Goal: Information Seeking & Learning: Understand process/instructions

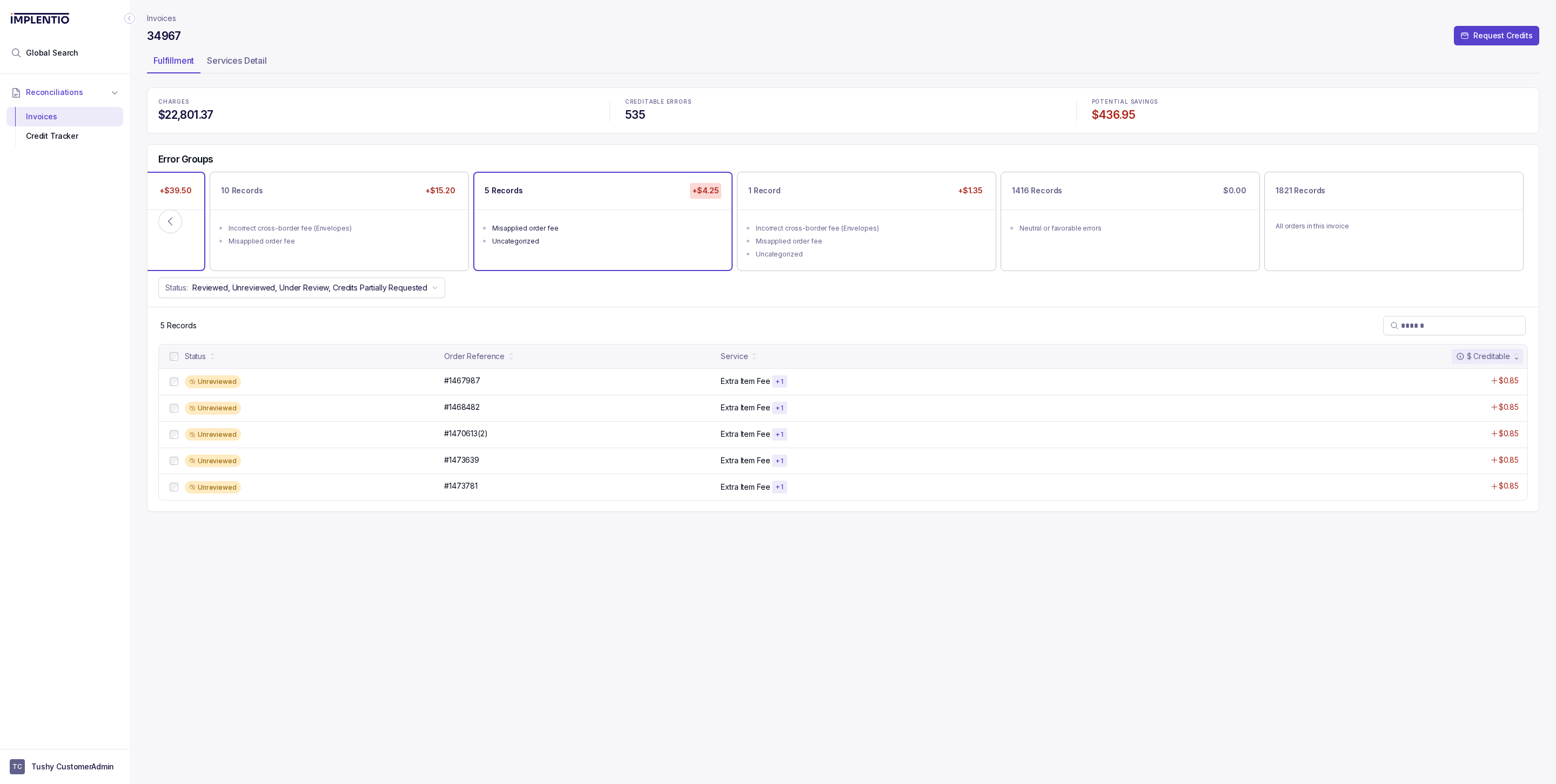
click at [181, 228] on div "B2B orders charged on DTC invoice" at bounding box center [79, 228] width 228 height 11
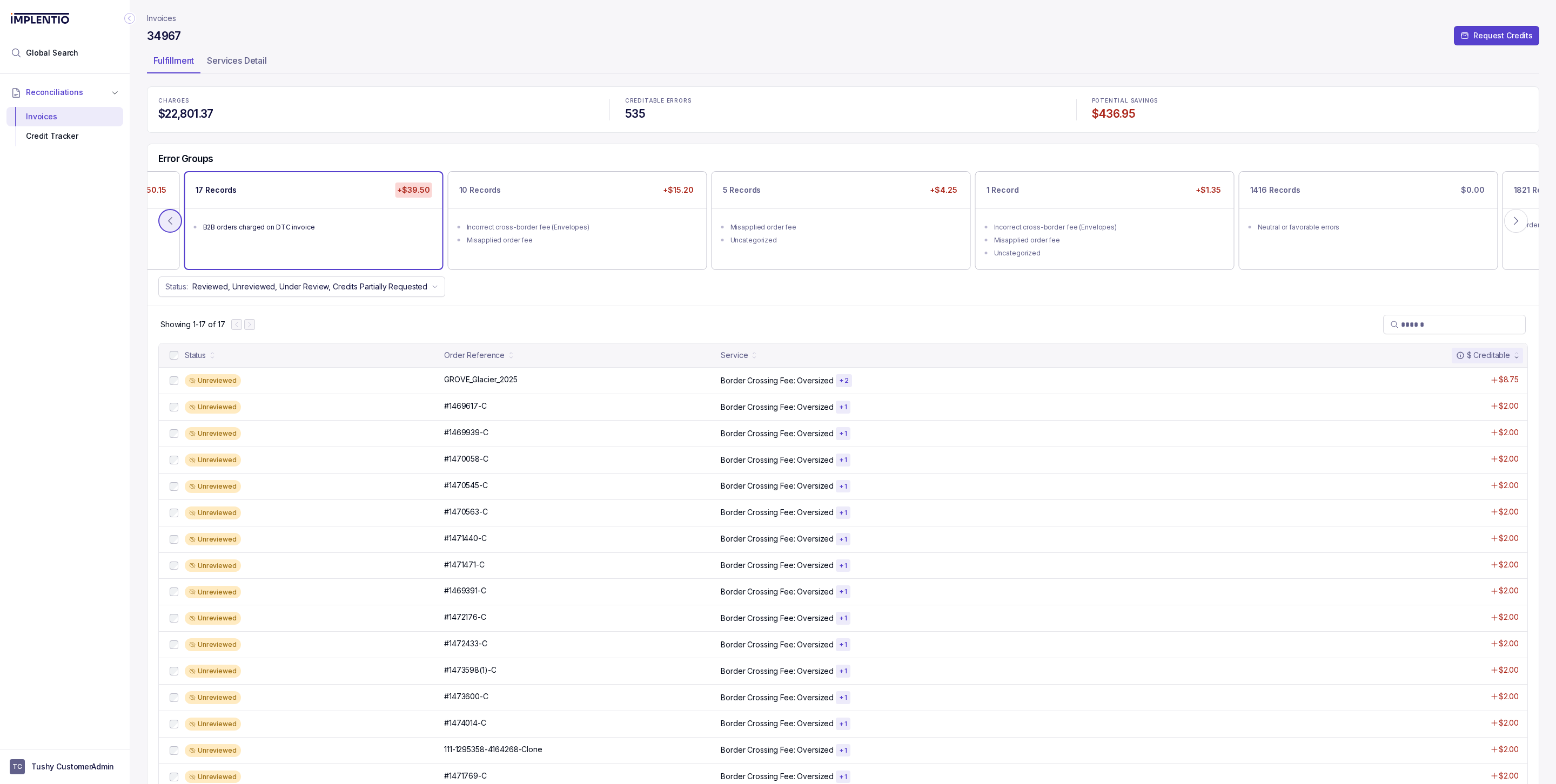
click at [170, 224] on icon at bounding box center [170, 221] width 11 height 11
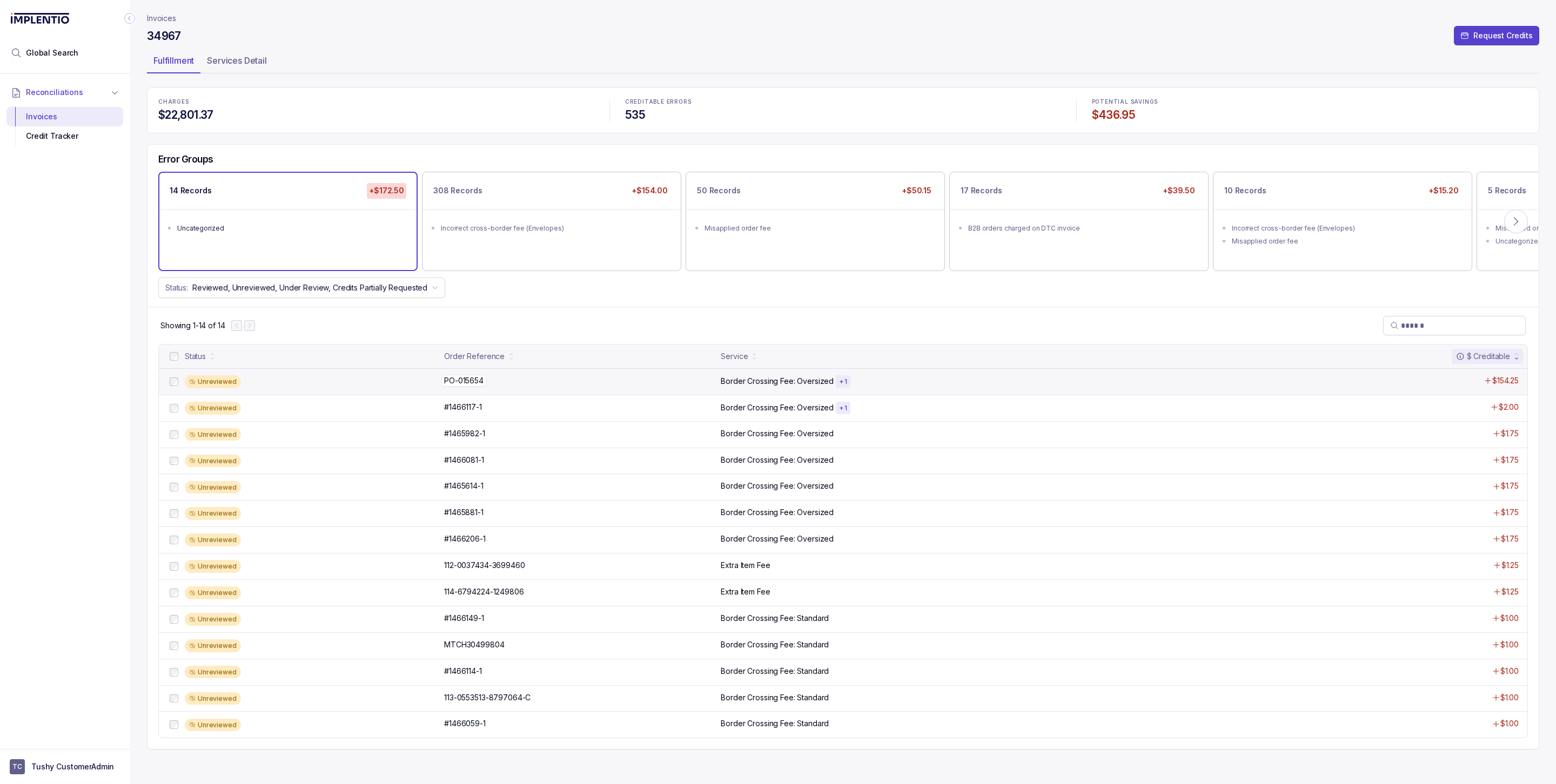
click at [599, 386] on div "PO-015654 PO-015654" at bounding box center [579, 381] width 270 height 11
click at [671, 386] on div "PO-015654 PO-015654" at bounding box center [579, 381] width 270 height 11
click at [1513, 218] on icon at bounding box center [1515, 221] width 11 height 11
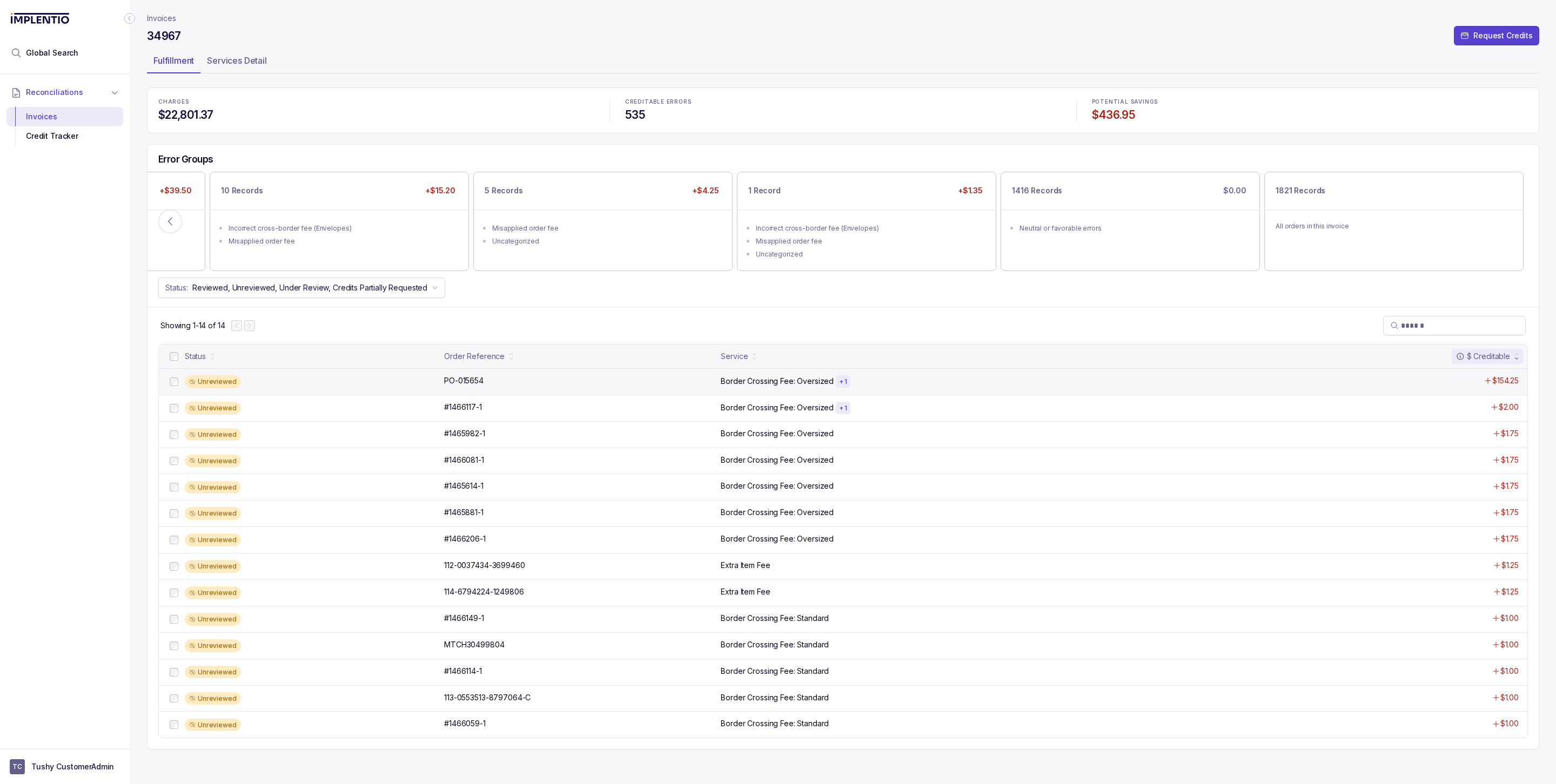
click at [735, 380] on p "Border Crossing Fee: Oversized" at bounding box center [777, 381] width 113 height 11
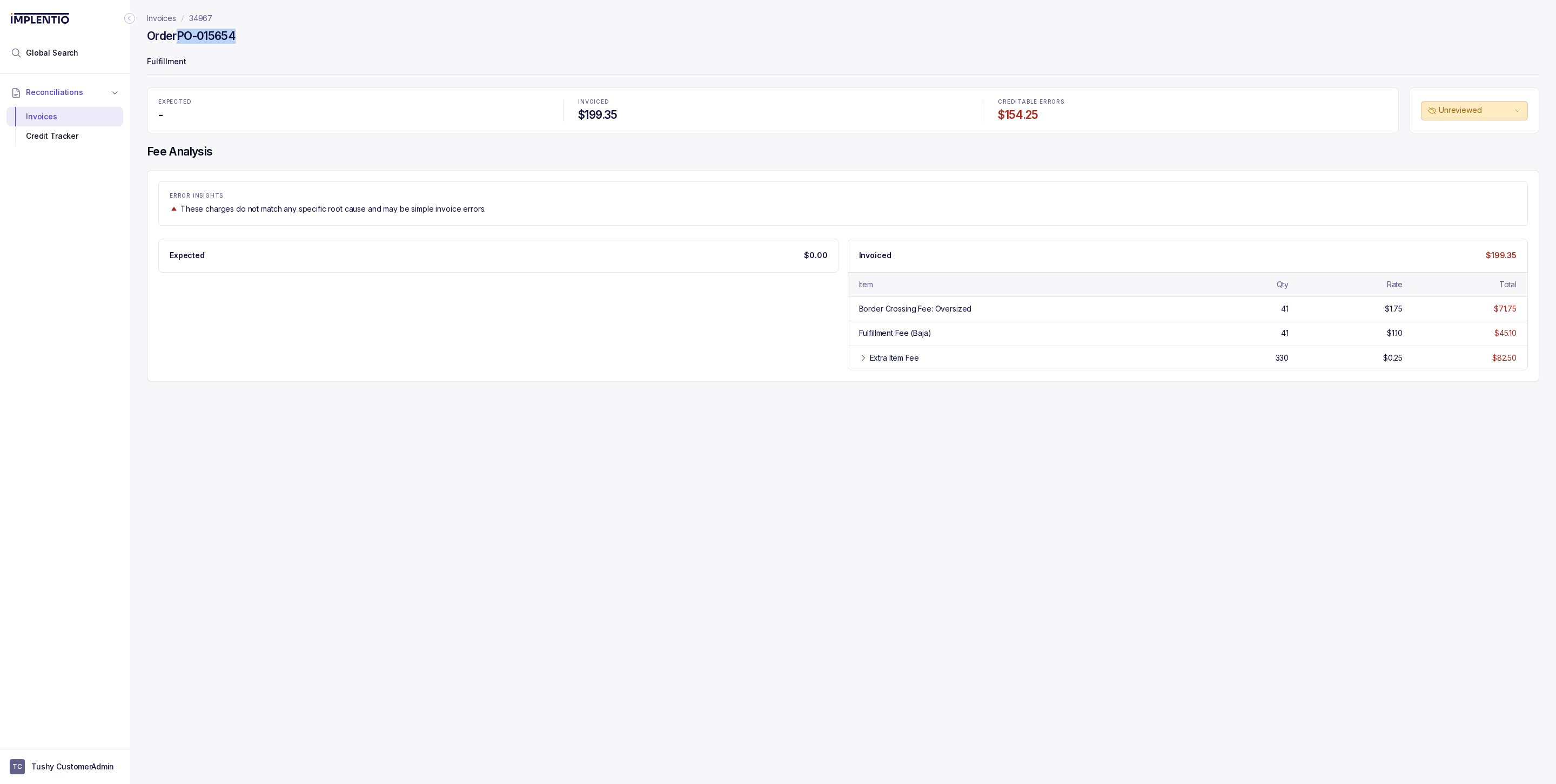
drag, startPoint x: 250, startPoint y: 36, endPoint x: 181, endPoint y: 37, distance: 69.0
click at [179, 37] on div "Order PO-015654" at bounding box center [843, 37] width 1392 height 19
copy h4 "PO-015654"
click at [48, 55] on span "Global Search" at bounding box center [52, 53] width 53 height 11
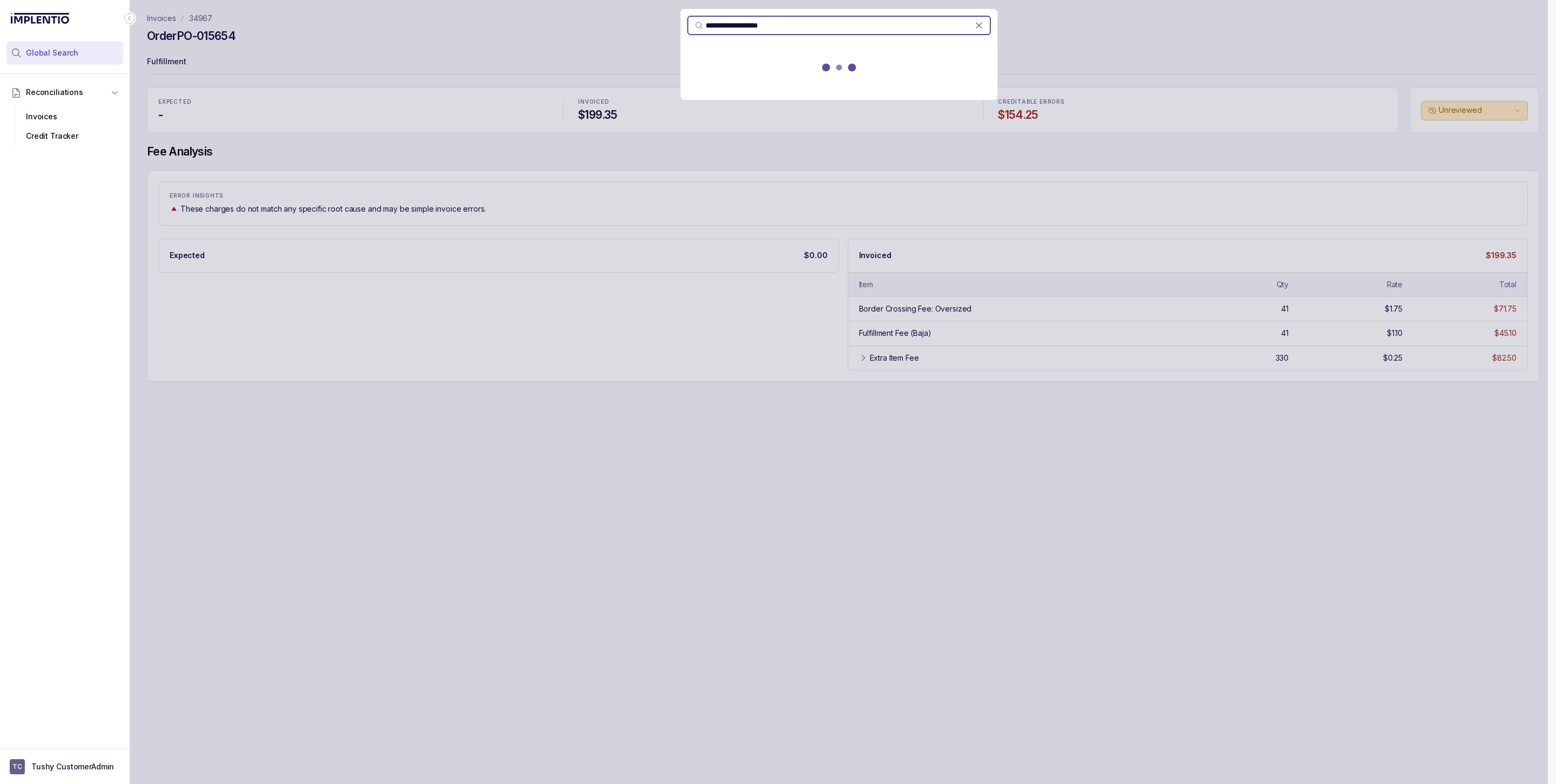
type input "**********"
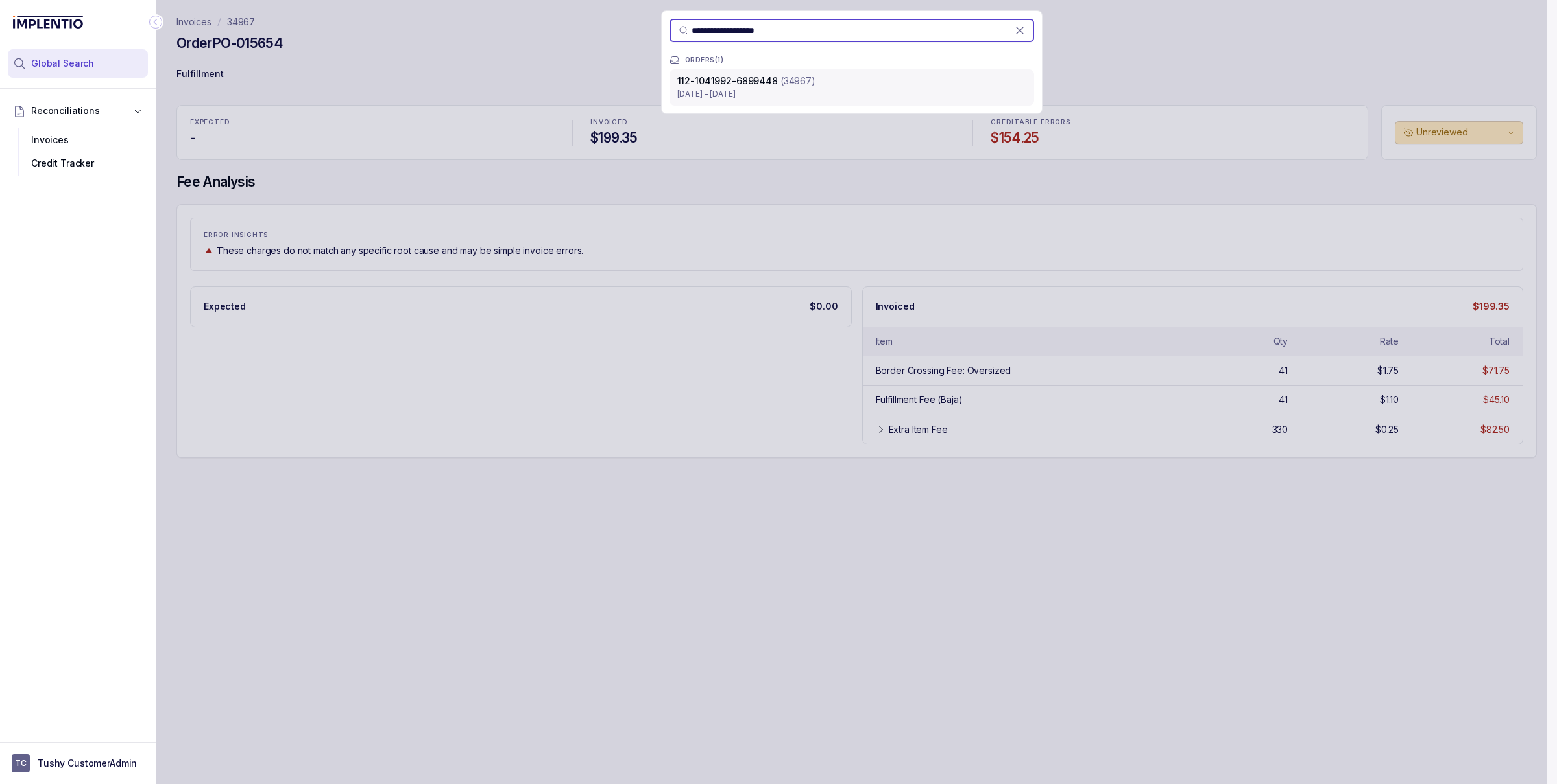
click at [755, 95] on p "[DATE] - [DATE]" at bounding box center [851, 93] width 349 height 13
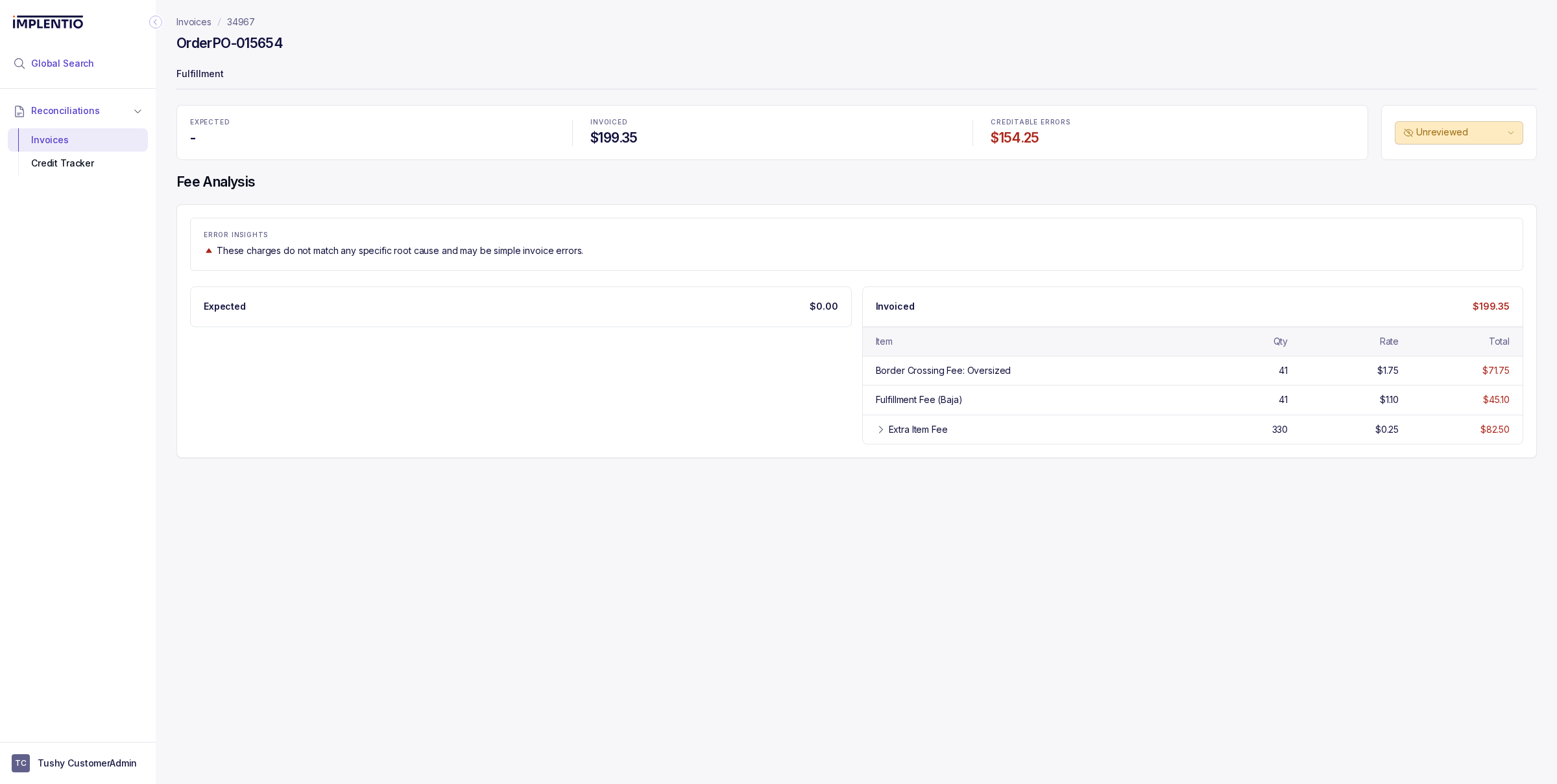
click at [77, 65] on span "Global Search" at bounding box center [62, 63] width 63 height 13
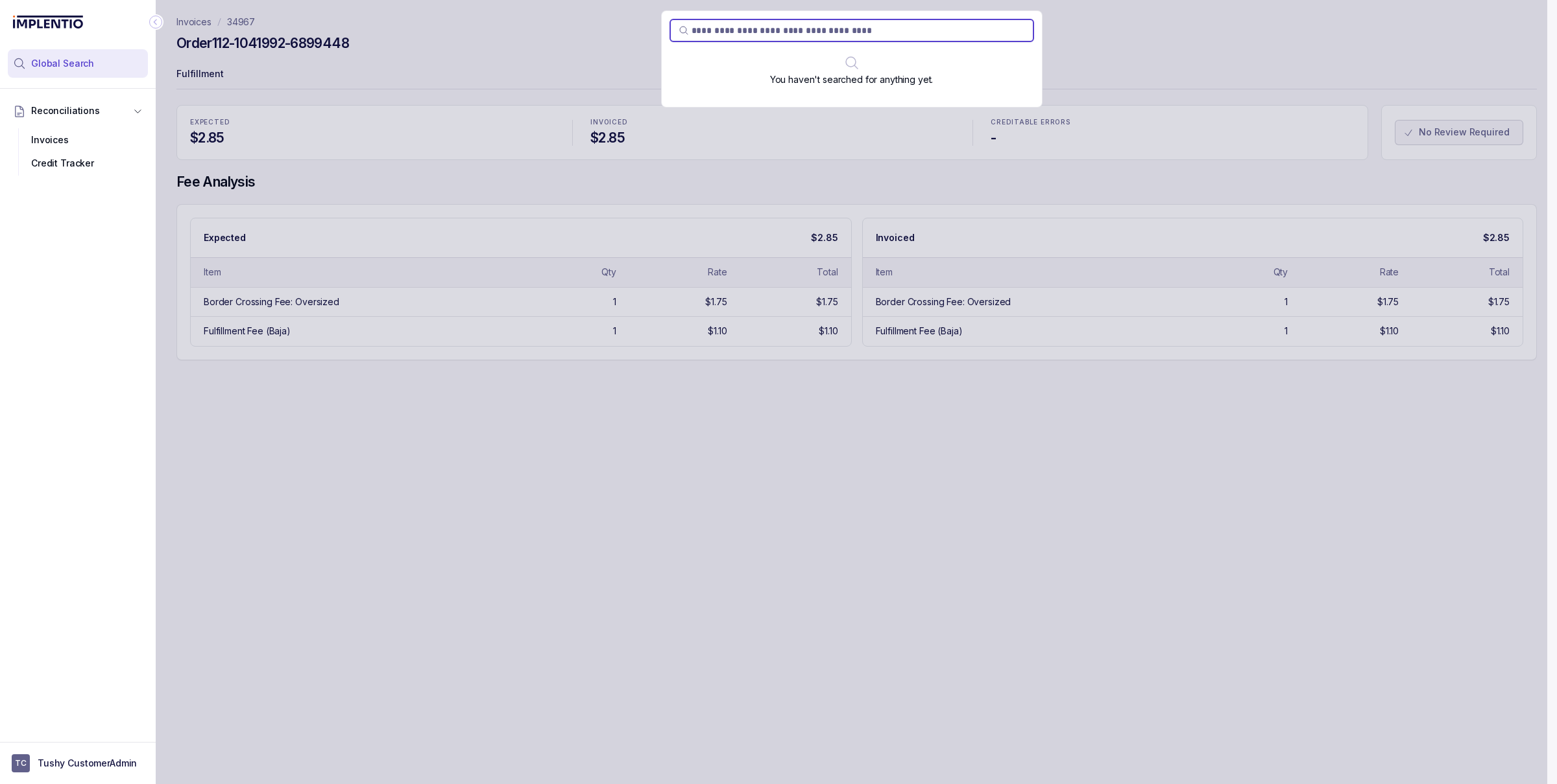
click at [401, 102] on div "You haven't searched for anything yet." at bounding box center [851, 392] width 1391 height 784
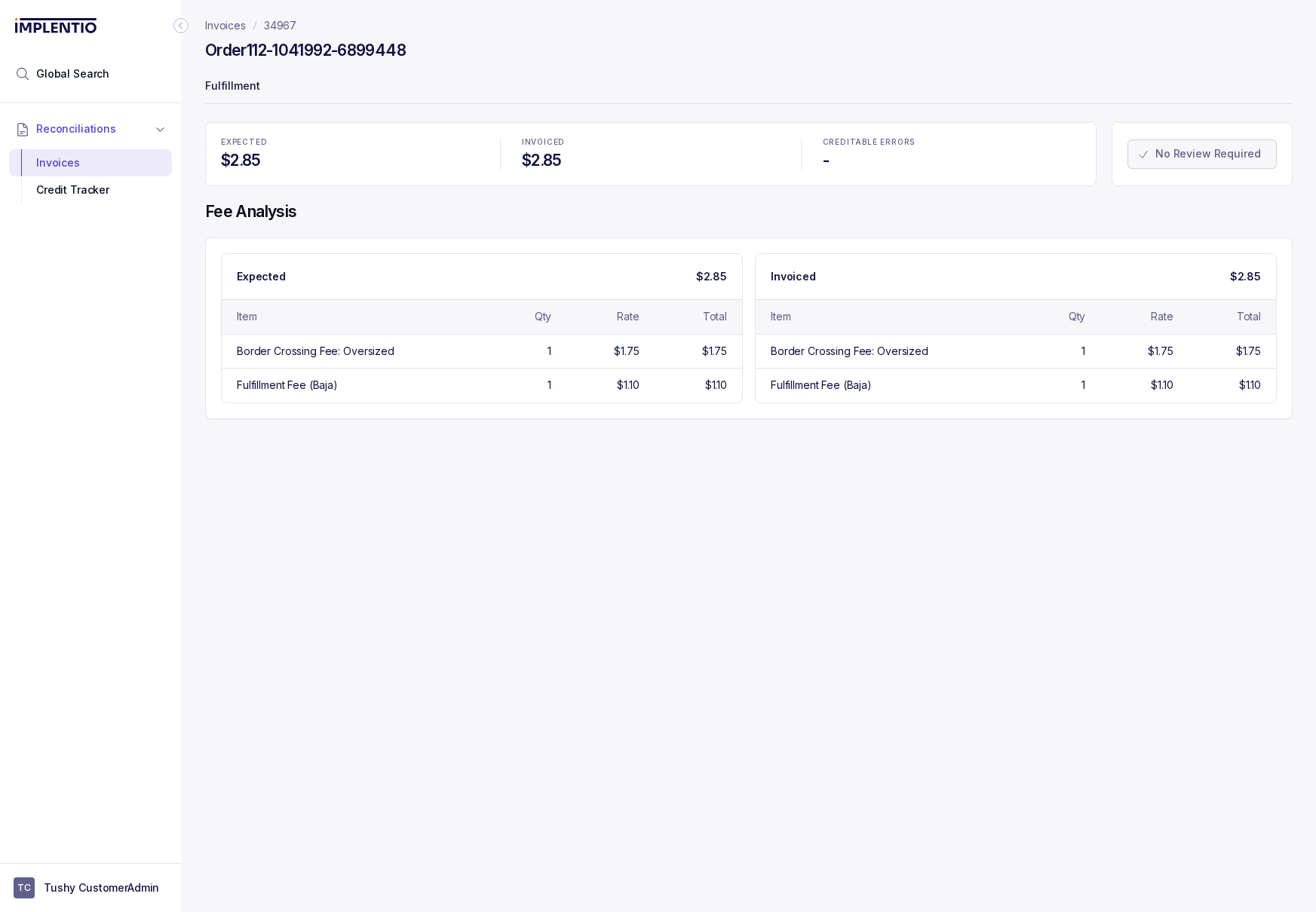
click at [283, 26] on p "34967" at bounding box center [280, 25] width 33 height 15
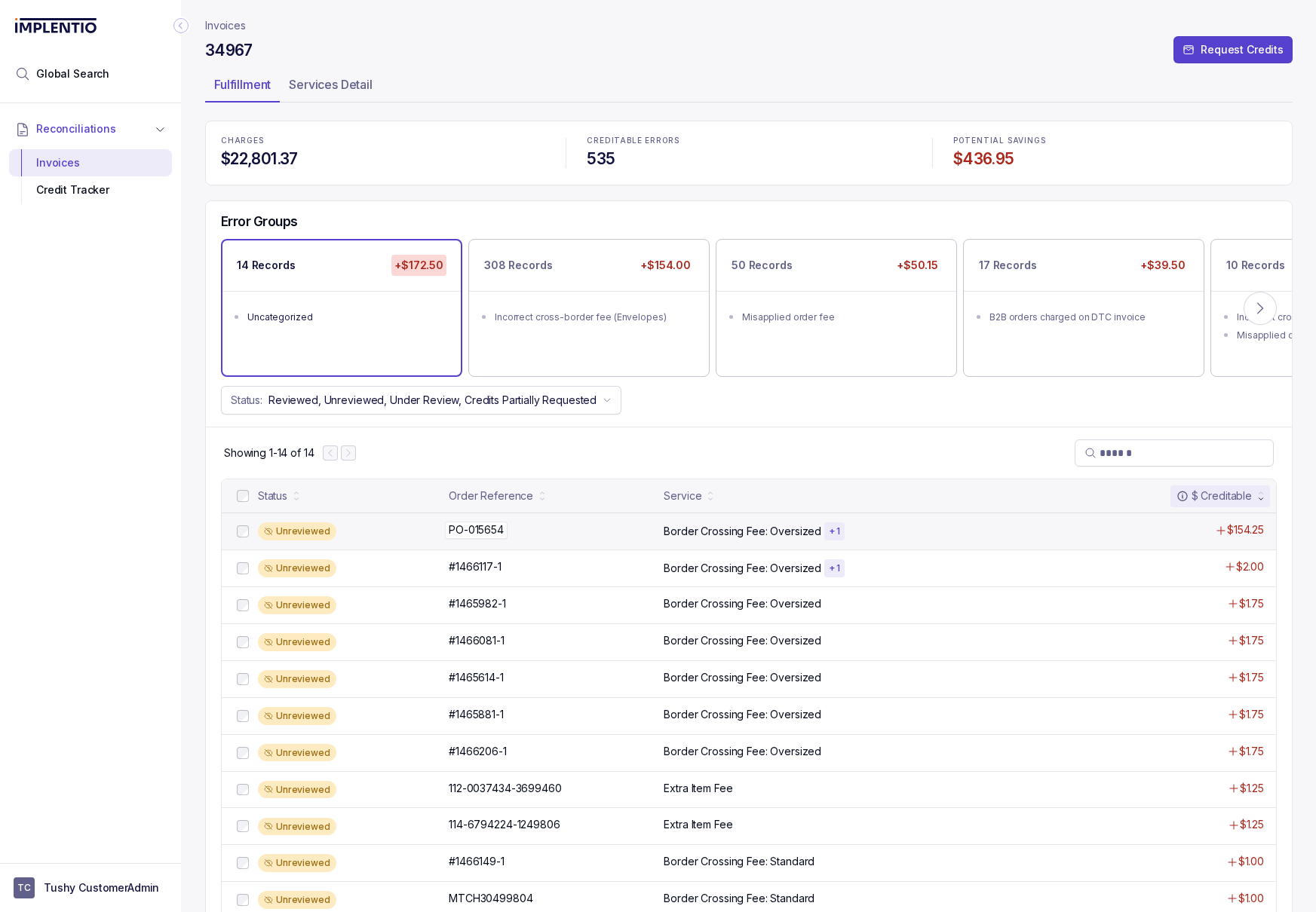
click at [581, 528] on div "PO-015654 PO-015654" at bounding box center [551, 530] width 206 height 15
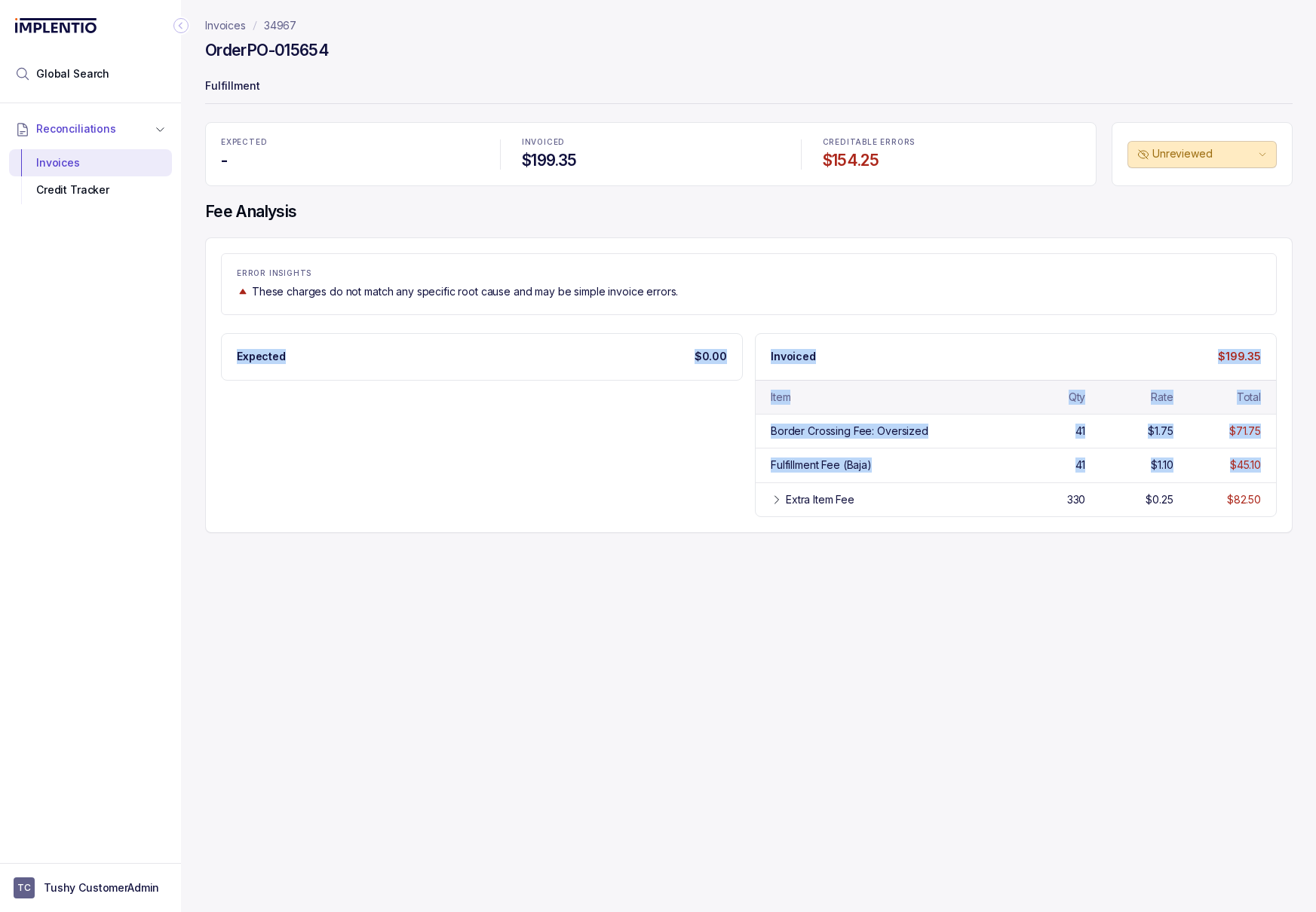
drag, startPoint x: 709, startPoint y: 528, endPoint x: 386, endPoint y: 325, distance: 381.5
click at [386, 325] on div "ERROR INSIGHTS These charges do not match any specific root cause and may be si…" at bounding box center [748, 385] width 1088 height 296
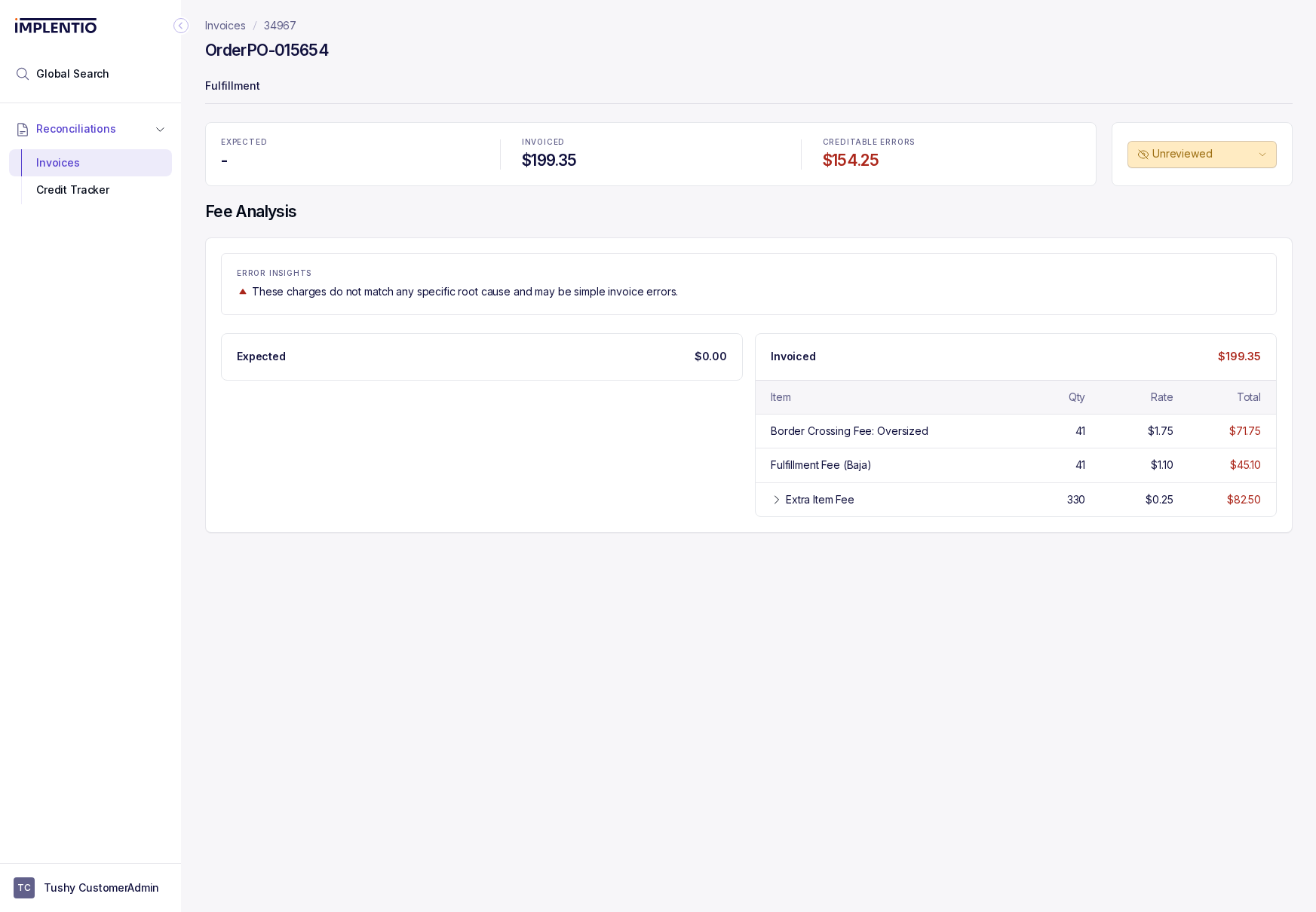
click at [440, 356] on div "Expected $0.00" at bounding box center [482, 357] width 520 height 46
drag, startPoint x: 1085, startPoint y: 435, endPoint x: 1070, endPoint y: 433, distance: 15.1
click at [1070, 433] on div "Border Crossing Fee: Oversized 41 $1.75 $71.75" at bounding box center [1016, 431] width 520 height 34
drag, startPoint x: 1084, startPoint y: 474, endPoint x: 1063, endPoint y: 474, distance: 21.0
click at [1063, 474] on div "Fulfillment Fee (Baja) 41 $1.10 $45.10" at bounding box center [1016, 465] width 520 height 34
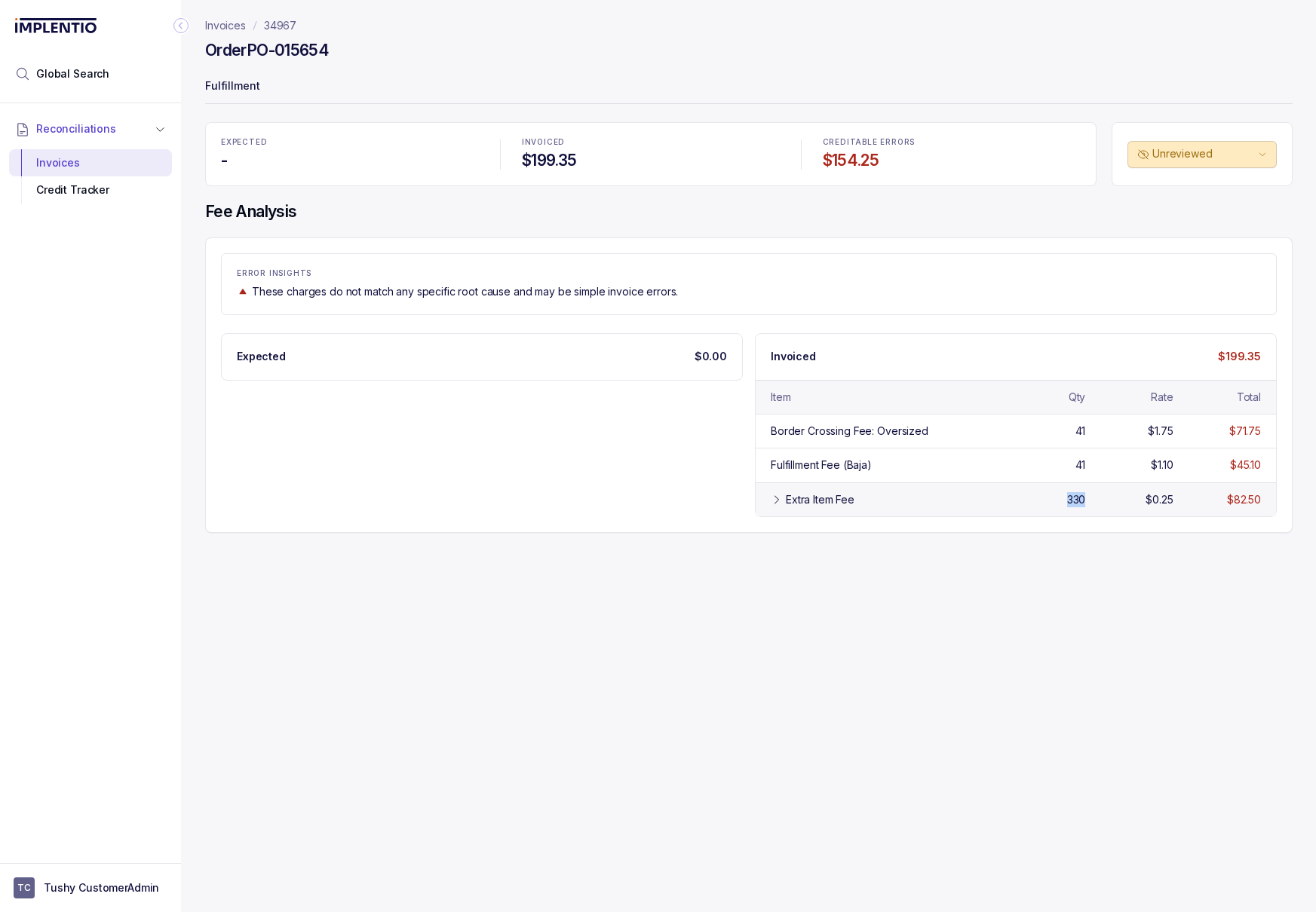
drag, startPoint x: 1090, startPoint y: 502, endPoint x: 1061, endPoint y: 502, distance: 29.0
click at [1061, 502] on div "Extra Item Fee 330 $0.25 $82.50" at bounding box center [1016, 500] width 520 height 34
click at [824, 462] on div "Fulfillment Fee (Baja)" at bounding box center [821, 465] width 101 height 15
drag, startPoint x: 1097, startPoint y: 532, endPoint x: 767, endPoint y: 531, distance: 330.0
click at [767, 531] on div "No SKU 330" at bounding box center [1016, 533] width 520 height 34
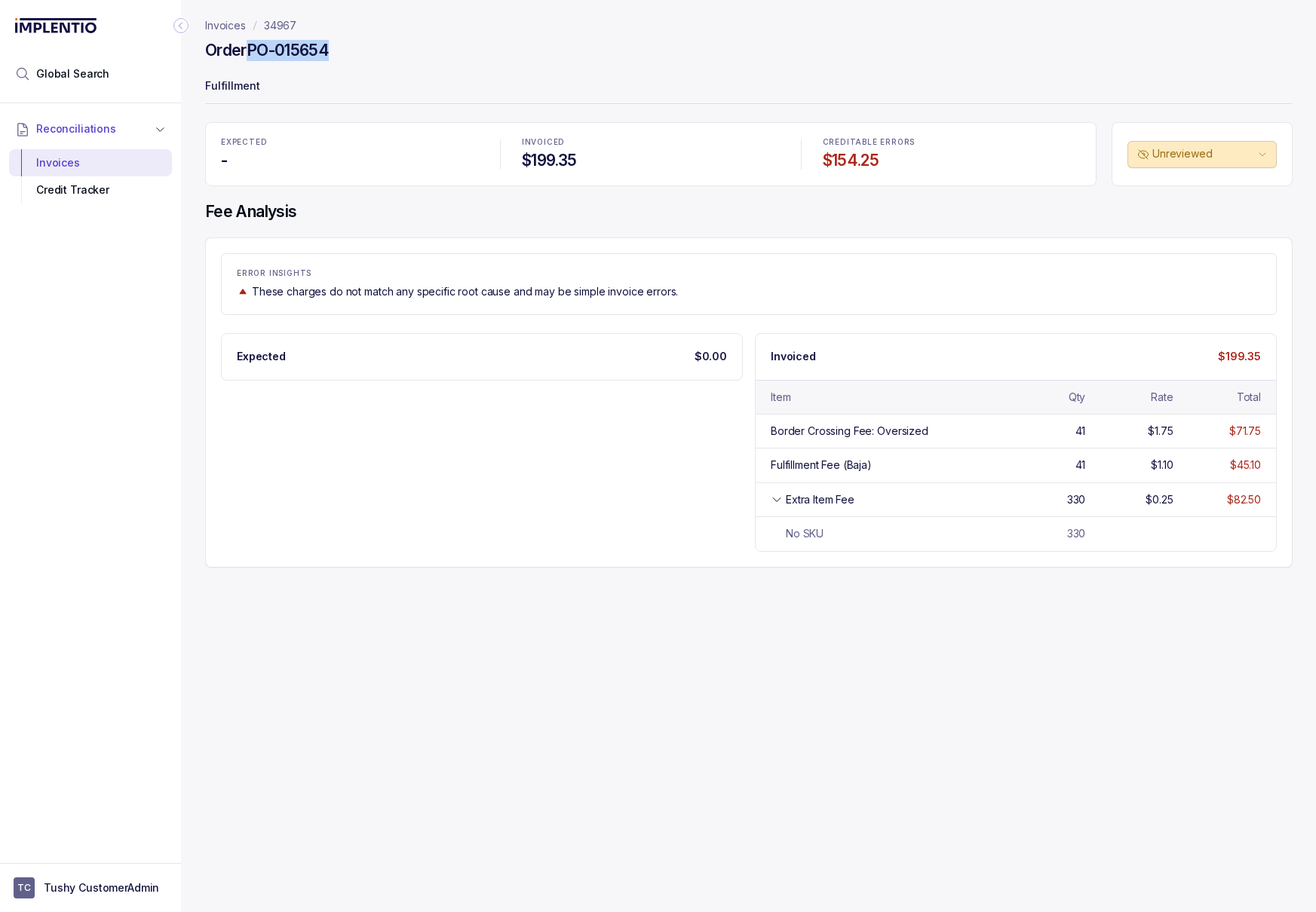
drag, startPoint x: 338, startPoint y: 51, endPoint x: 248, endPoint y: 49, distance: 90.0
click at [248, 49] on div "Order PO-015654" at bounding box center [748, 52] width 1088 height 27
copy h4 "PO-015654"
click at [271, 27] on p "34967" at bounding box center [280, 25] width 33 height 15
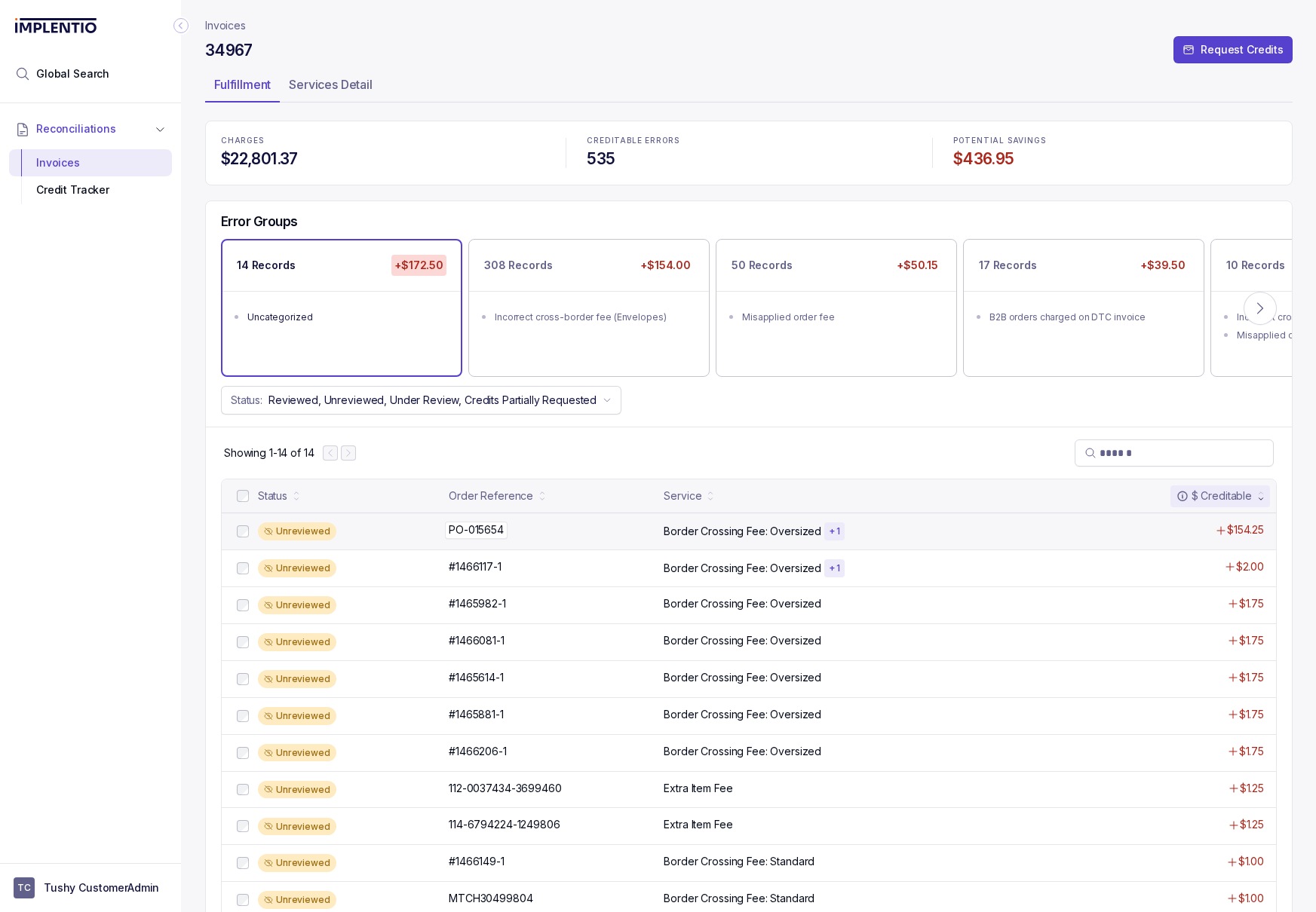
click at [564, 525] on div "PO-015654 PO-015654" at bounding box center [551, 530] width 206 height 15
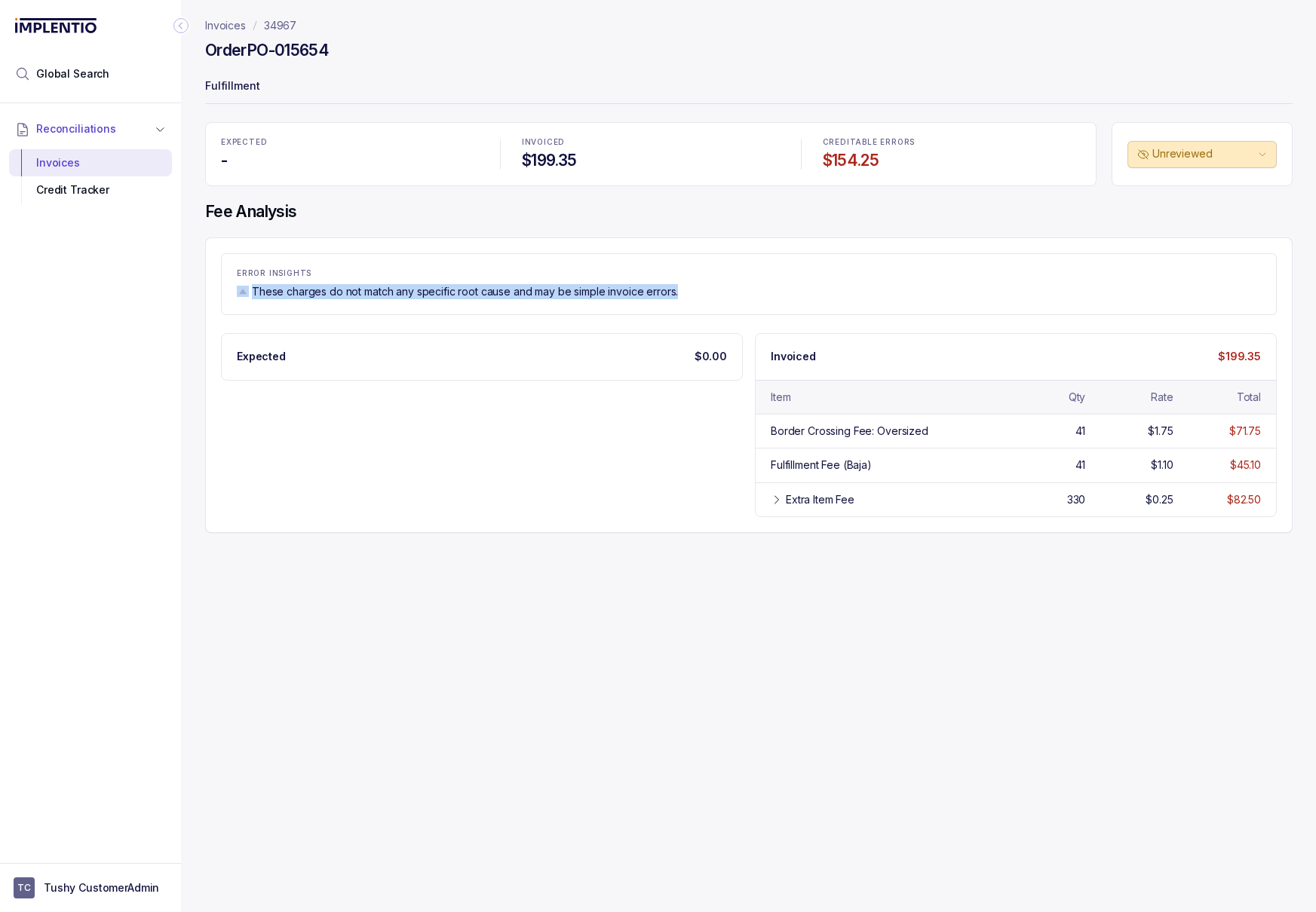
drag, startPoint x: 697, startPoint y: 291, endPoint x: 241, endPoint y: 286, distance: 456.0
click at [241, 286] on div "These charges do not match any specific root cause and may be simple invoice er…" at bounding box center [748, 291] width 1024 height 15
click at [405, 451] on div "Expected $0.00 Invoiced $199.35 Item Qty Rate Total Border Crossing Fee: Oversi…" at bounding box center [748, 425] width 1056 height 184
click at [491, 425] on div "Expected $0.00 Invoiced $199.35 Item Qty Rate Total Border Crossing Fee: Oversi…" at bounding box center [748, 425] width 1056 height 184
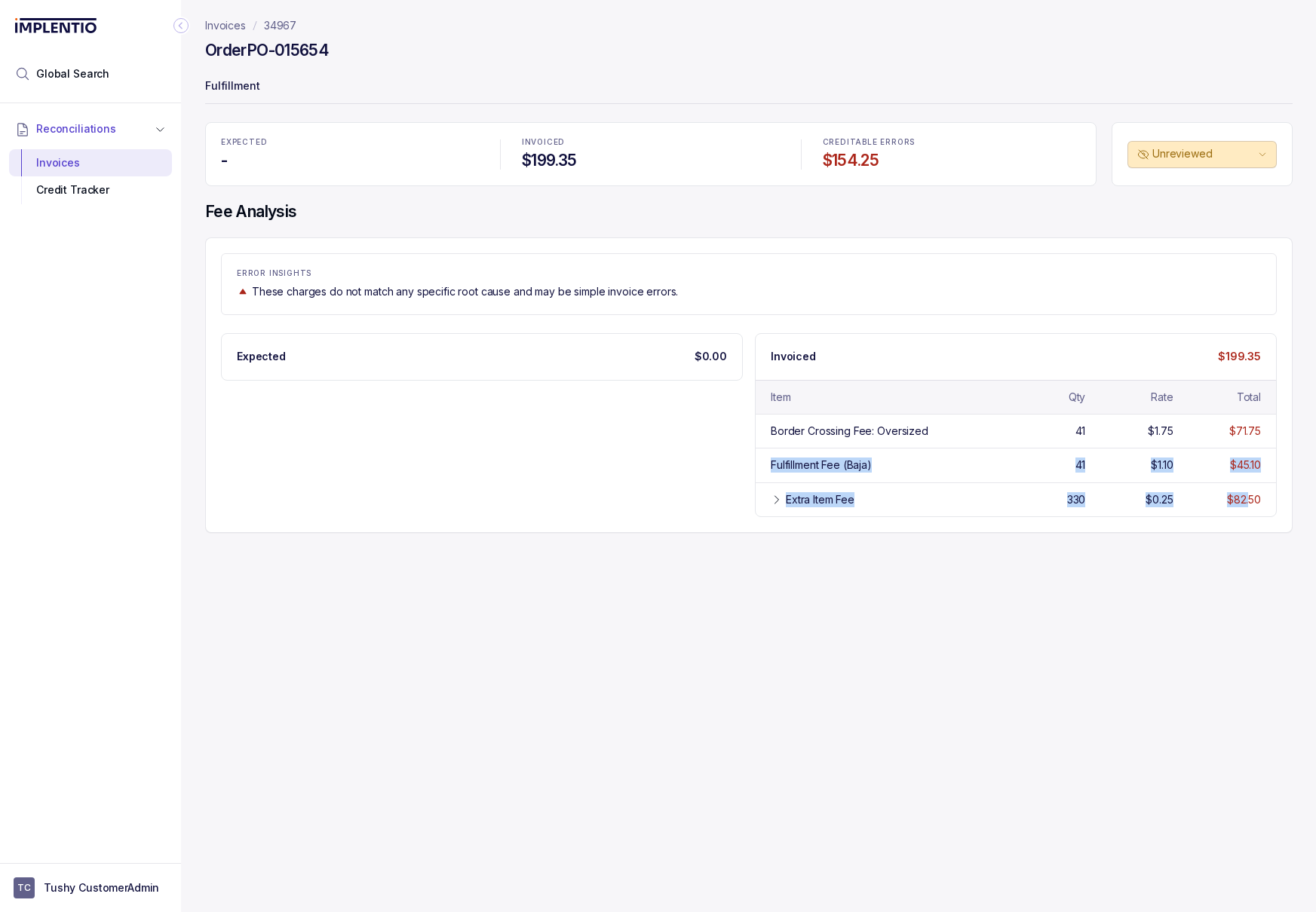
drag, startPoint x: 1245, startPoint y: 500, endPoint x: 747, endPoint y: 448, distance: 500.7
click at [747, 448] on div "Expected $0.00 Invoiced $199.35 Item Qty Rate Total Border Crossing Fee: Oversi…" at bounding box center [748, 425] width 1056 height 184
click at [283, 28] on p "34967" at bounding box center [280, 25] width 33 height 15
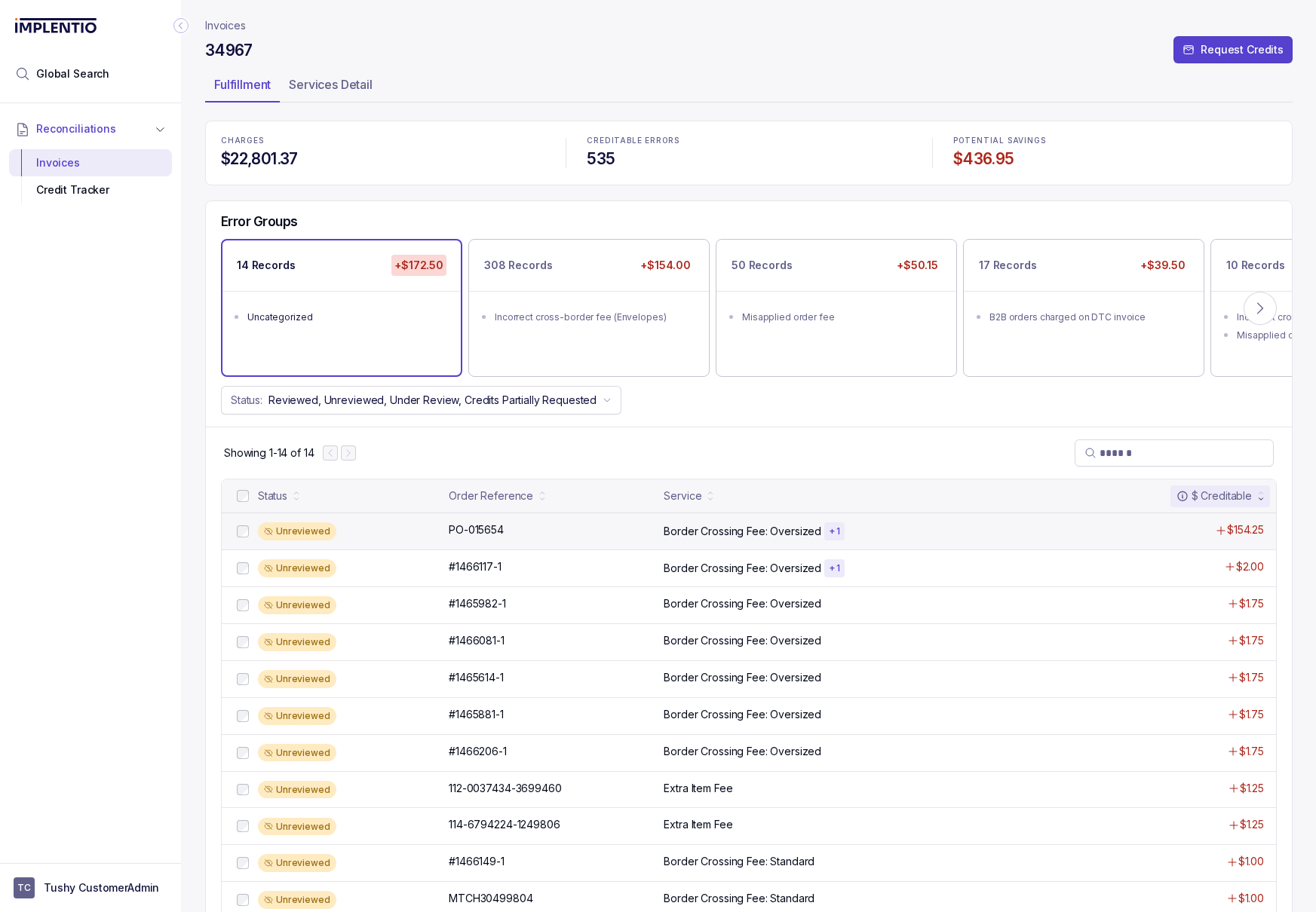
click at [671, 527] on p "Border Crossing Fee: Oversized" at bounding box center [742, 532] width 158 height 15
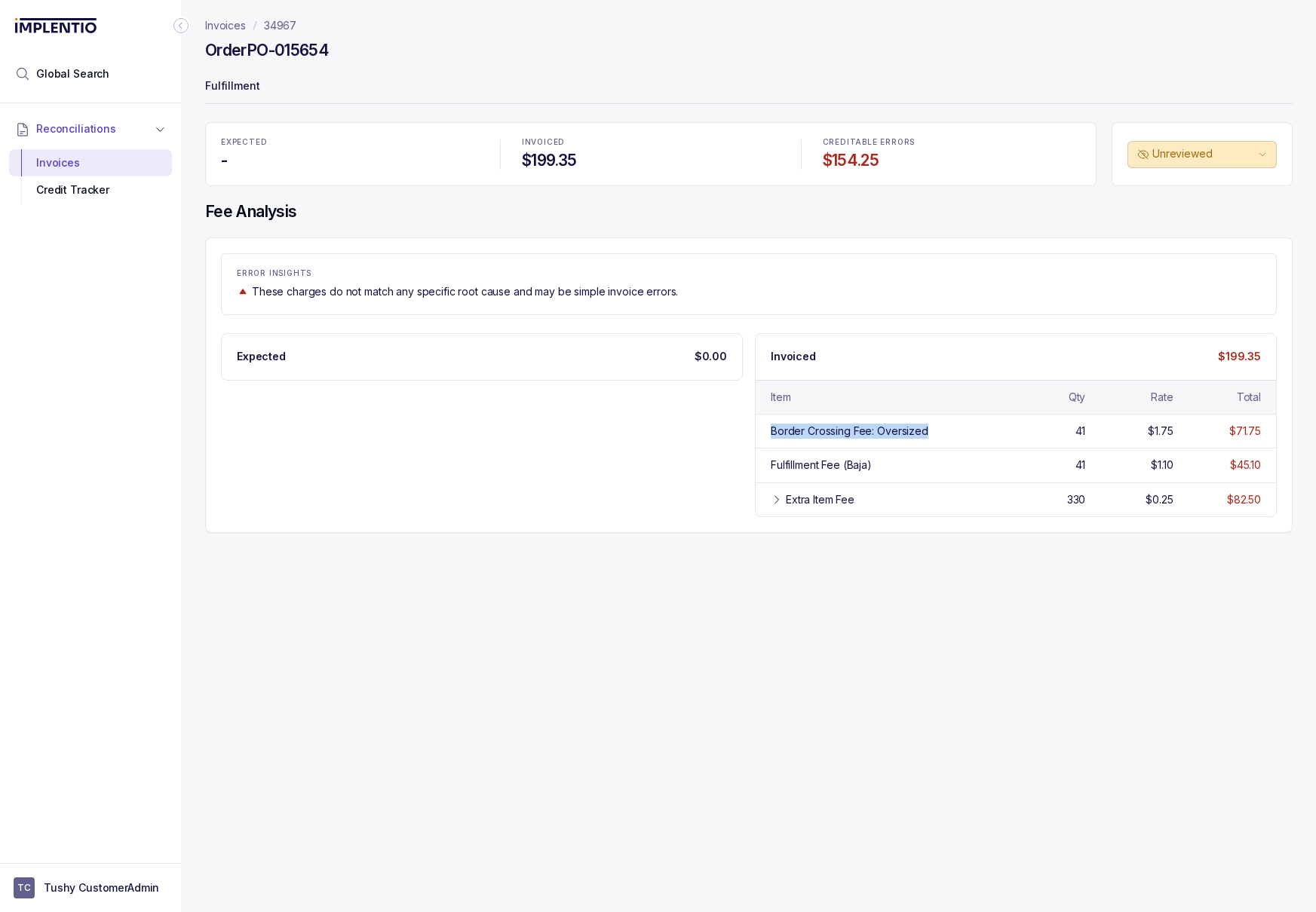
drag, startPoint x: 925, startPoint y: 430, endPoint x: 746, endPoint y: 439, distance: 179.2
click at [746, 439] on div "Expected $0.00 Invoiced $199.35 Item Qty Rate Total Border Crossing Fee: Oversi…" at bounding box center [748, 425] width 1056 height 184
click at [828, 473] on div "Fulfillment Fee (Baja)" at bounding box center [821, 465] width 101 height 15
drag, startPoint x: 890, startPoint y: 474, endPoint x: 706, endPoint y: 475, distance: 184.0
click at [706, 474] on div "Expected $0.00 Invoiced $199.35 Item Qty Rate Total Border Crossing Fee: Oversi…" at bounding box center [748, 425] width 1056 height 184
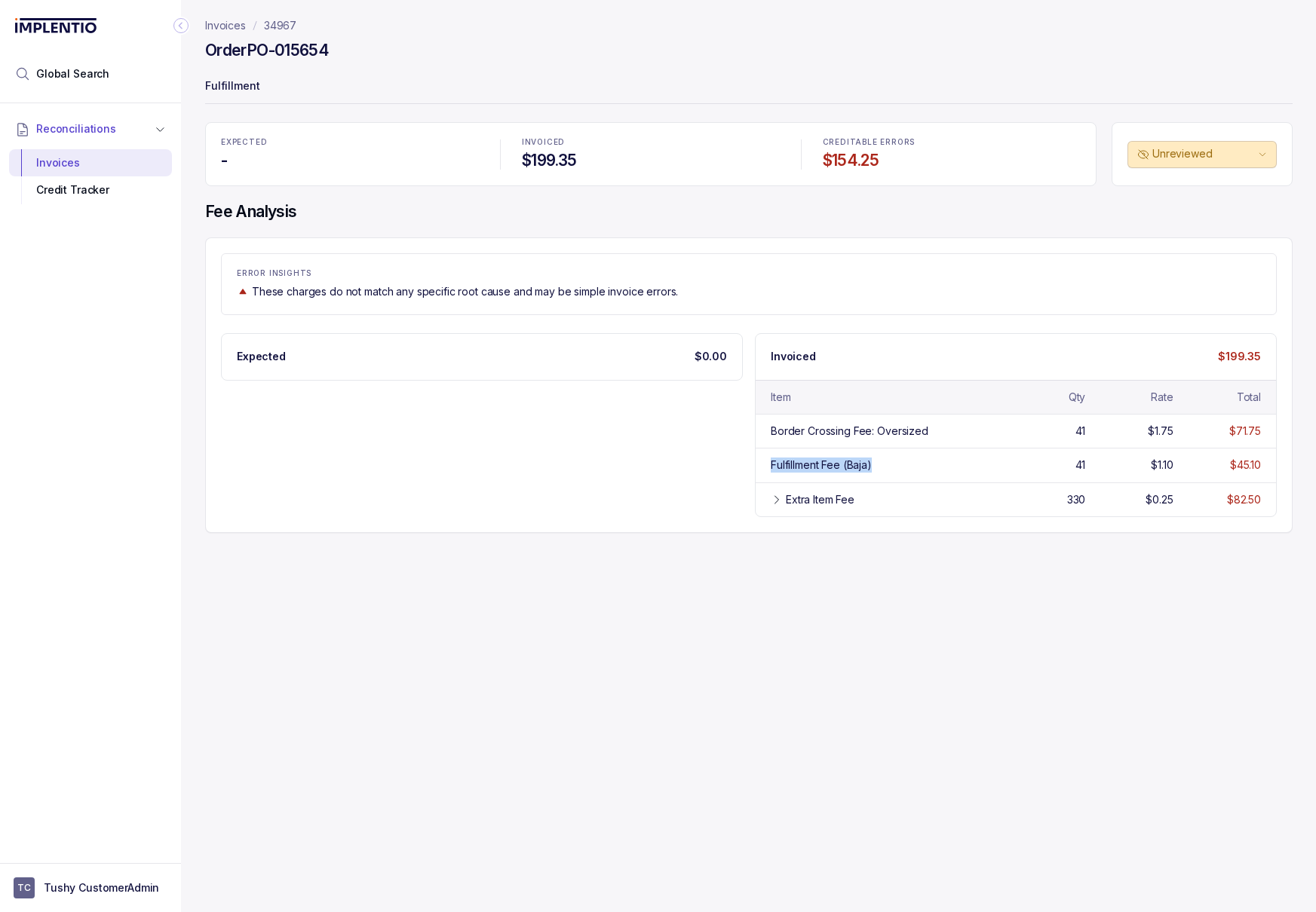
click at [283, 23] on p "34967" at bounding box center [280, 25] width 33 height 15
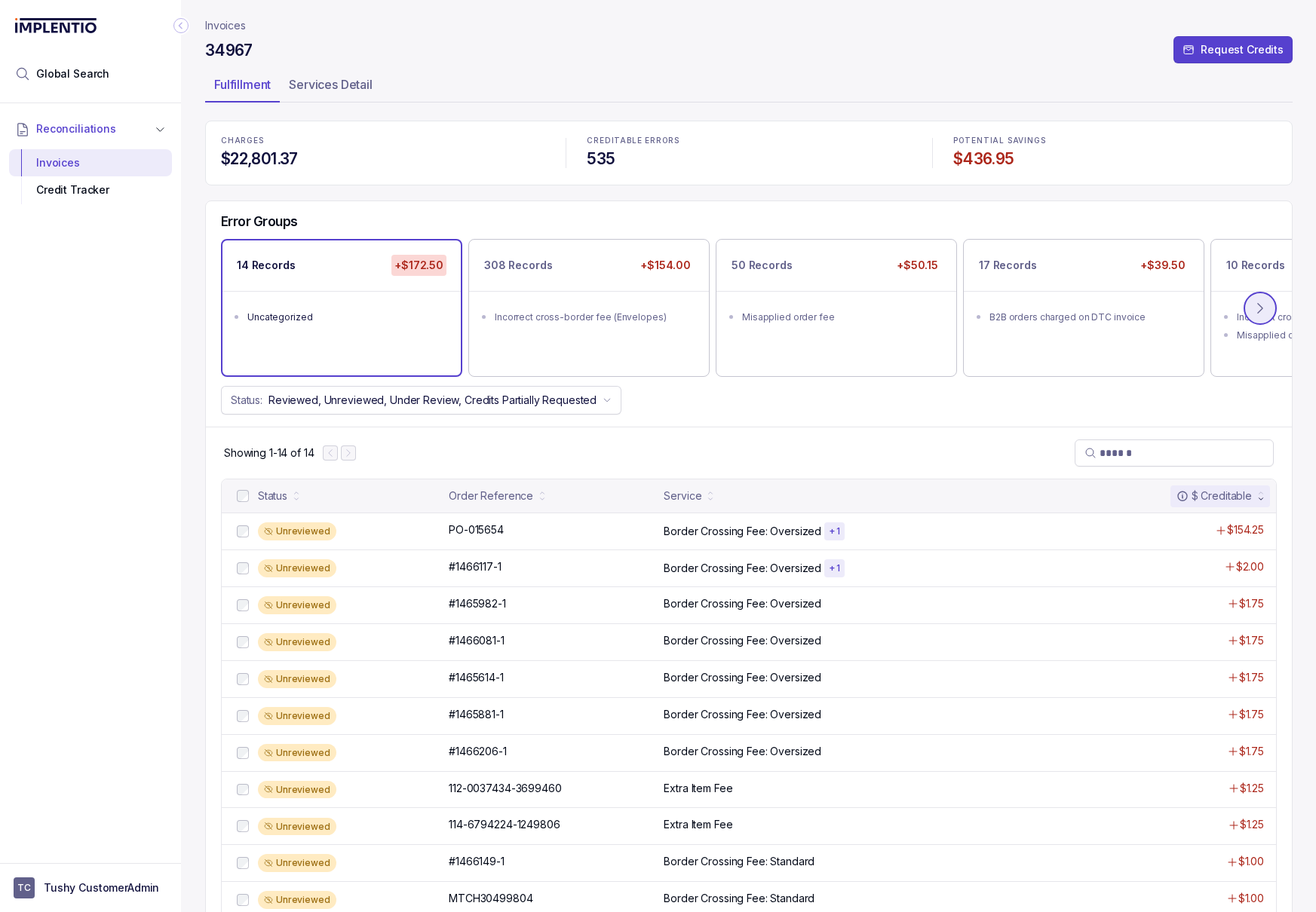
click at [1269, 304] on button at bounding box center [1259, 308] width 33 height 33
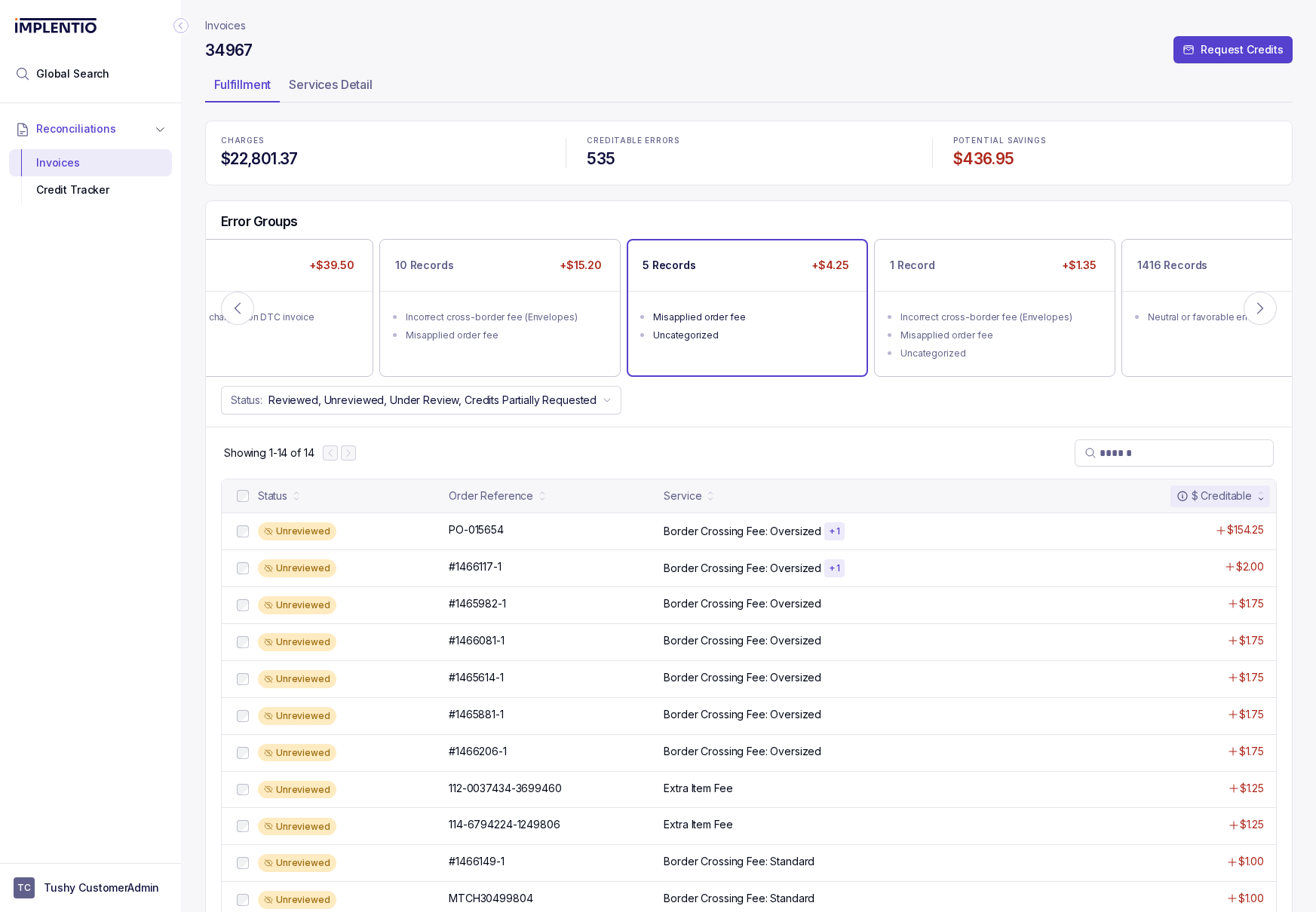
click at [783, 330] on div "Uncategorized" at bounding box center [751, 335] width 198 height 15
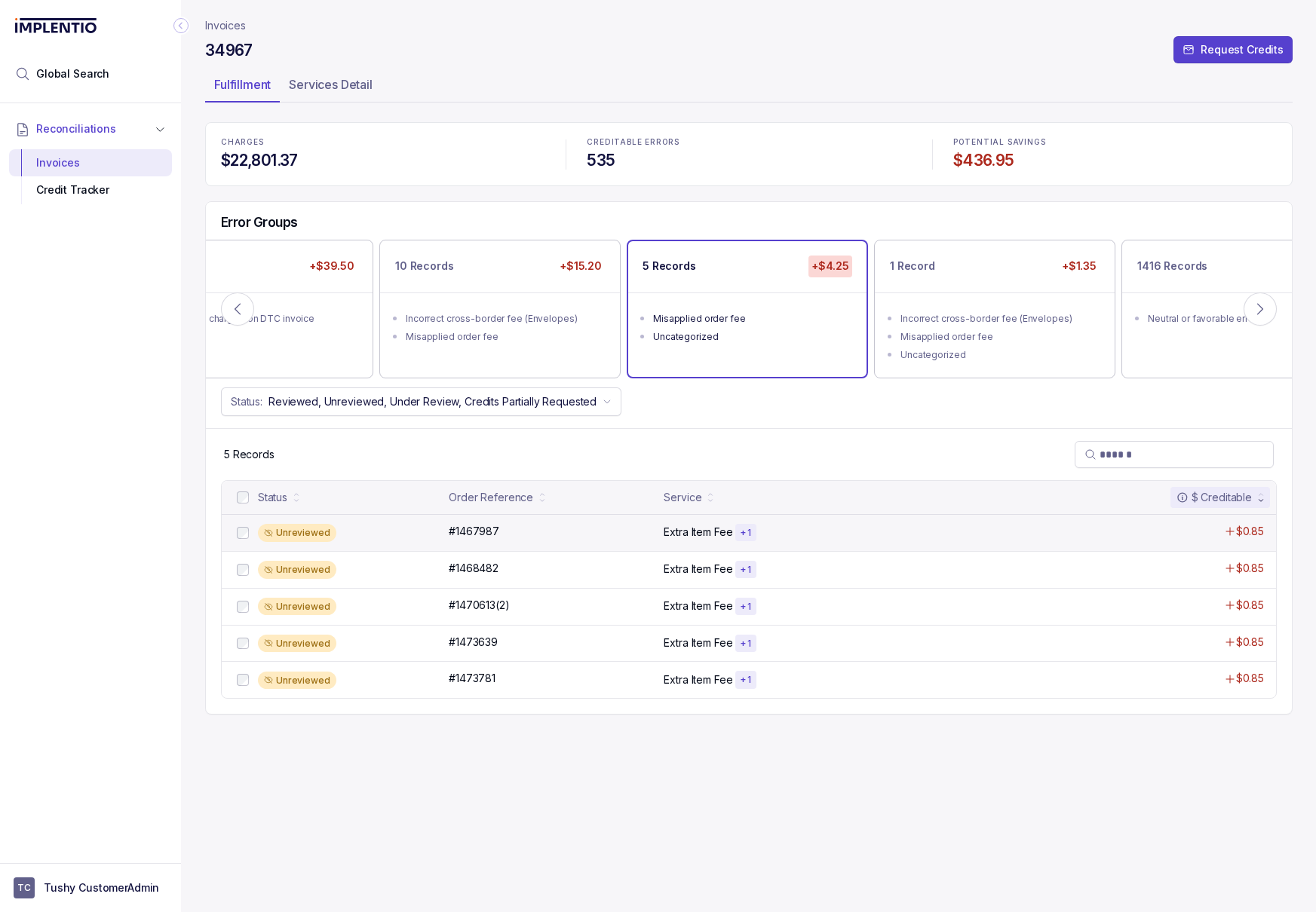
click at [706, 536] on p "Extra Item Fee" at bounding box center [697, 532] width 69 height 15
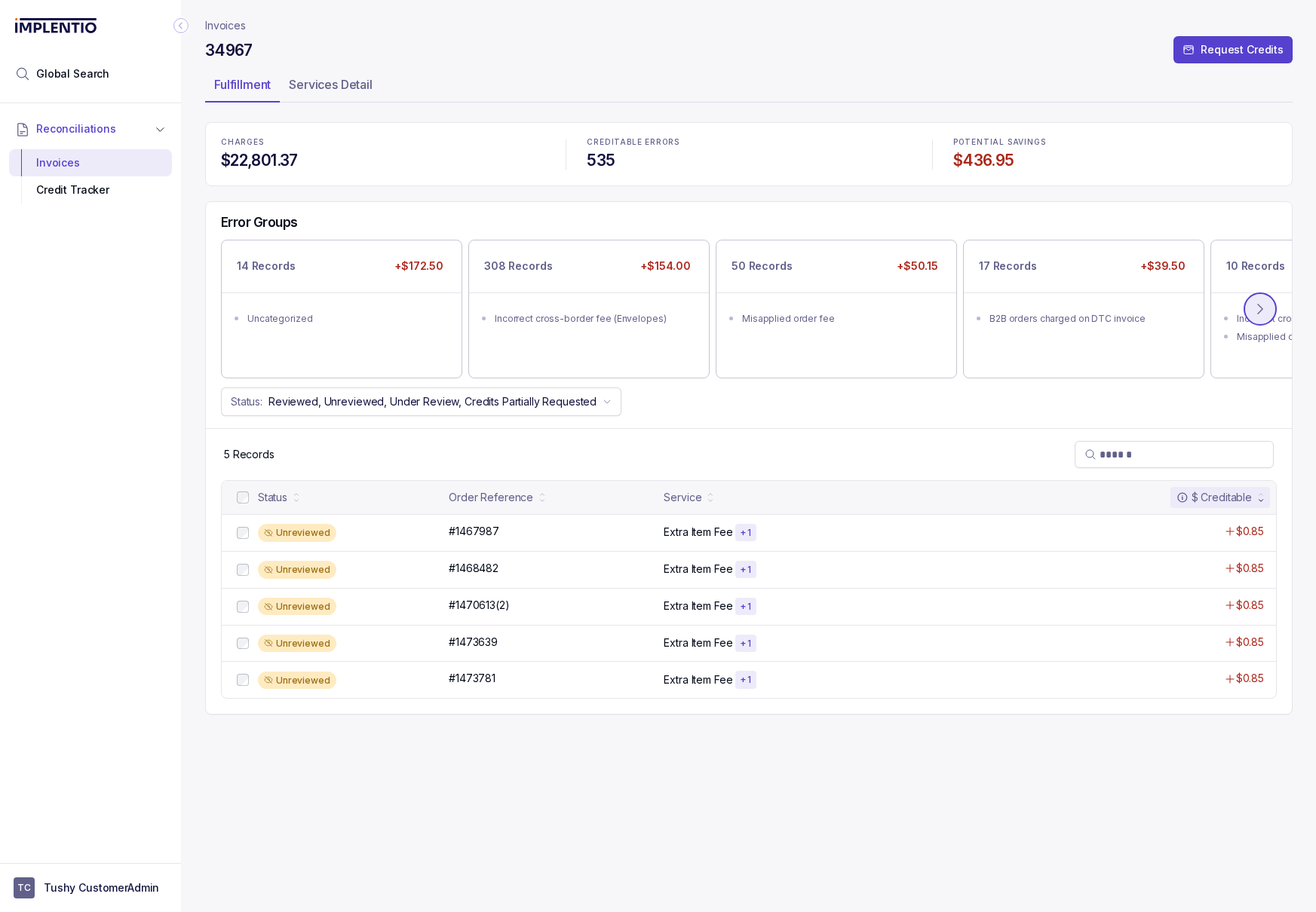
click at [1266, 314] on button at bounding box center [1259, 309] width 33 height 33
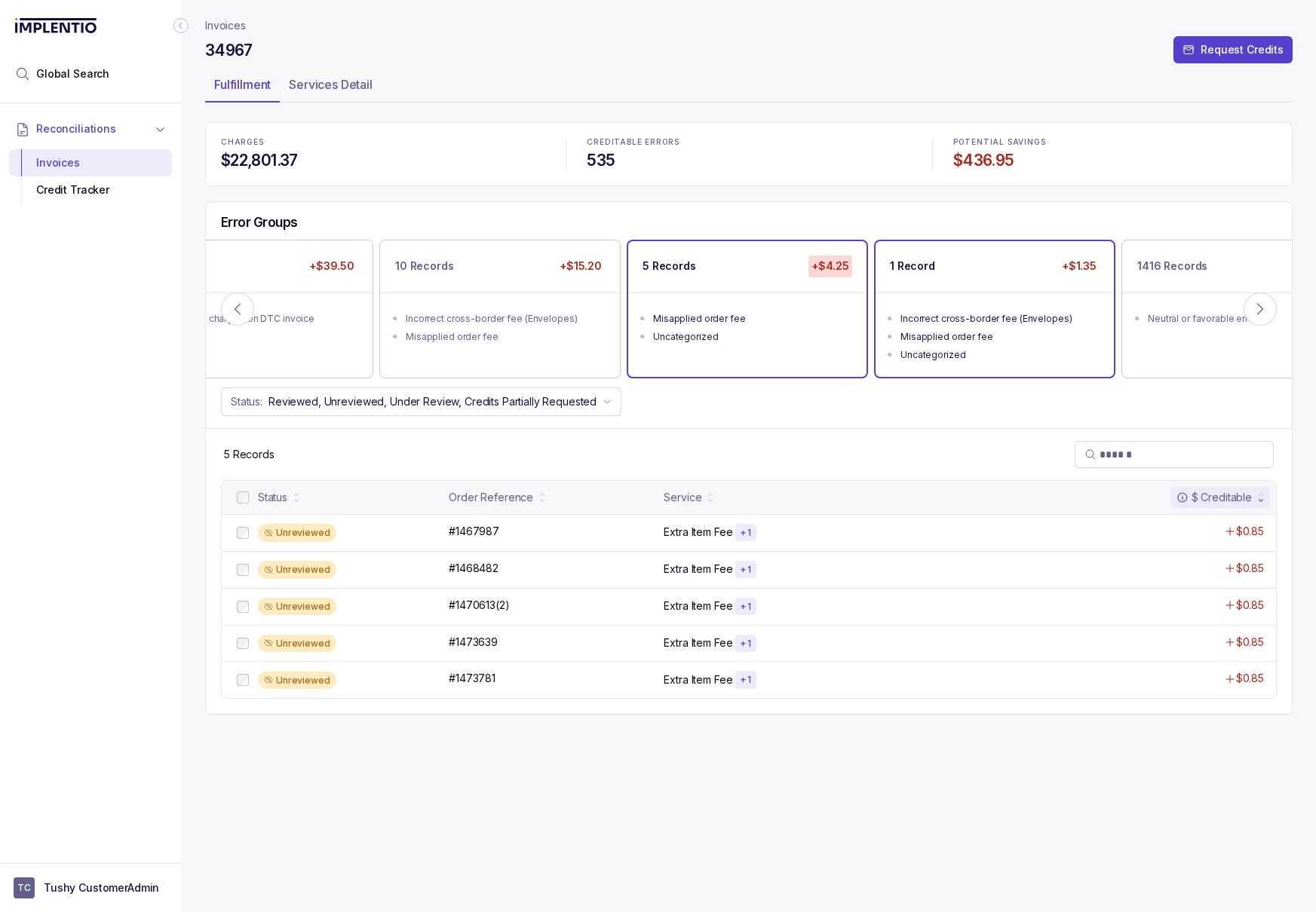
click at [971, 349] on div "Uncategorized" at bounding box center [998, 355] width 198 height 15
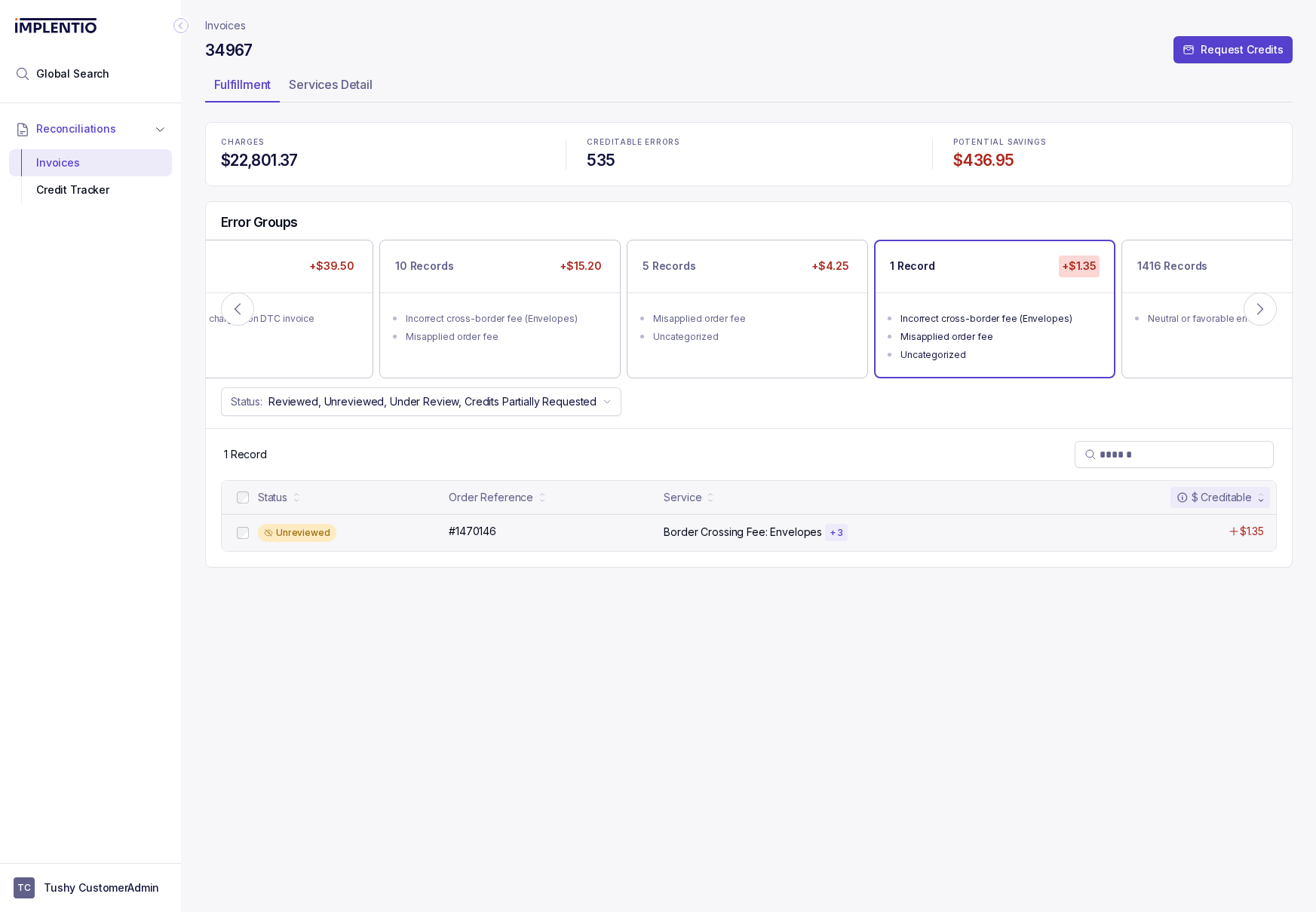
click at [702, 547] on div "Unreviewed #1470146 #1470146 Border Crossing Fee: Envelopes + 3 $1.35" at bounding box center [748, 532] width 1054 height 37
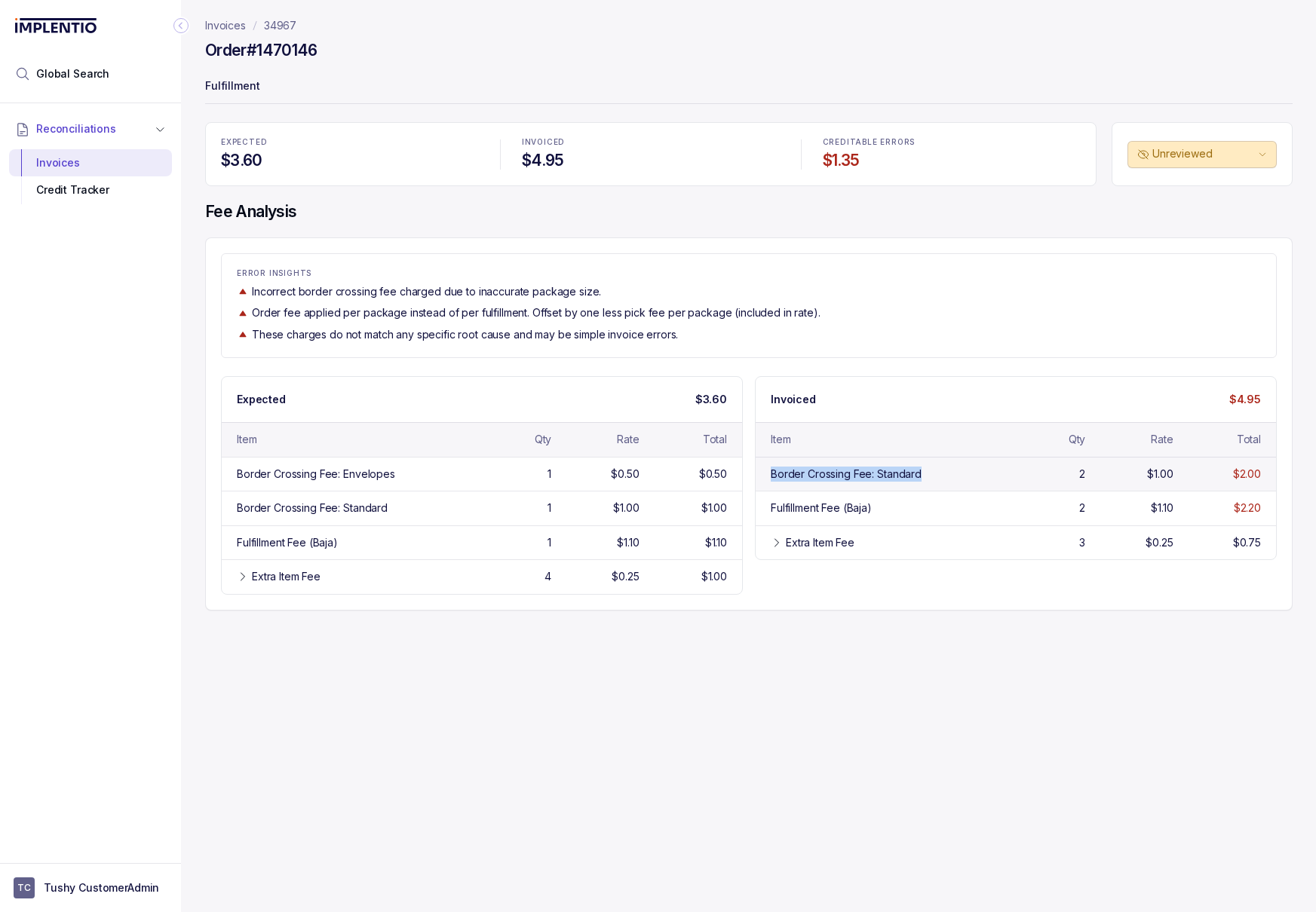
drag, startPoint x: 928, startPoint y: 469, endPoint x: 760, endPoint y: 467, distance: 168.0
click at [760, 467] on div "Border Crossing Fee: Standard 2 $1.00 $2.00" at bounding box center [1016, 474] width 520 height 34
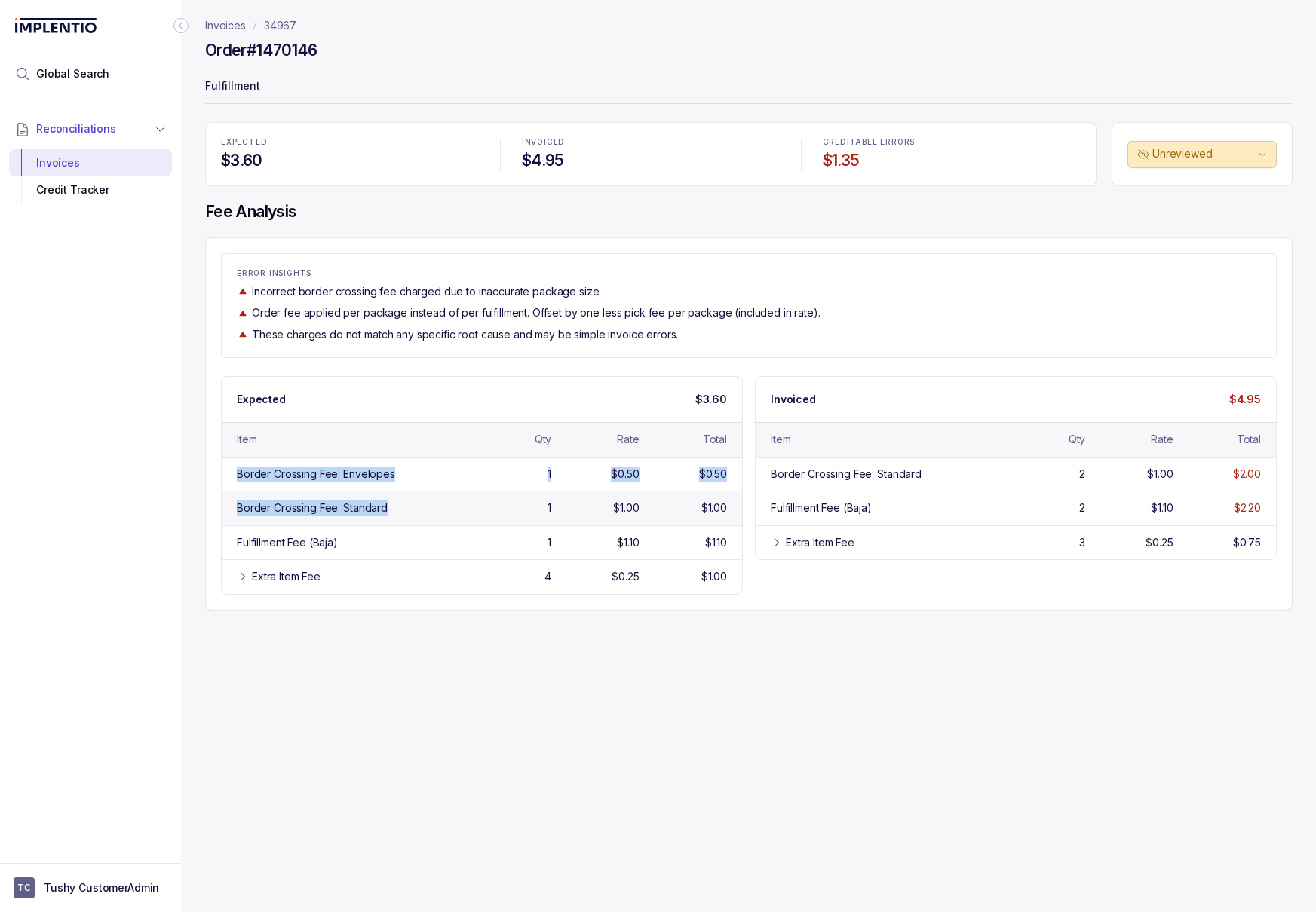
drag, startPoint x: 233, startPoint y: 478, endPoint x: 410, endPoint y: 518, distance: 181.5
click at [410, 518] on div "Border Crossing Fee: Envelopes 1 $0.50 $0.50 Border Crossing Fee: Standard 1 $1…" at bounding box center [482, 526] width 520 height 137
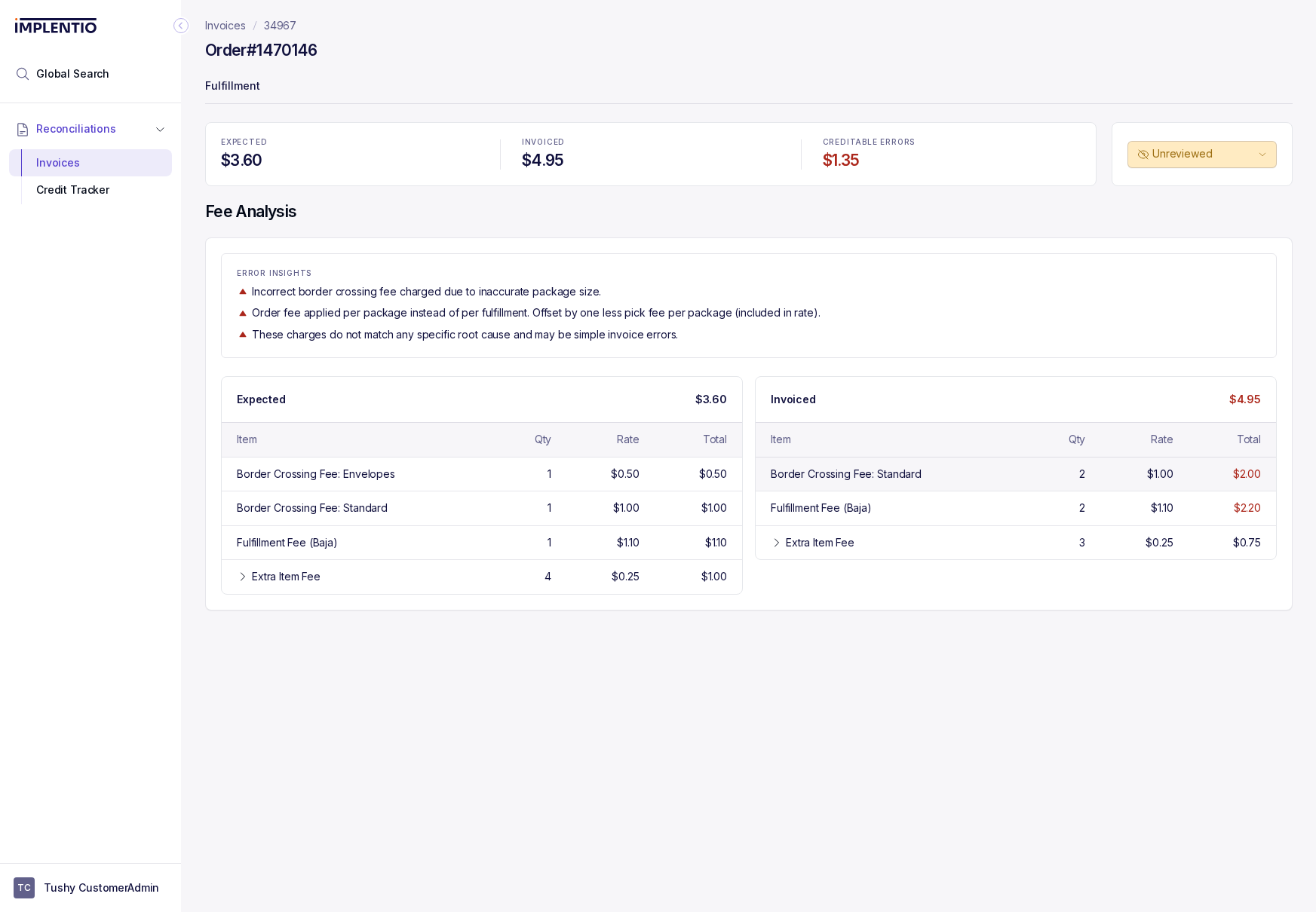
click at [929, 474] on div "Border Crossing Fee: Standard" at bounding box center [884, 474] width 226 height 15
click at [274, 24] on p "34967" at bounding box center [280, 25] width 33 height 15
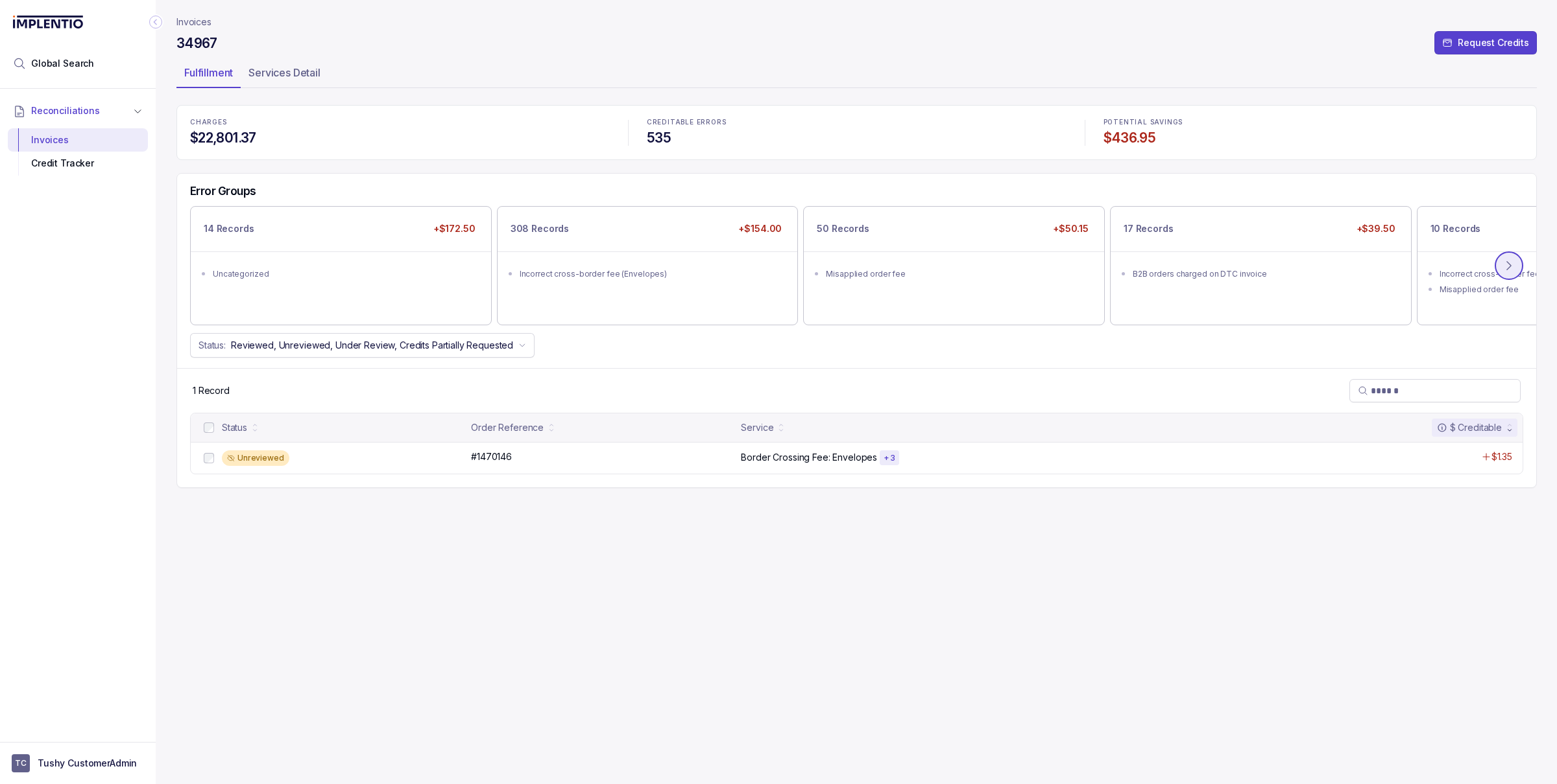
click at [1502, 271] on icon at bounding box center [1508, 266] width 13 height 13
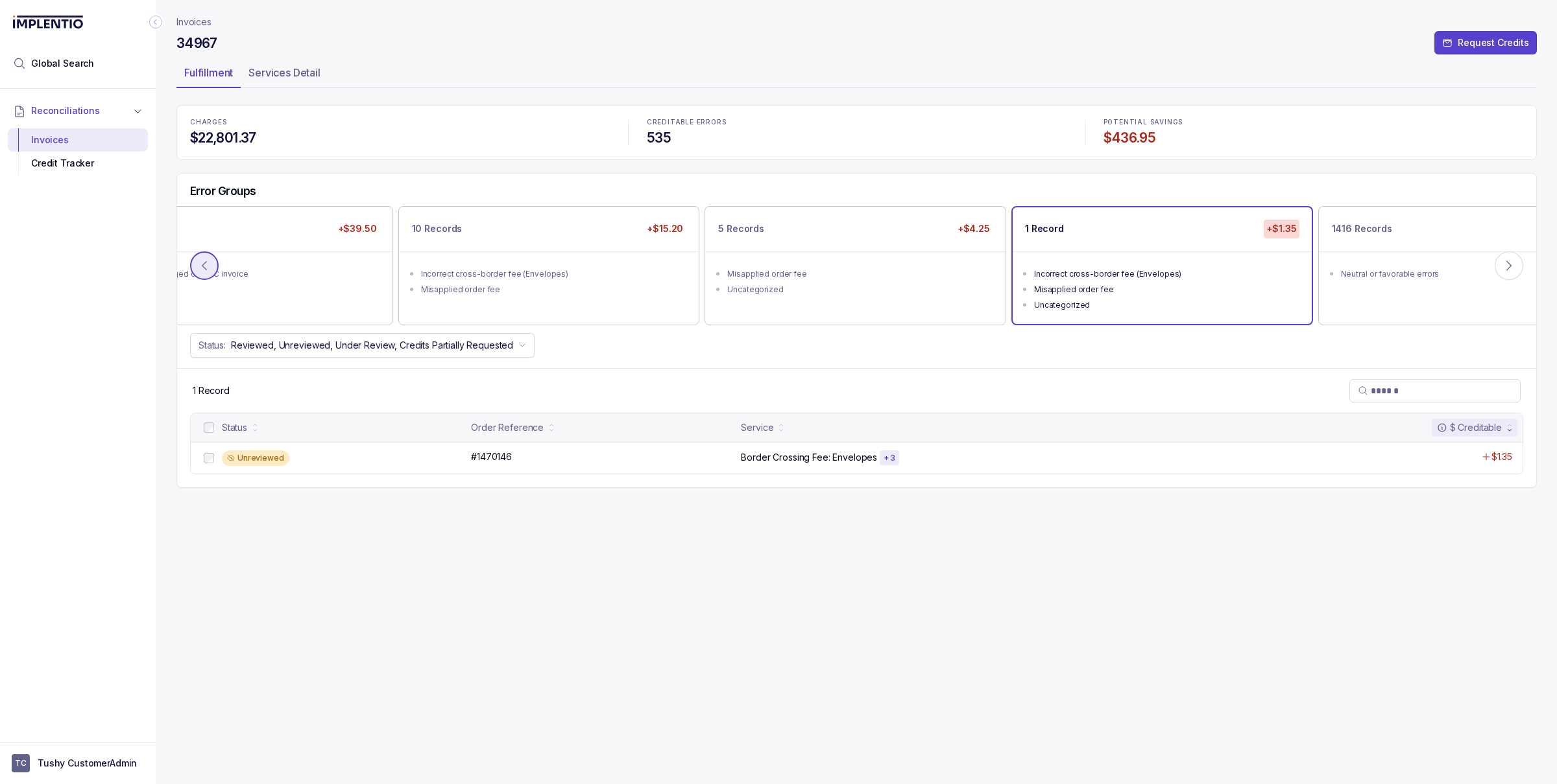
click at [207, 262] on icon at bounding box center [204, 266] width 13 height 13
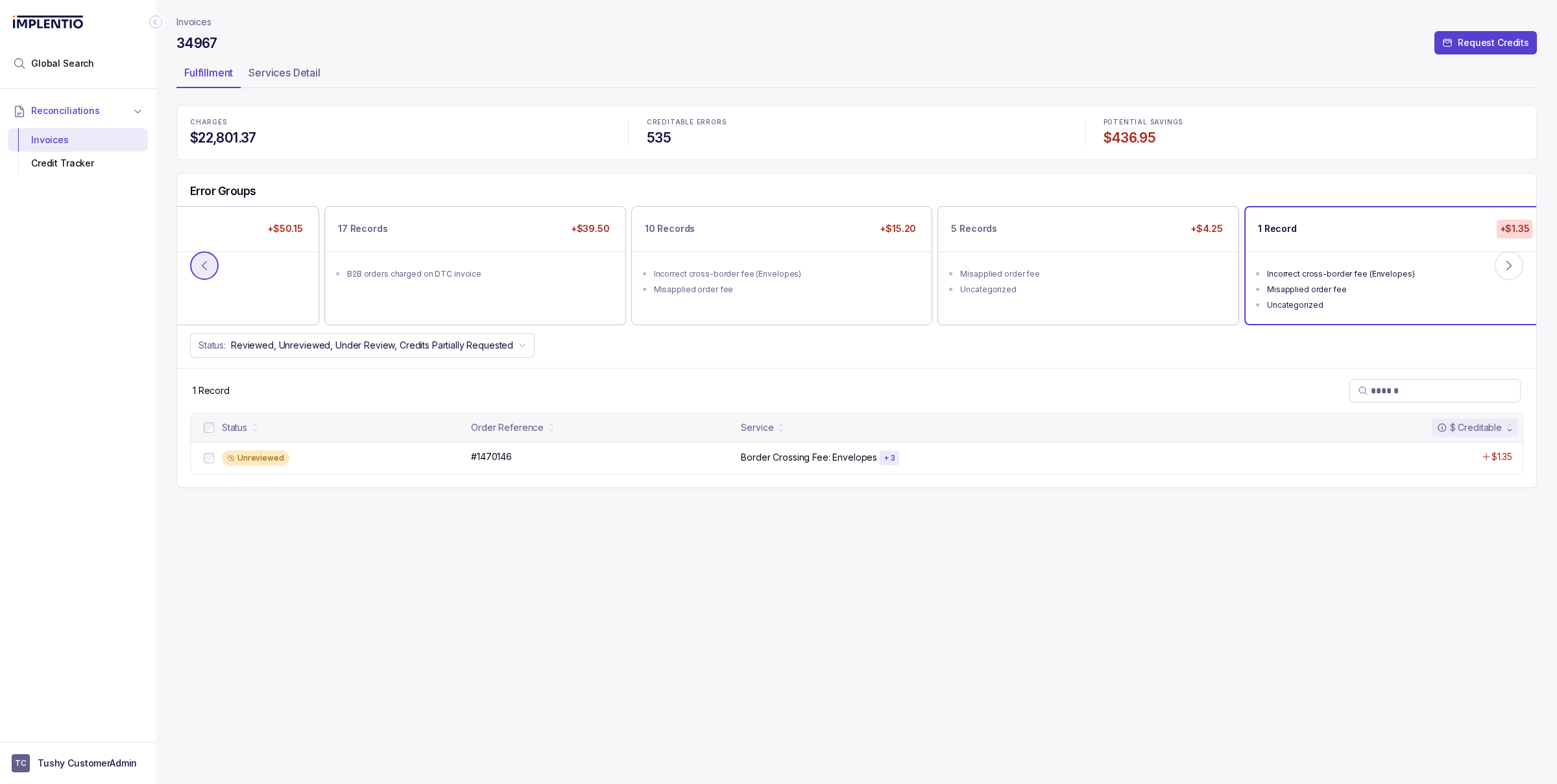
click at [207, 262] on icon at bounding box center [204, 266] width 13 height 13
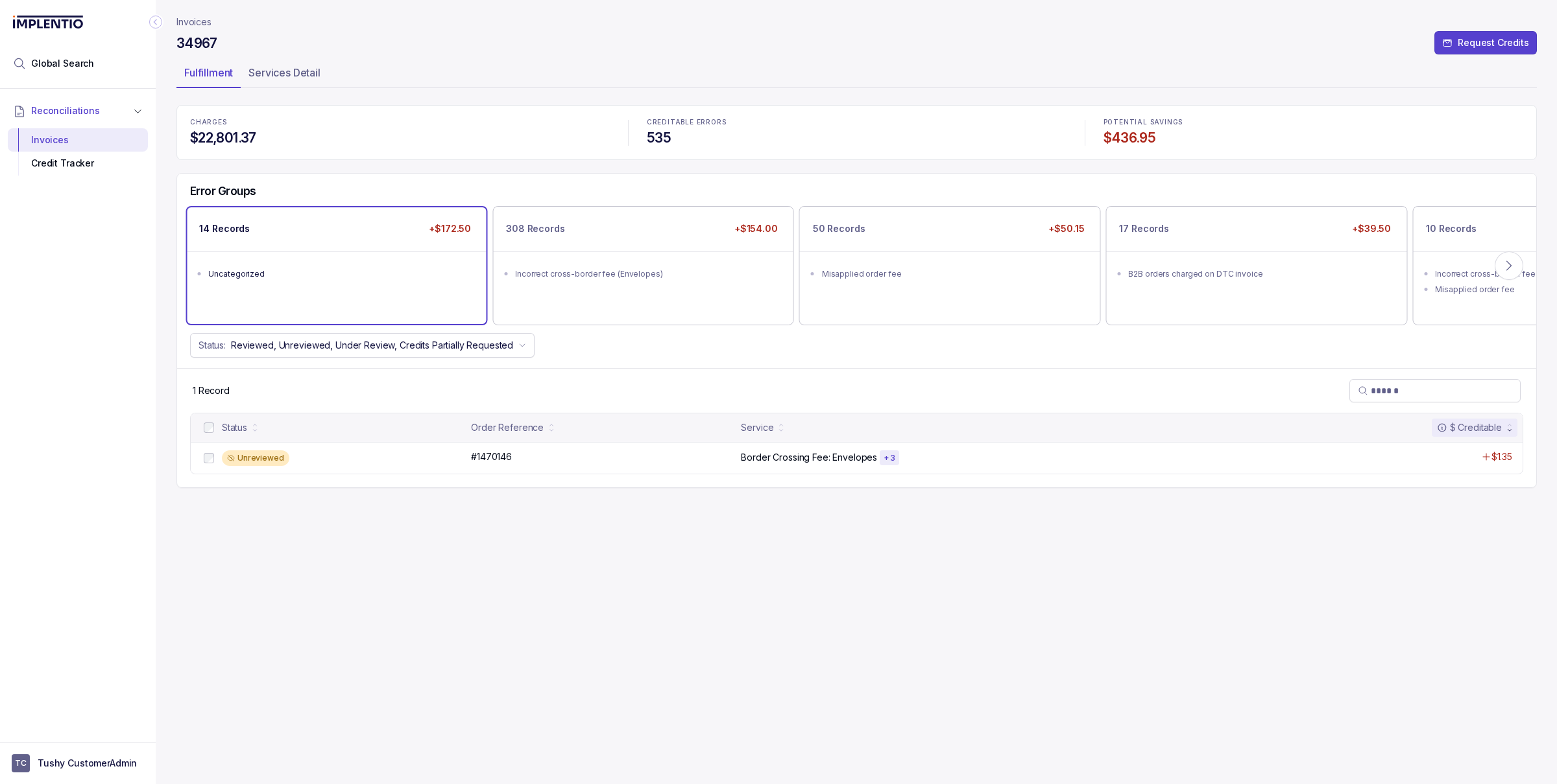
click at [203, 261] on ul "Uncategorized" at bounding box center [337, 272] width 299 height 42
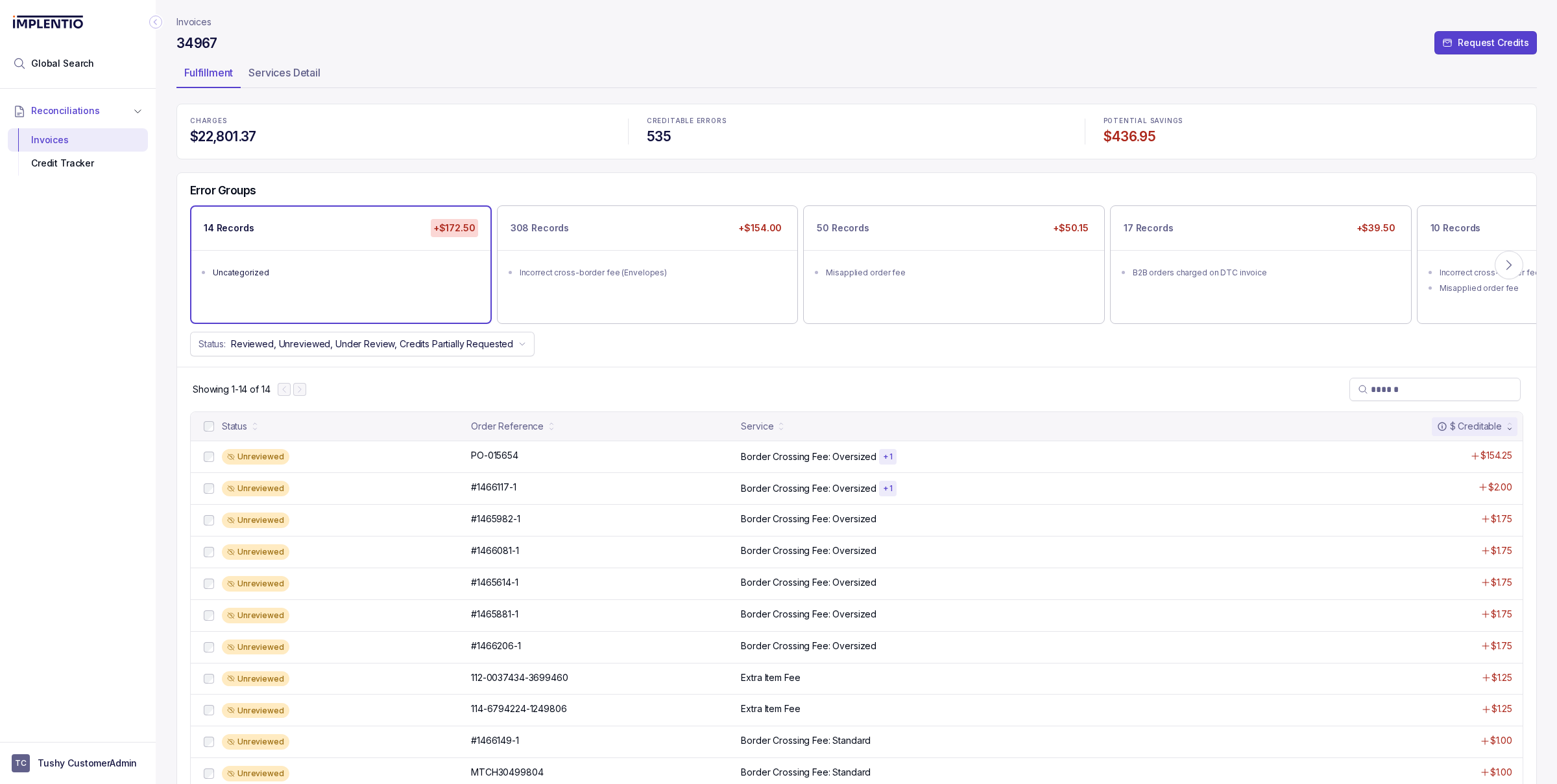
click at [195, 23] on p "Invoices" at bounding box center [193, 21] width 35 height 13
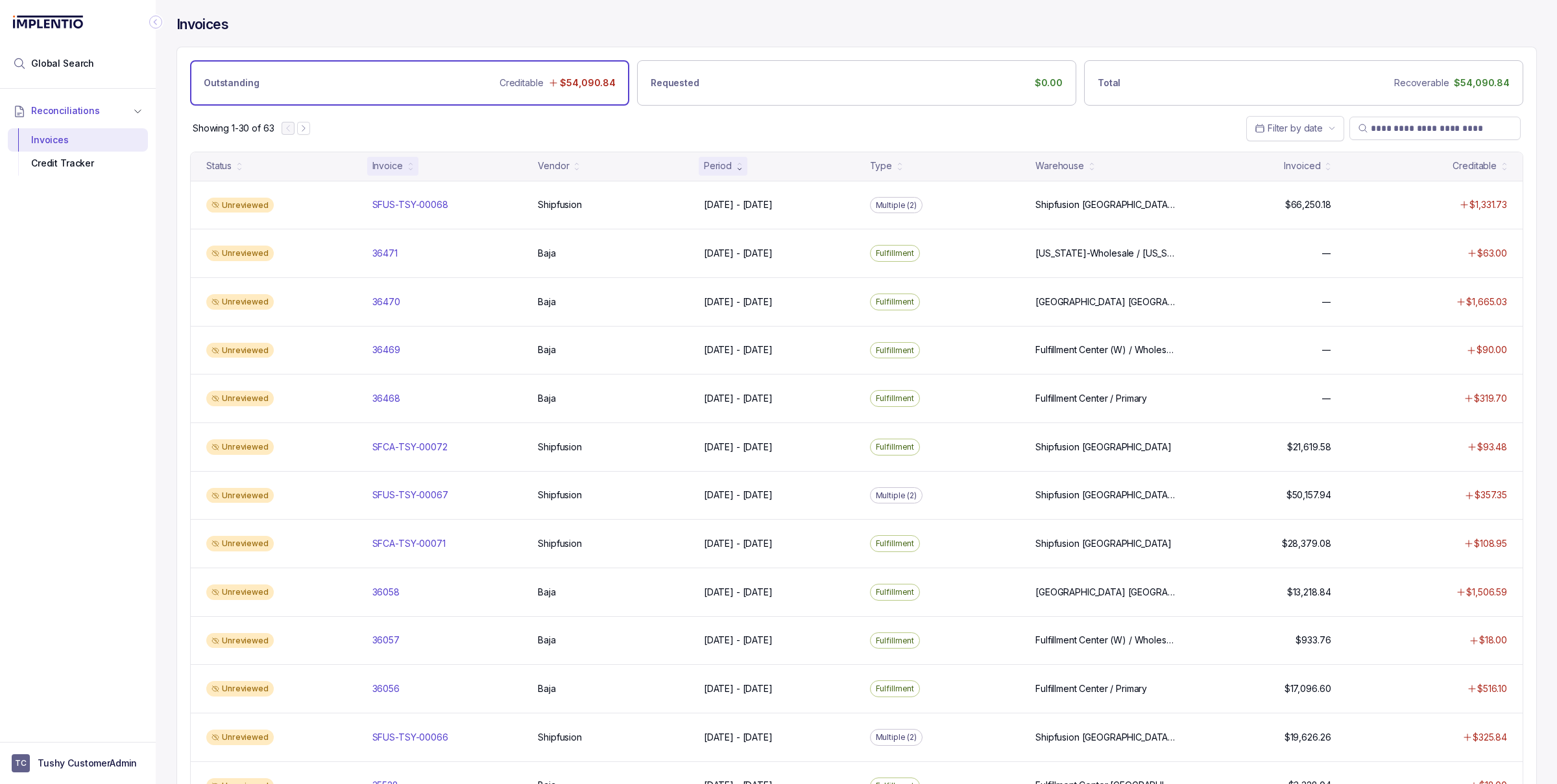
click at [384, 167] on div "Invoice" at bounding box center [388, 166] width 31 height 13
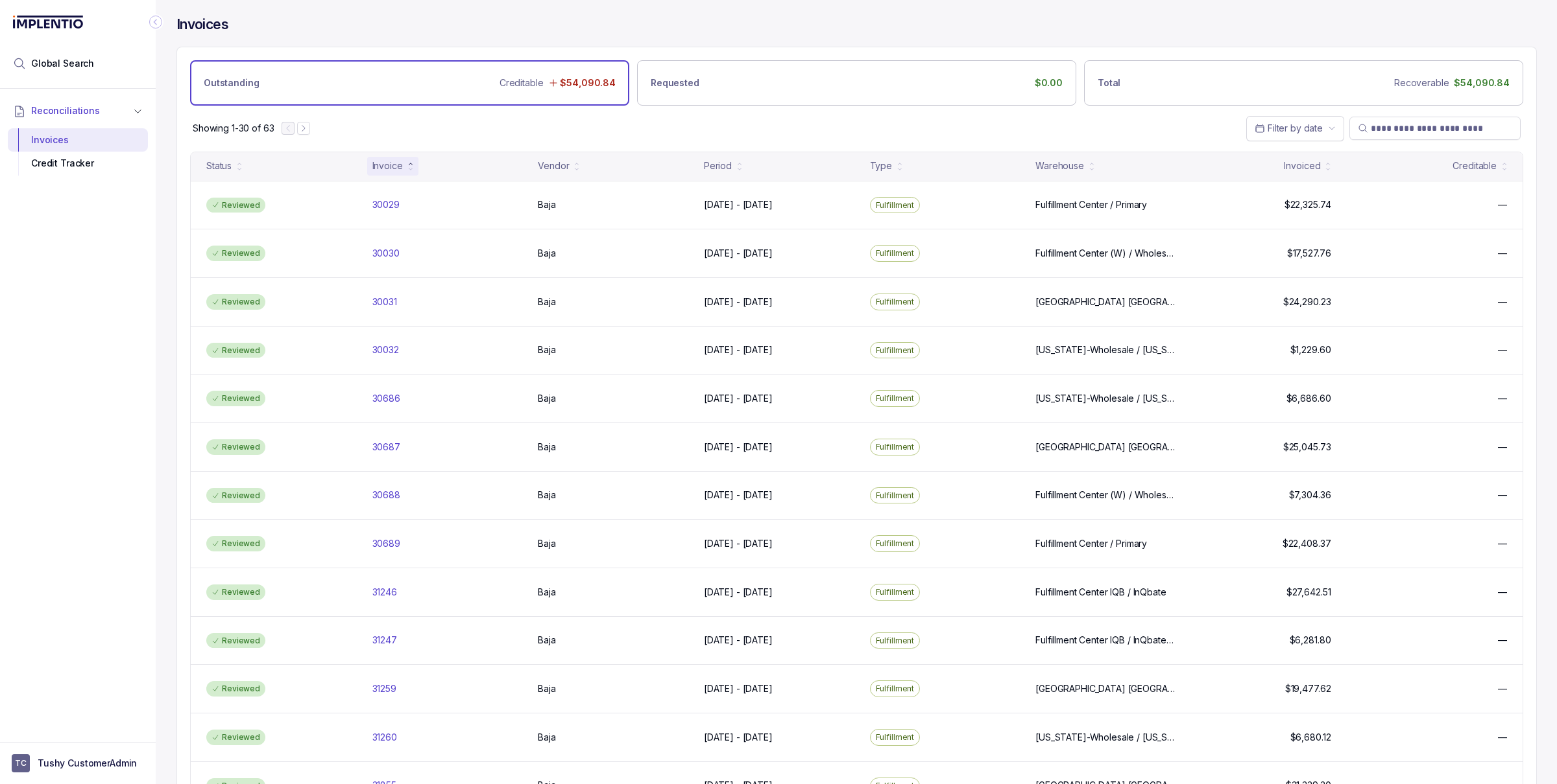
click at [384, 169] on div "Invoice" at bounding box center [388, 166] width 31 height 13
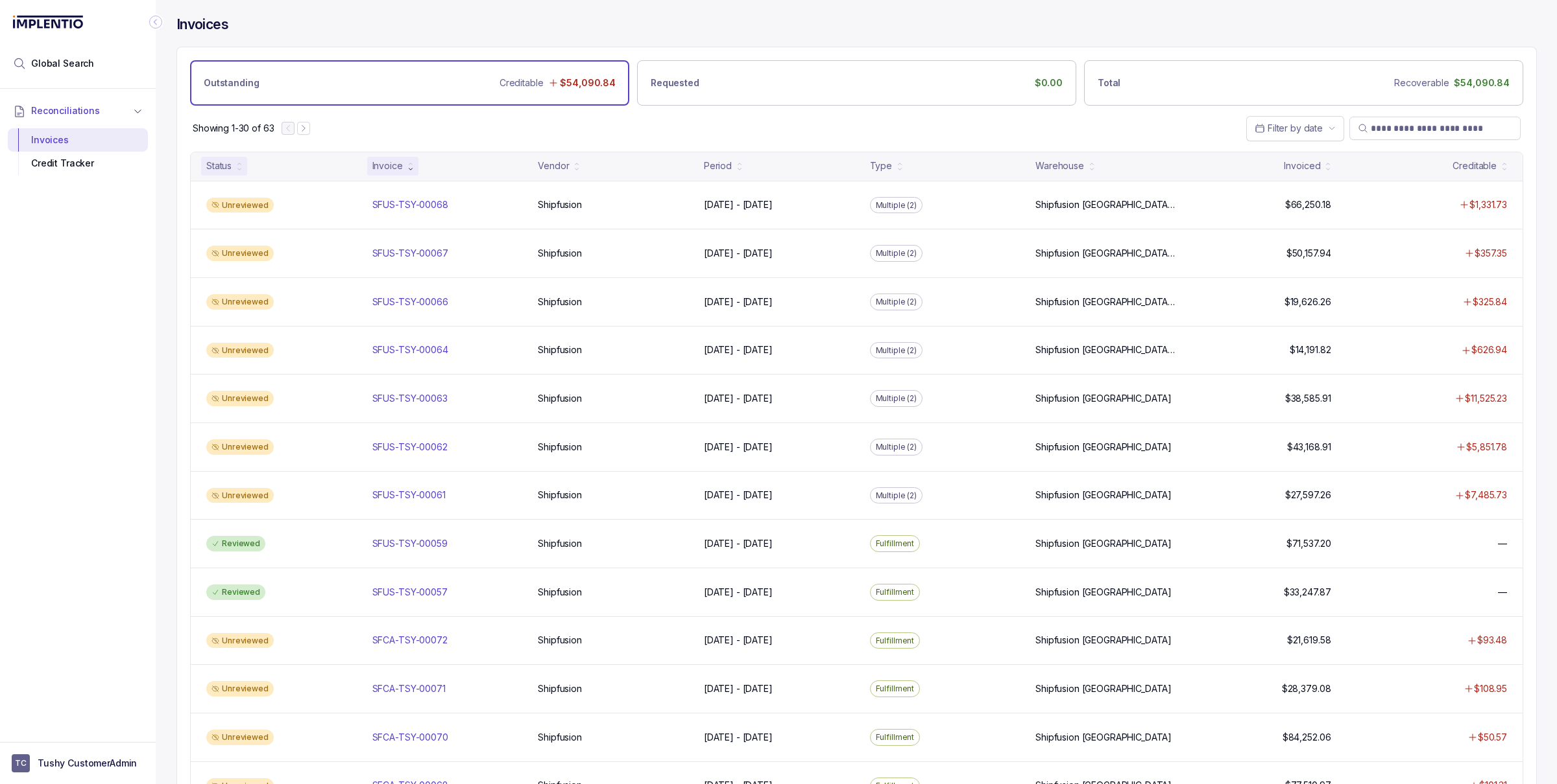
click at [229, 170] on div "Status" at bounding box center [219, 166] width 26 height 13
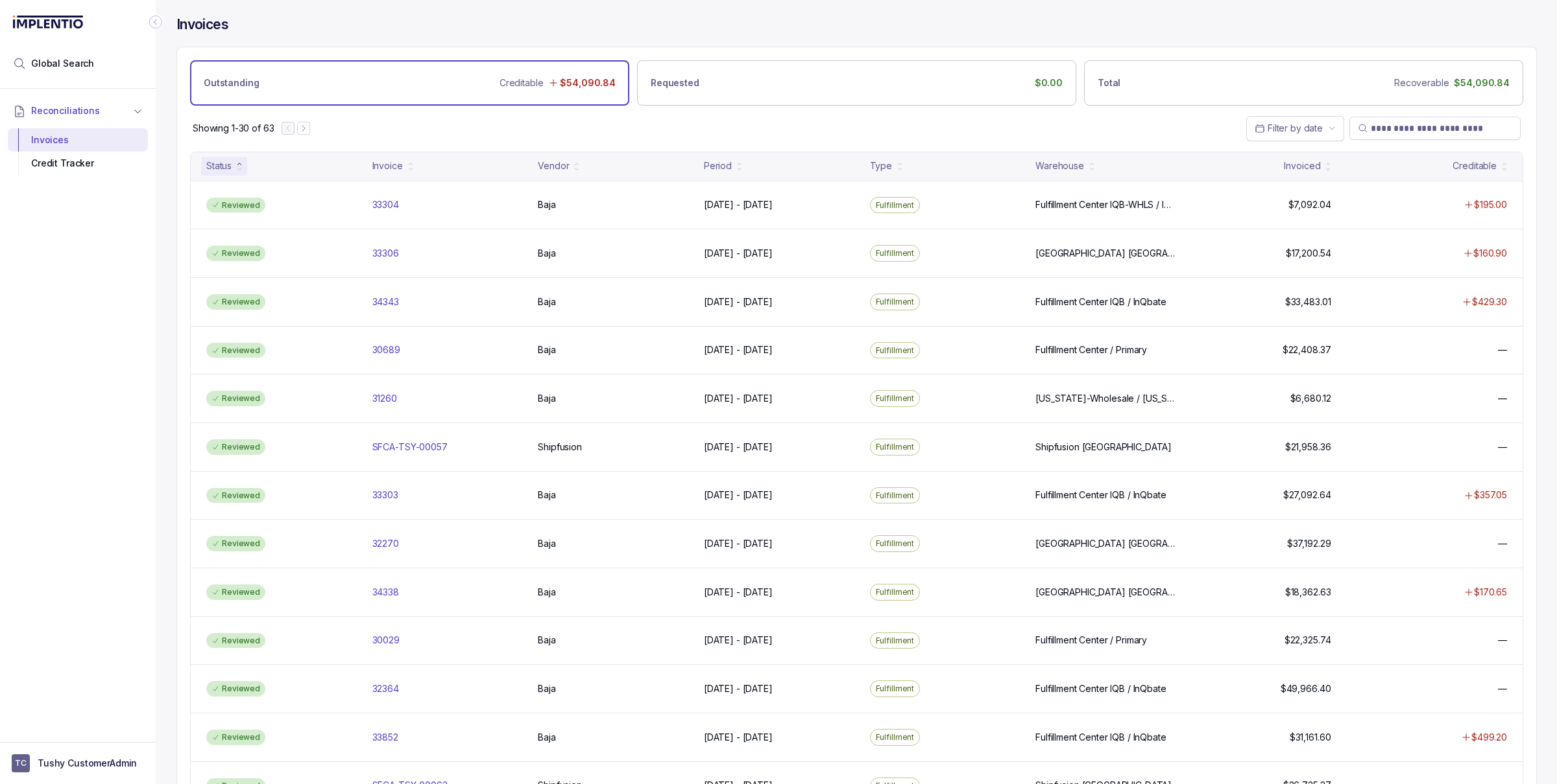
click at [230, 173] on div "Status" at bounding box center [219, 166] width 26 height 13
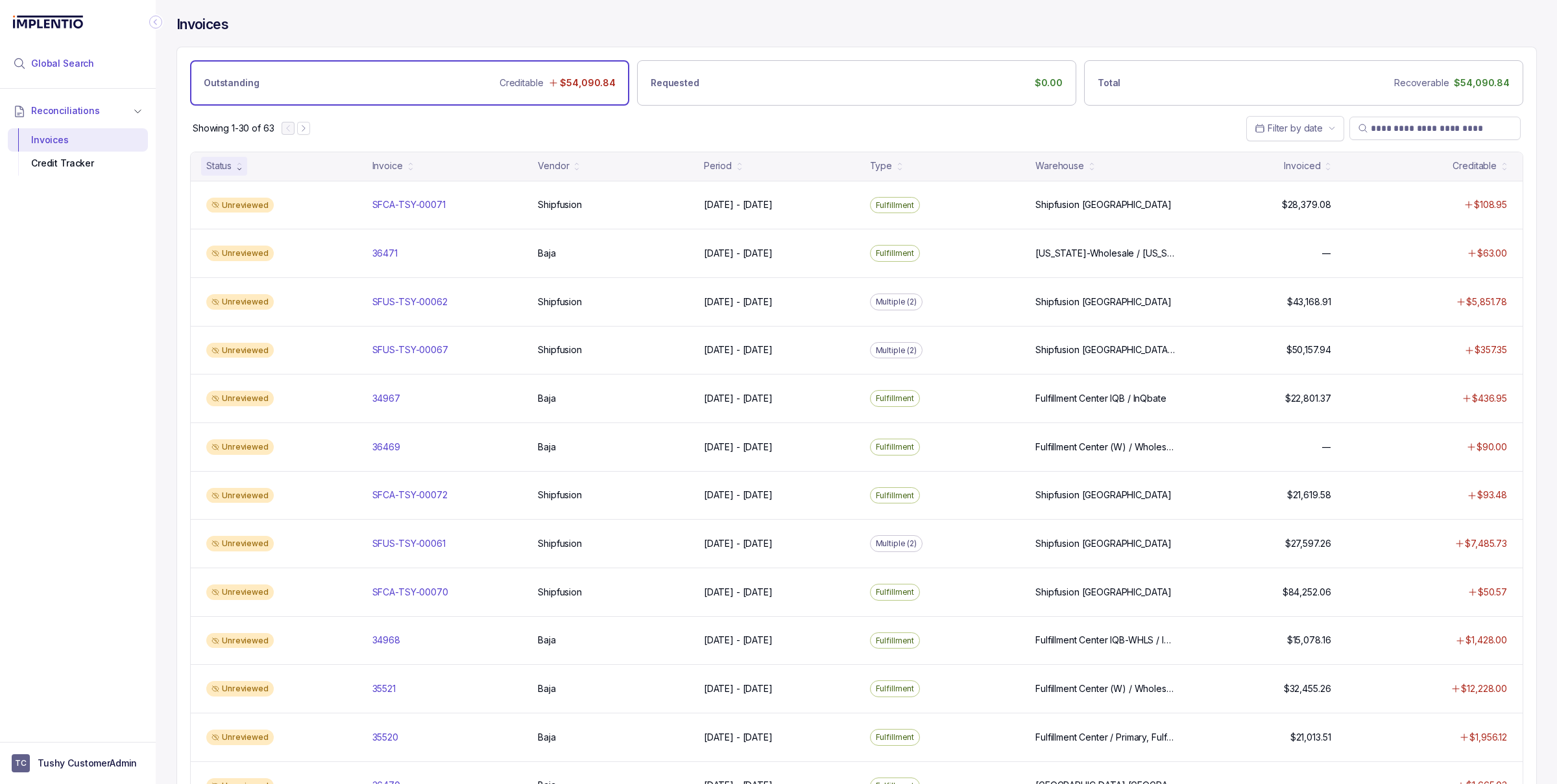
click at [63, 53] on li "Global Search" at bounding box center [78, 63] width 140 height 28
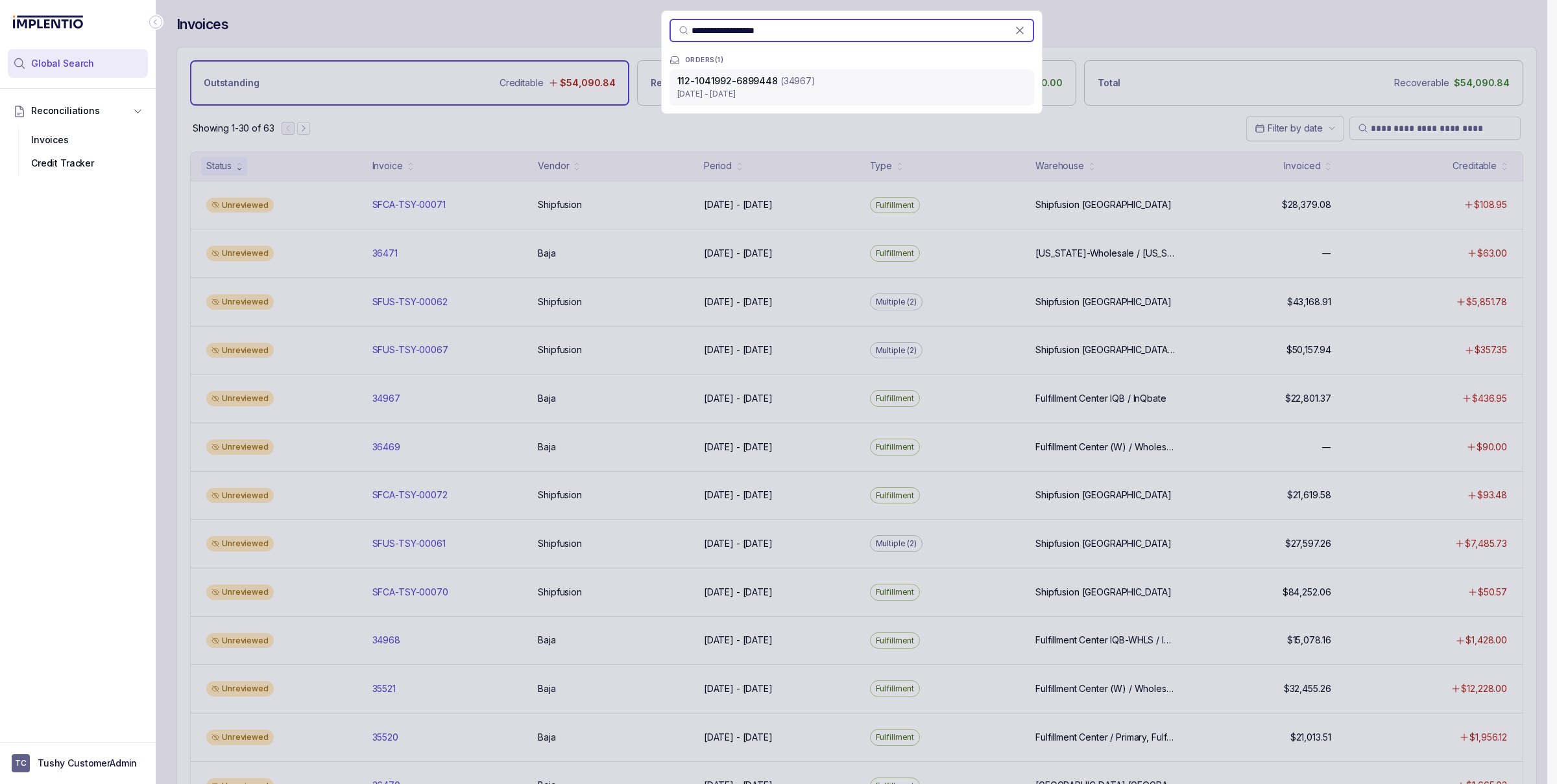
type input "**********"
click at [785, 83] on p "(34967)" at bounding box center [797, 80] width 35 height 13
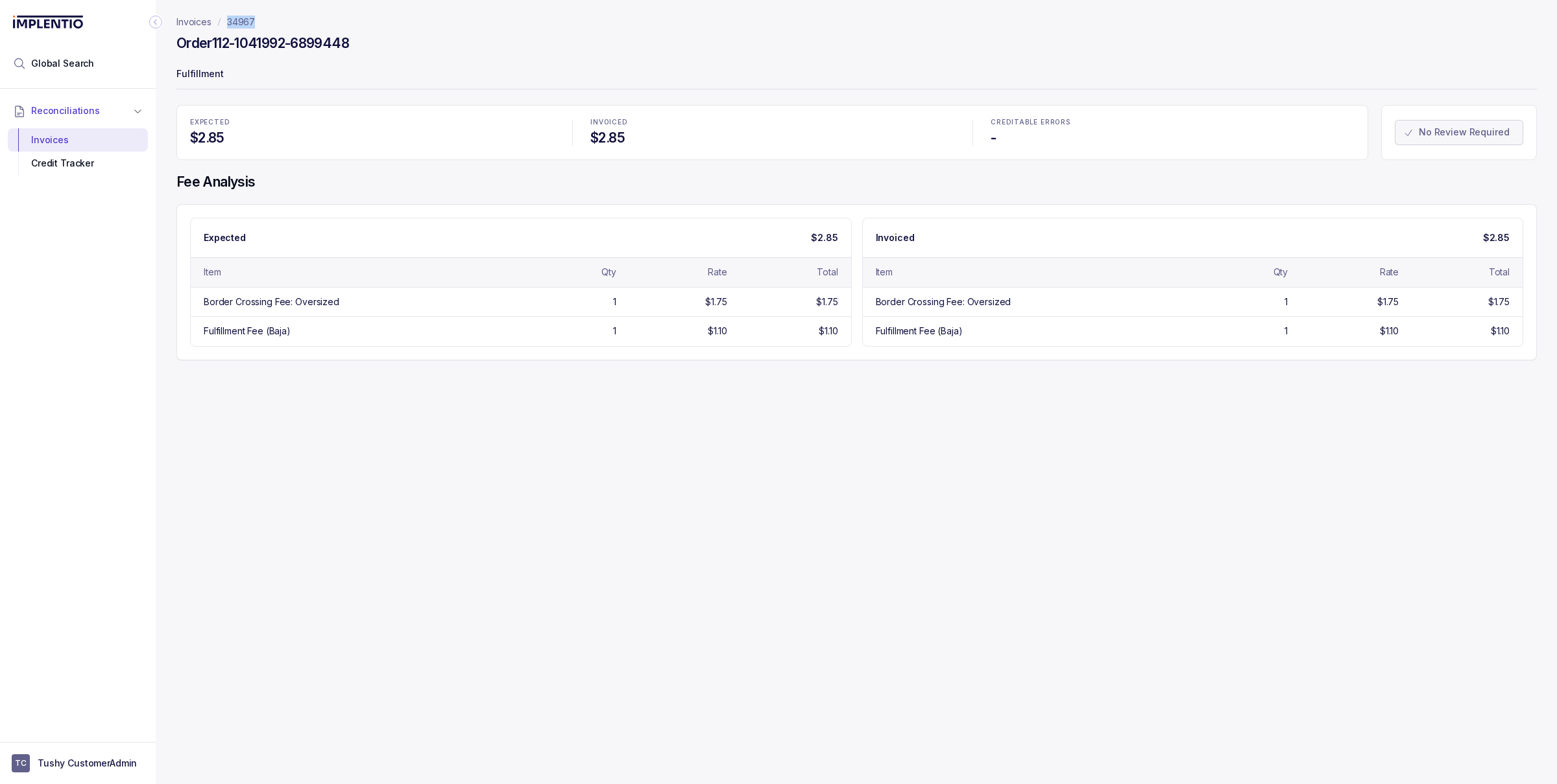
copy p "34967"
drag, startPoint x: 259, startPoint y: 24, endPoint x: 226, endPoint y: 26, distance: 33.1
click at [226, 26] on nav "Invoices 34967" at bounding box center [856, 21] width 1360 height 13
click at [250, 23] on p "34967" at bounding box center [241, 21] width 28 height 13
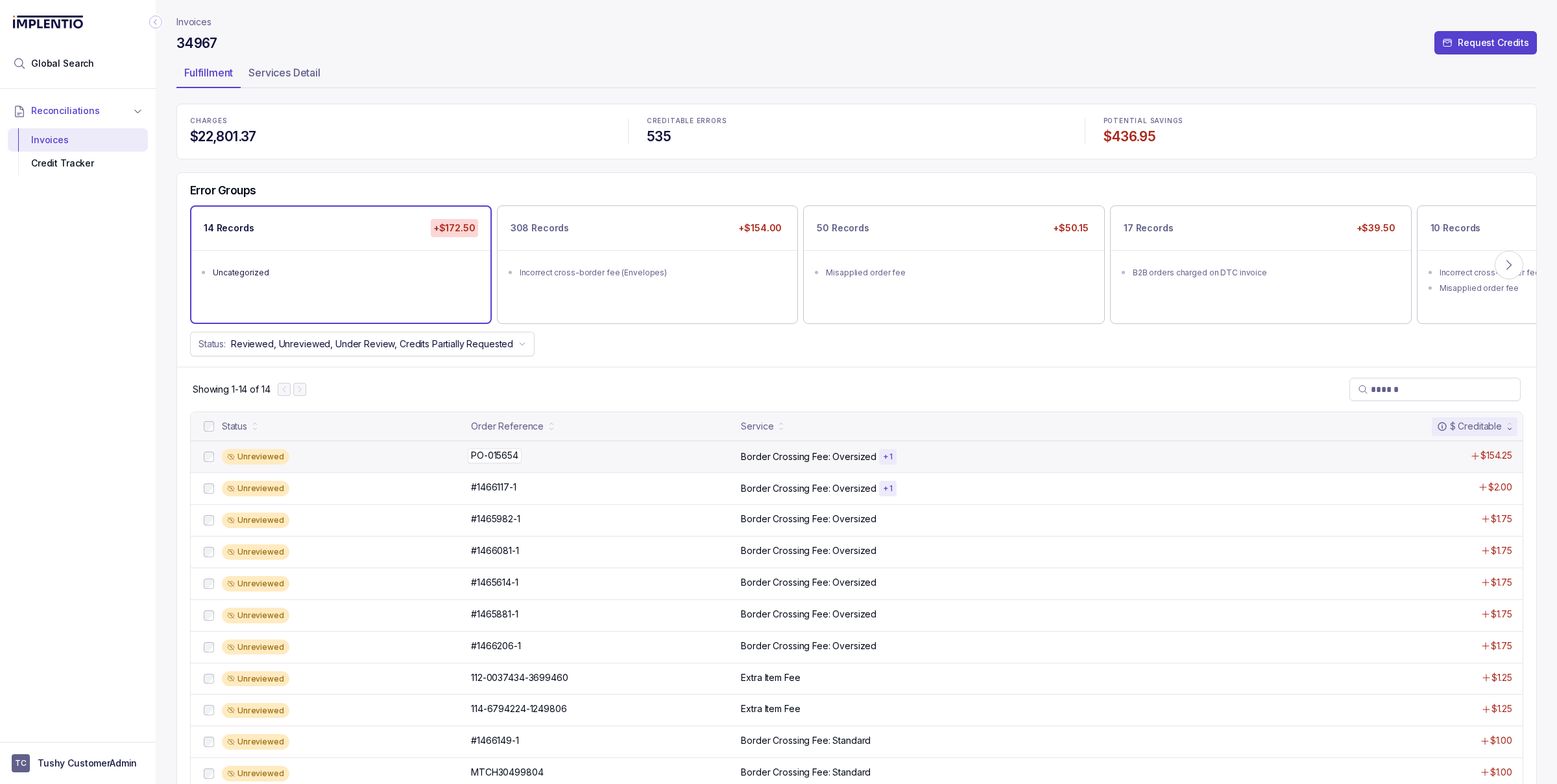
drag, startPoint x: 532, startPoint y: 452, endPoint x: 521, endPoint y: 462, distance: 14.9
click at [522, 462] on div "PO-015654 PO-015654" at bounding box center [602, 455] width 262 height 13
click at [521, 462] on p "PO-015654" at bounding box center [494, 455] width 54 height 15
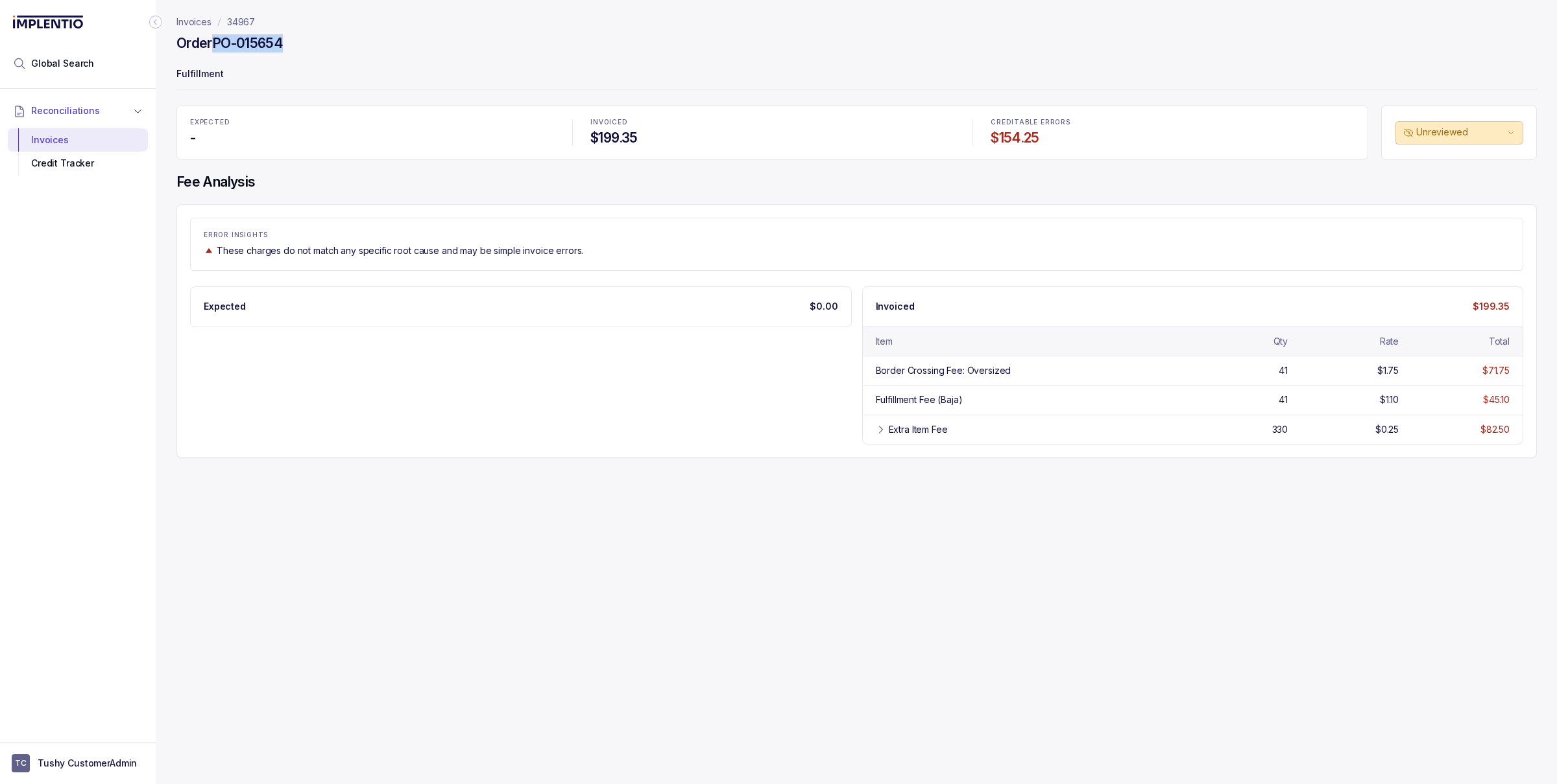
drag, startPoint x: 290, startPoint y: 44, endPoint x: 214, endPoint y: 48, distance: 76.1
click at [214, 48] on div "Order PO-015654" at bounding box center [856, 44] width 1360 height 23
copy h4 "PO-015654"
click at [244, 14] on header "Invoices 34967 Order PO-015654 Fulfillment" at bounding box center [856, 52] width 1360 height 105
click at [233, 18] on p "34967" at bounding box center [241, 21] width 28 height 13
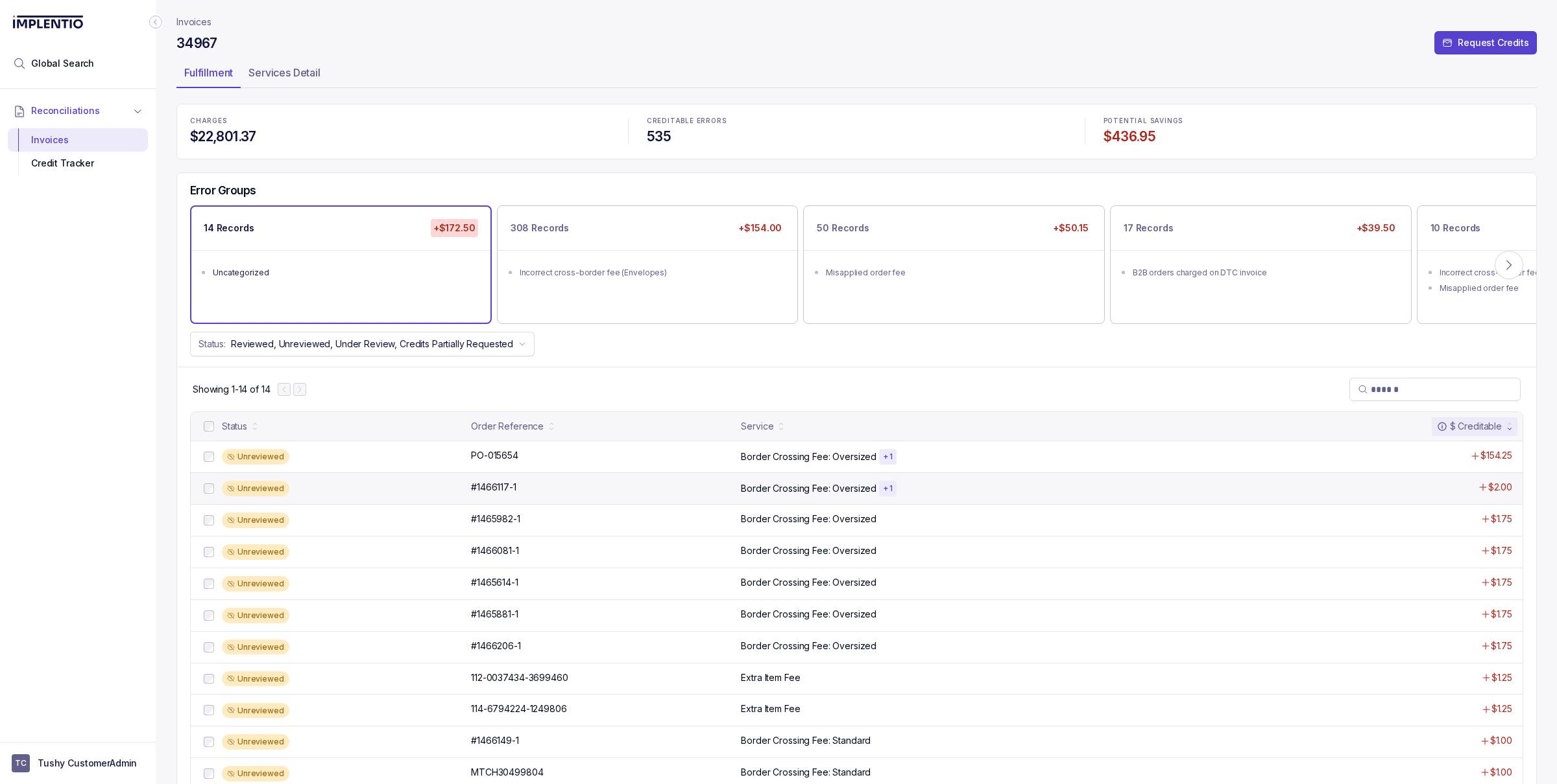
click at [395, 489] on div "Unreviewed" at bounding box center [343, 489] width 241 height 15
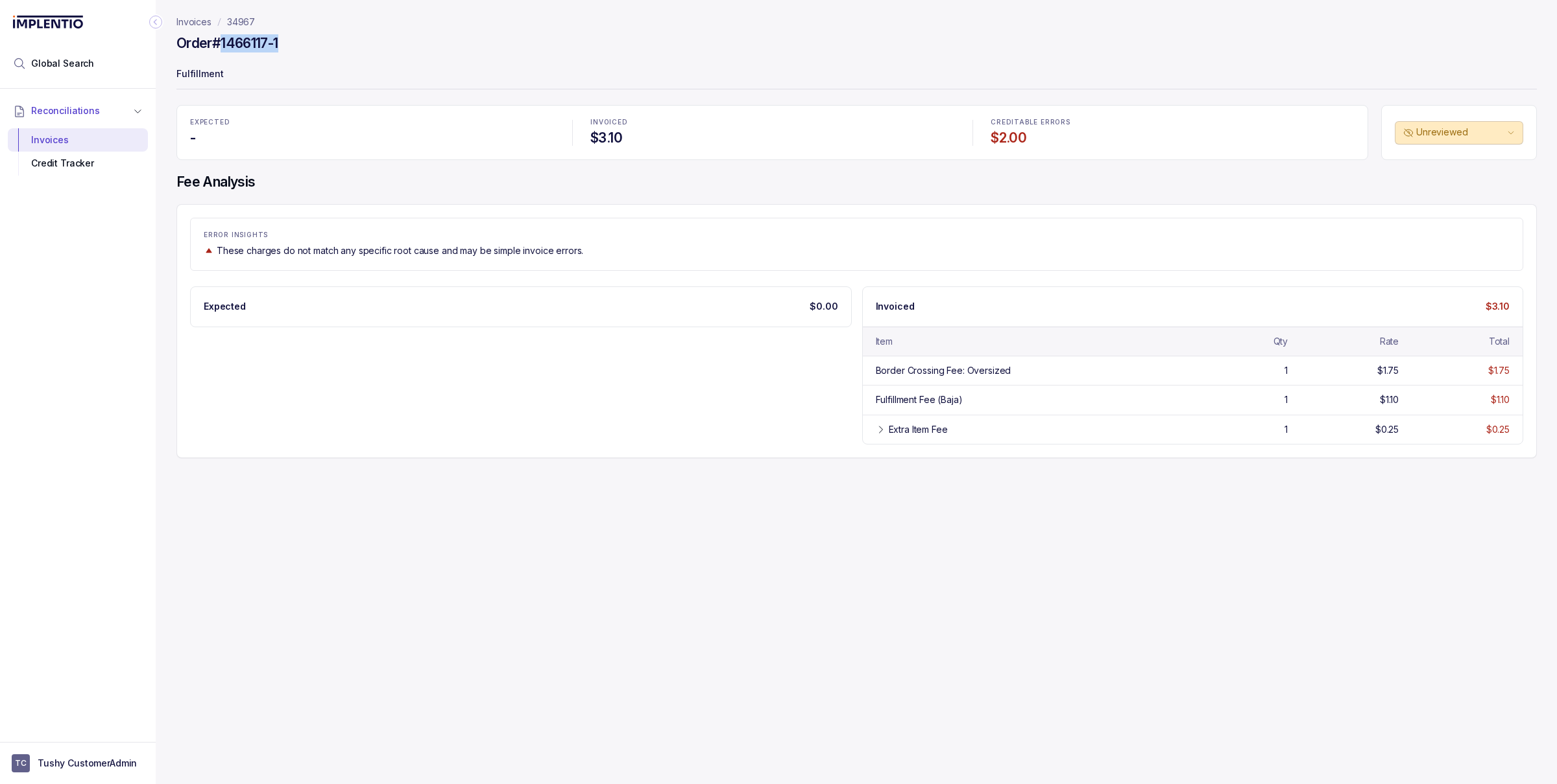
drag, startPoint x: 290, startPoint y: 46, endPoint x: 225, endPoint y: 46, distance: 65.0
click at [225, 46] on div "Order #1466117-1" at bounding box center [856, 44] width 1360 height 23
copy h4 "1466117-1"
click at [232, 18] on p "34967" at bounding box center [241, 21] width 28 height 13
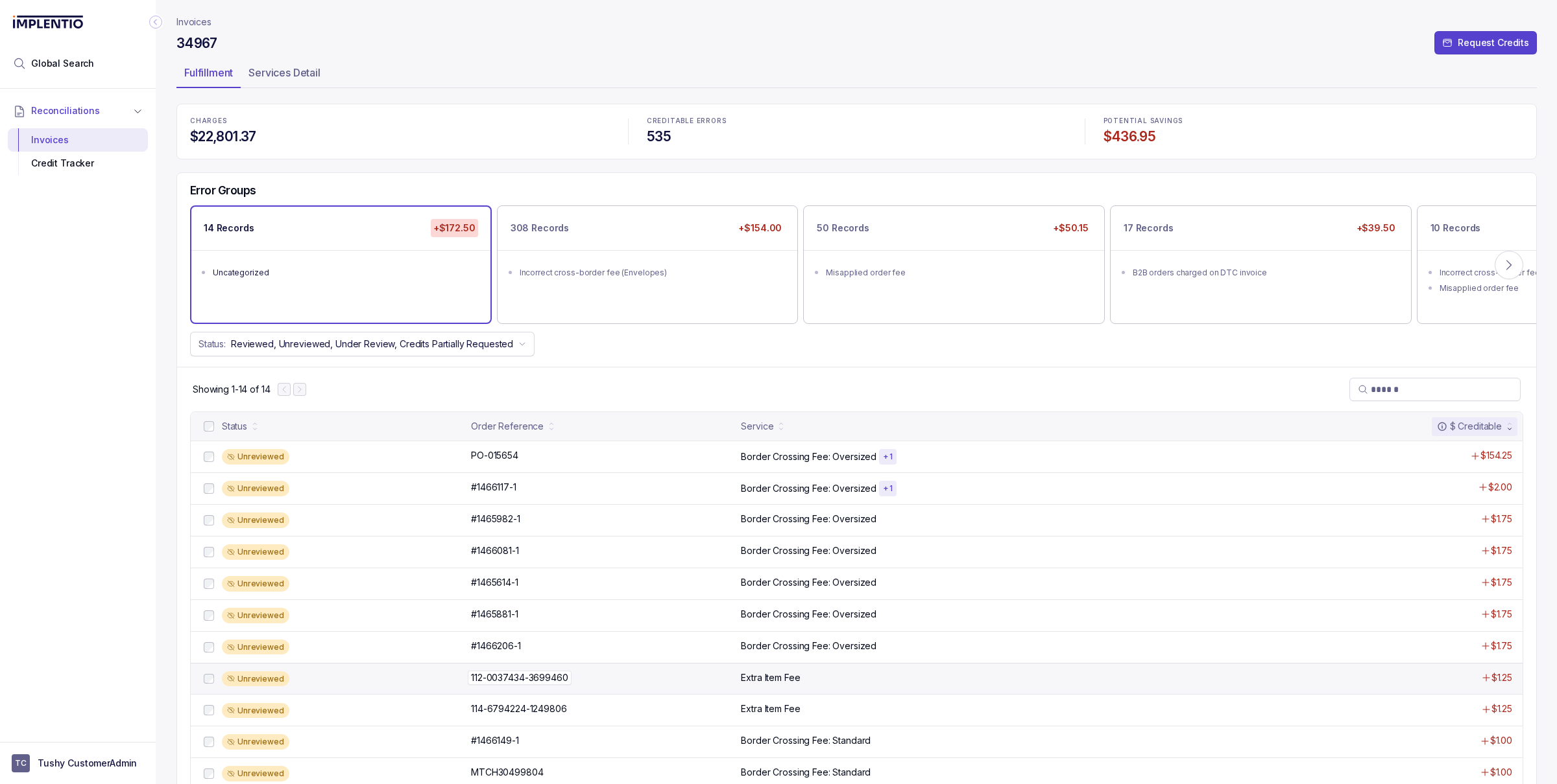
click at [566, 685] on p "112-0037434-3699460" at bounding box center [519, 678] width 103 height 15
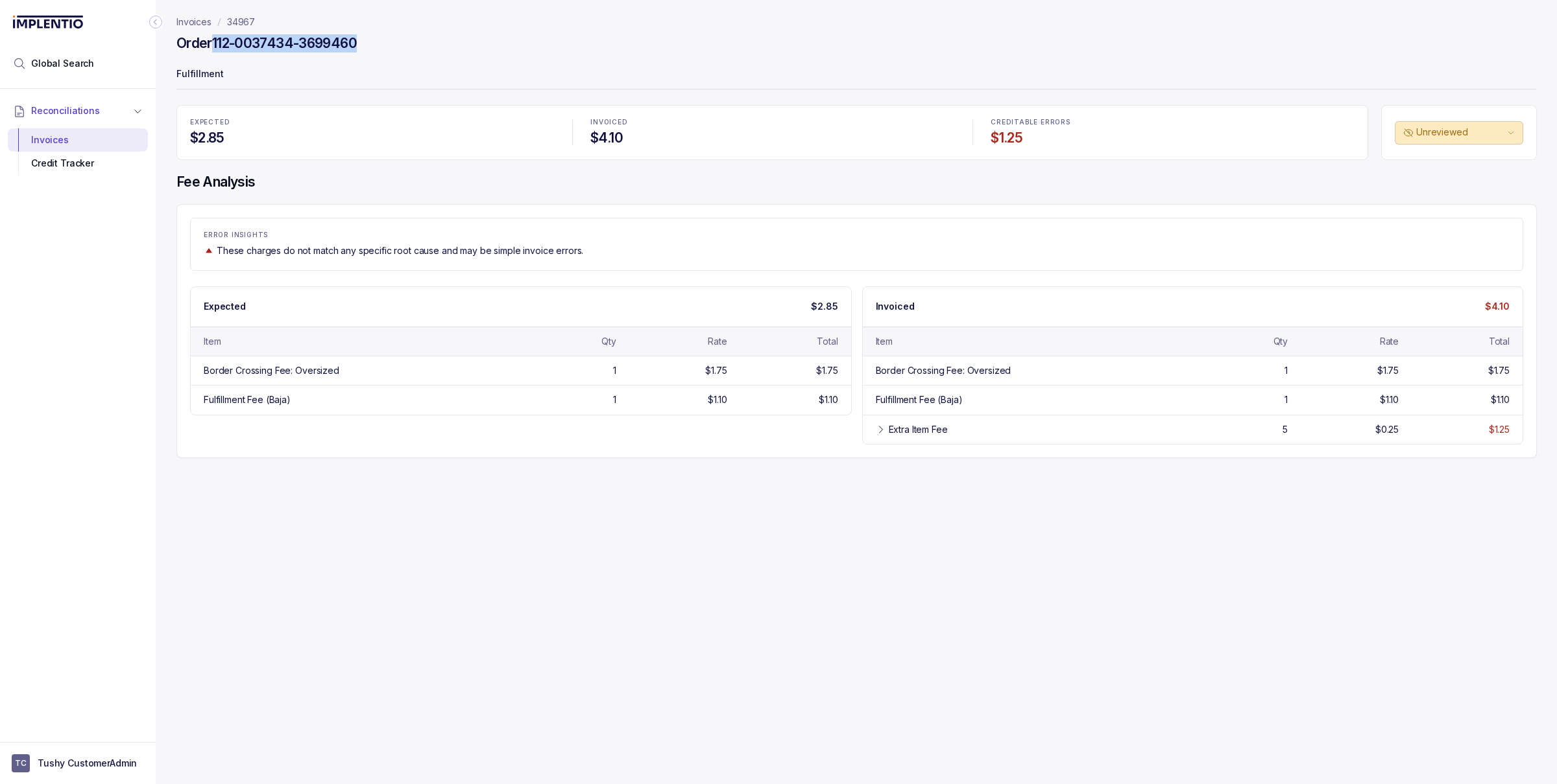
drag, startPoint x: 368, startPoint y: 45, endPoint x: 215, endPoint y: 50, distance: 153.1
click at [215, 50] on div "Order 112-0037434-3699460" at bounding box center [856, 44] width 1360 height 23
copy h4 "112-0037434-3699460"
click at [880, 435] on icon at bounding box center [881, 430] width 10 height 10
drag, startPoint x: 922, startPoint y: 456, endPoint x: 881, endPoint y: 459, distance: 41.1
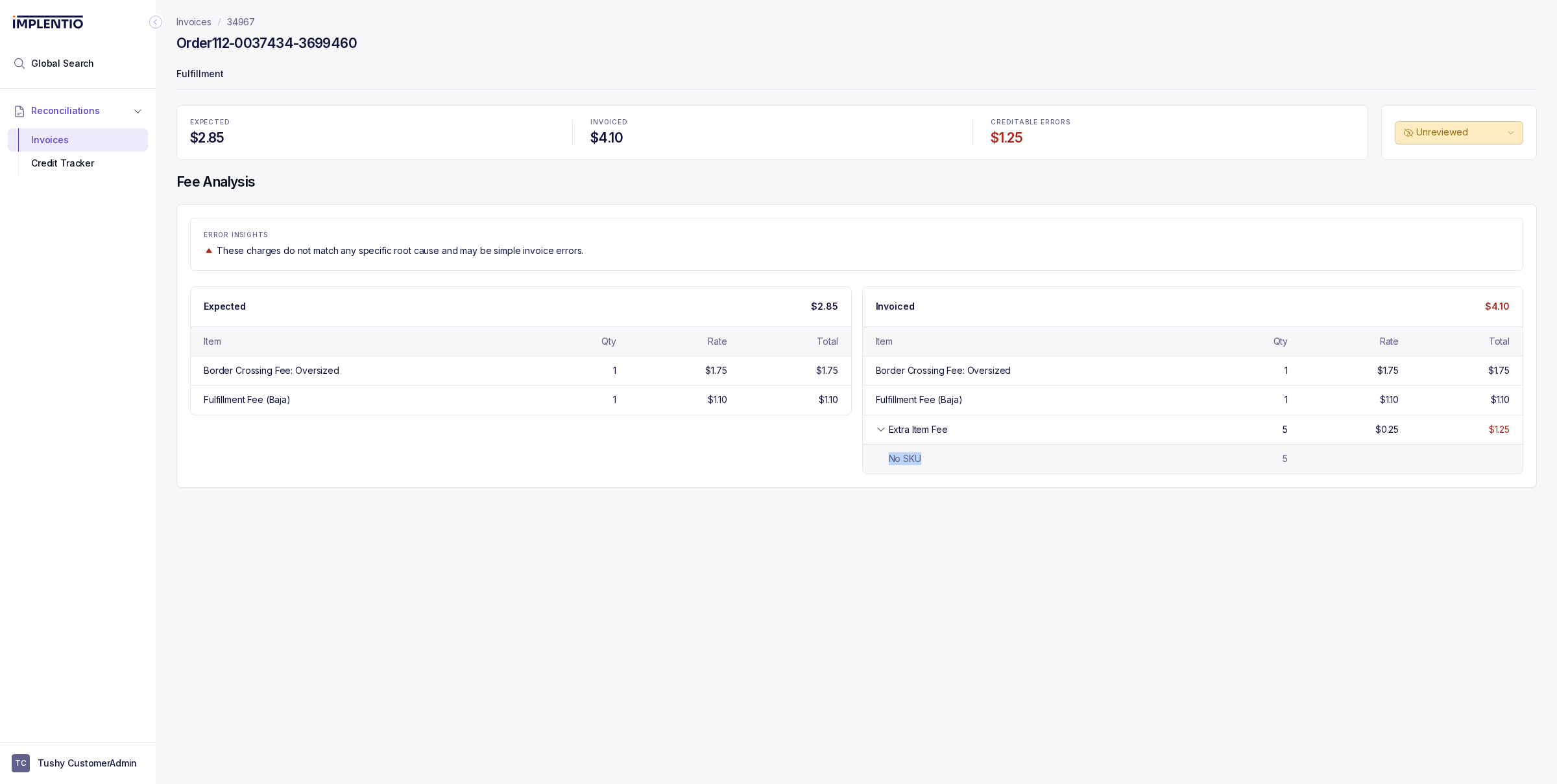
click at [881, 459] on div "No SKU" at bounding box center [1026, 459] width 302 height 13
drag, startPoint x: 385, startPoint y: 44, endPoint x: 214, endPoint y: 45, distance: 171.0
click at [214, 45] on div "Order 112-0037434-3699460" at bounding box center [856, 44] width 1360 height 23
copy h4 "112-0037434-3699460"
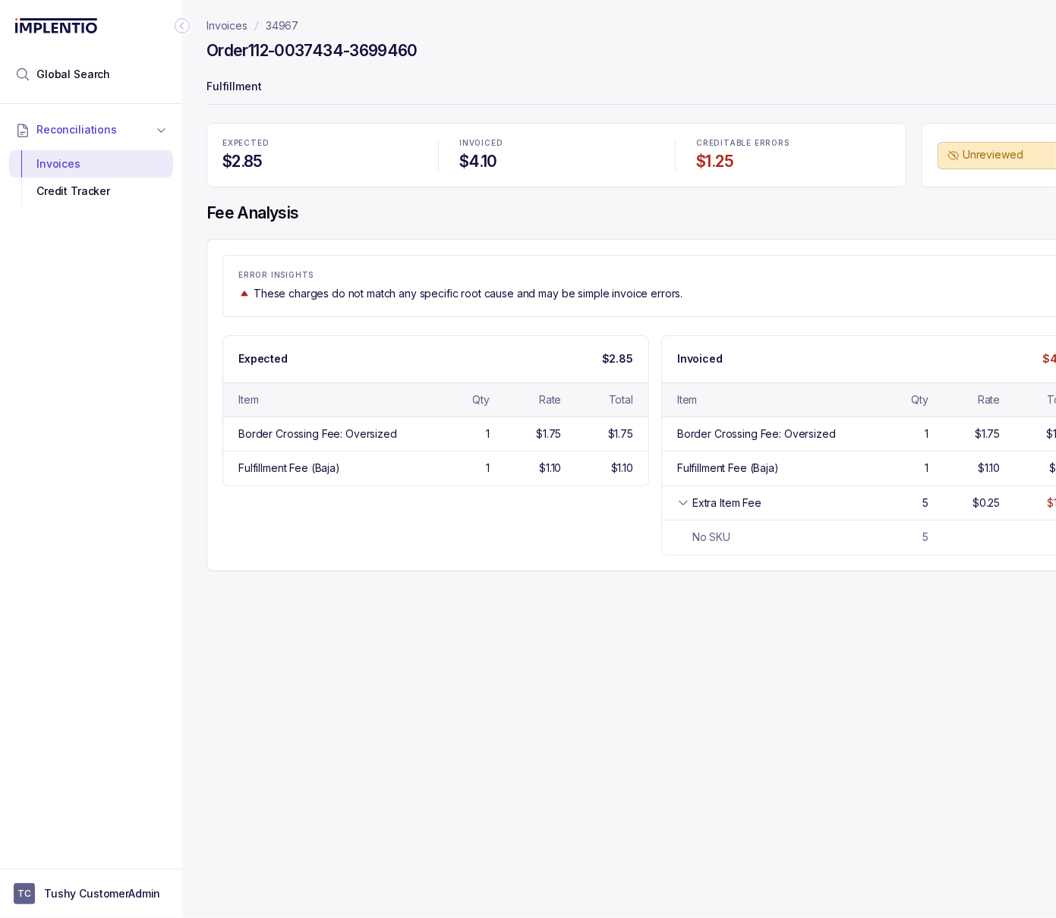
click at [185, 24] on icon "Collapse Icon" at bounding box center [182, 25] width 15 height 15
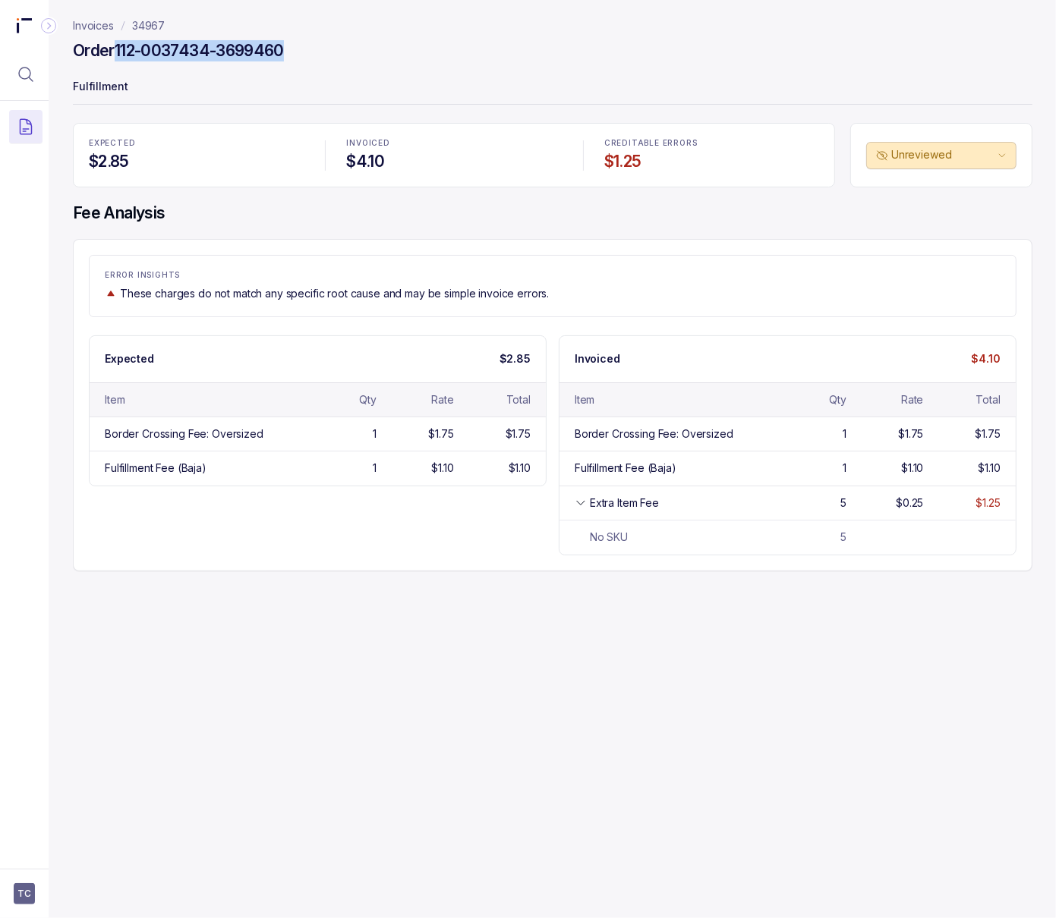
drag, startPoint x: 289, startPoint y: 58, endPoint x: 117, endPoint y: 49, distance: 172.5
click at [117, 49] on h4 "Order 112-0037434-3699460" at bounding box center [178, 50] width 211 height 21
copy h4 "112-0037434-3699460"
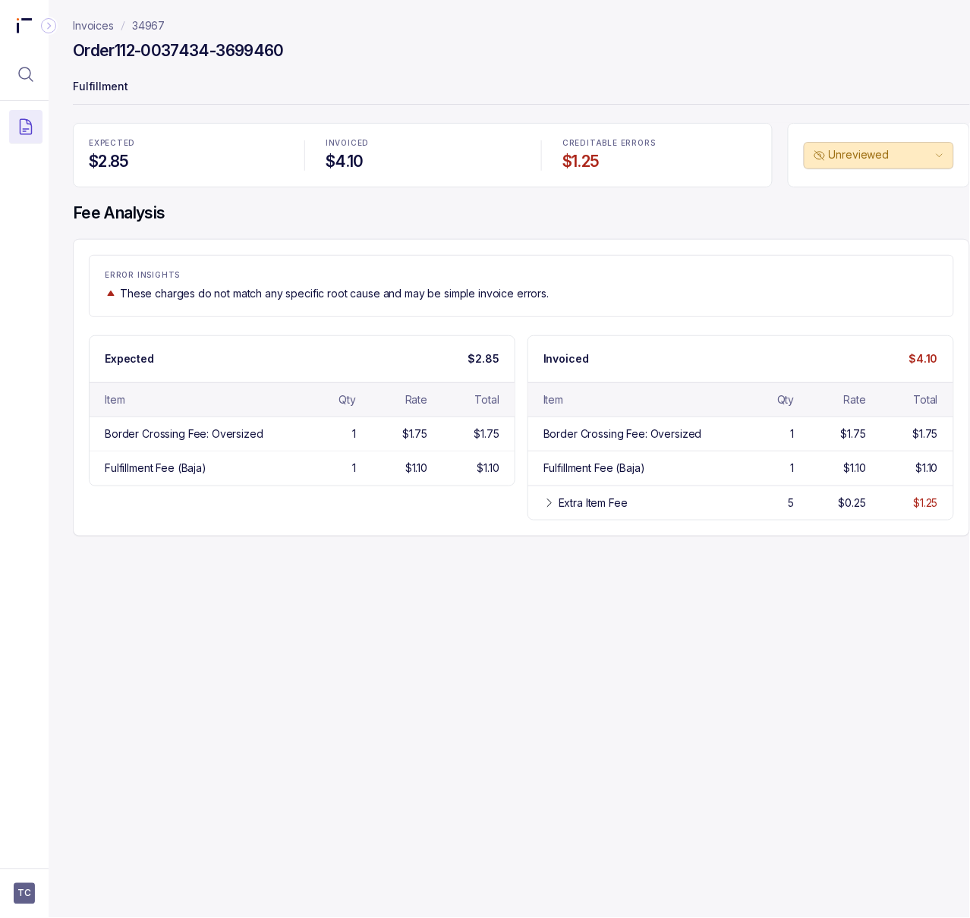
click at [179, 658] on div "Invoices 34967 Order 112-0037434-3699460 Fulfillment EXPECTED $2.85 INVOICED $4…" at bounding box center [516, 459] width 934 height 918
click at [928, 652] on div "Invoices 34967 Order 112-0037434-3699460 Fulfillment EXPECTED $2.85 INVOICED $4…" at bounding box center [516, 459] width 934 height 918
copy h4 "Order 112-0037434-3699460"
drag, startPoint x: 288, startPoint y: 48, endPoint x: 65, endPoint y: 52, distance: 223.2
click at [65, 52] on div "Invoices 34967 Order 112-0037434-3699460 Fulfillment EXPECTED $2.85 INVOICED $4…" at bounding box center [516, 459] width 934 height 918
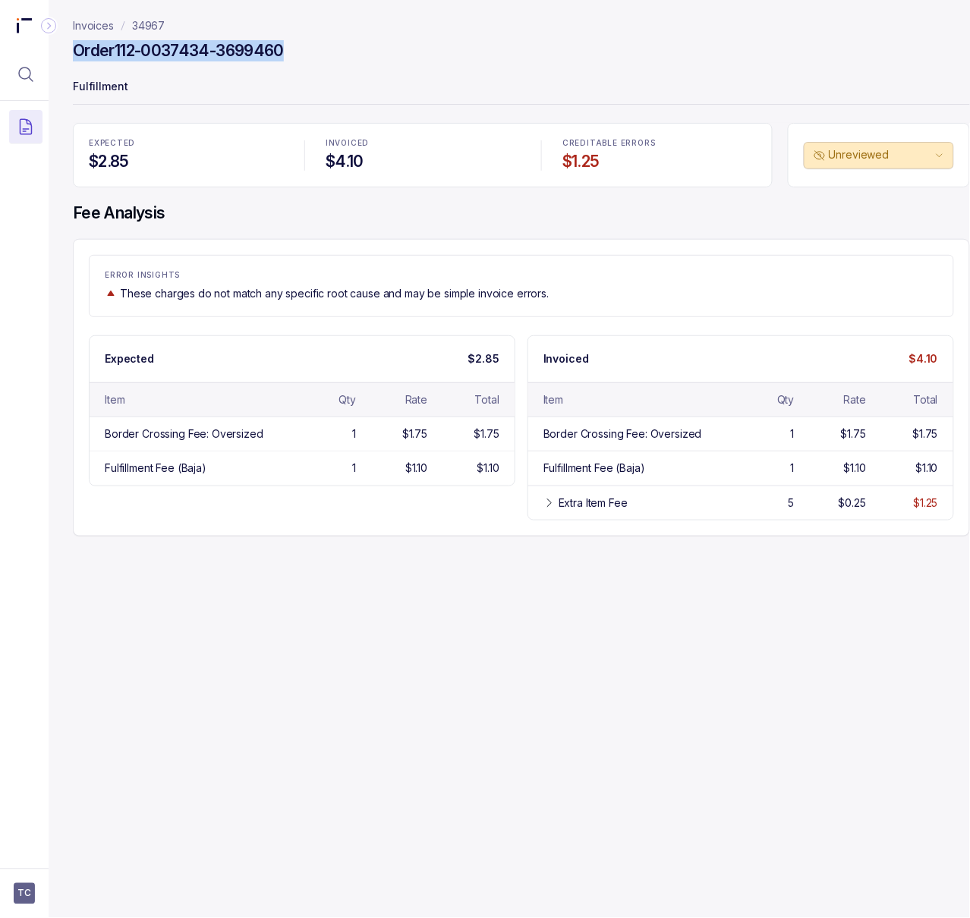
click at [138, 25] on p "34967" at bounding box center [148, 25] width 33 height 15
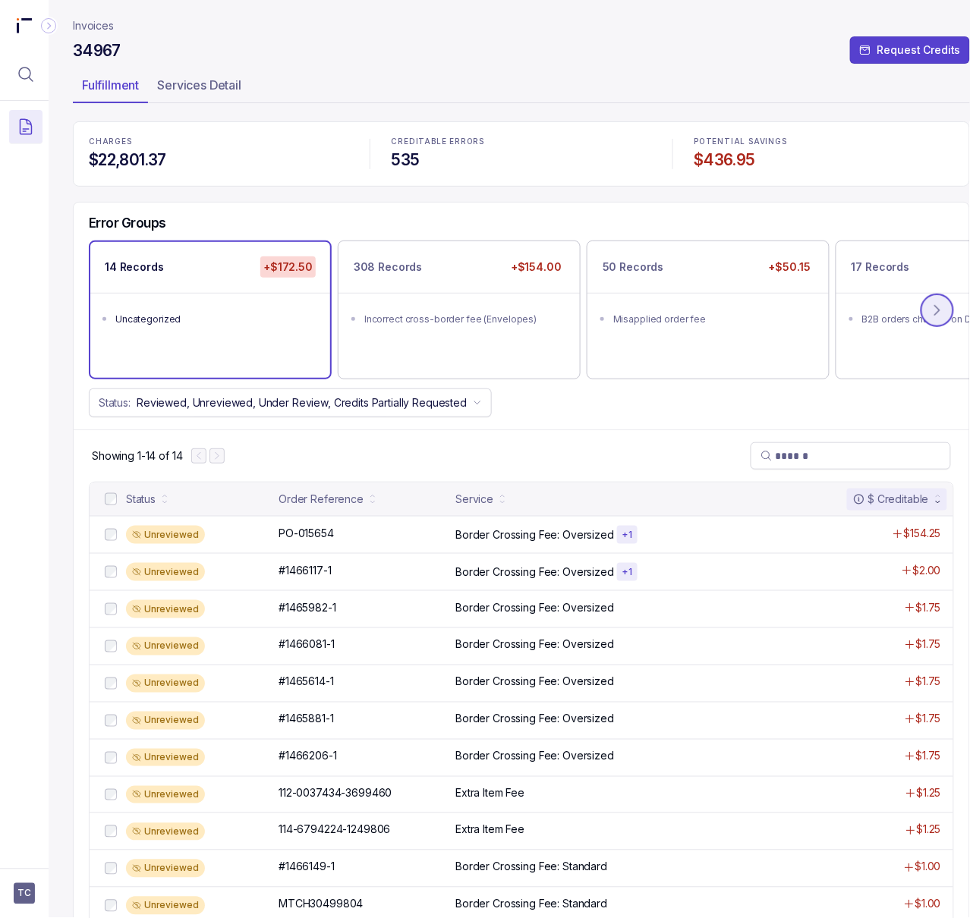
click at [927, 307] on button at bounding box center [937, 310] width 33 height 33
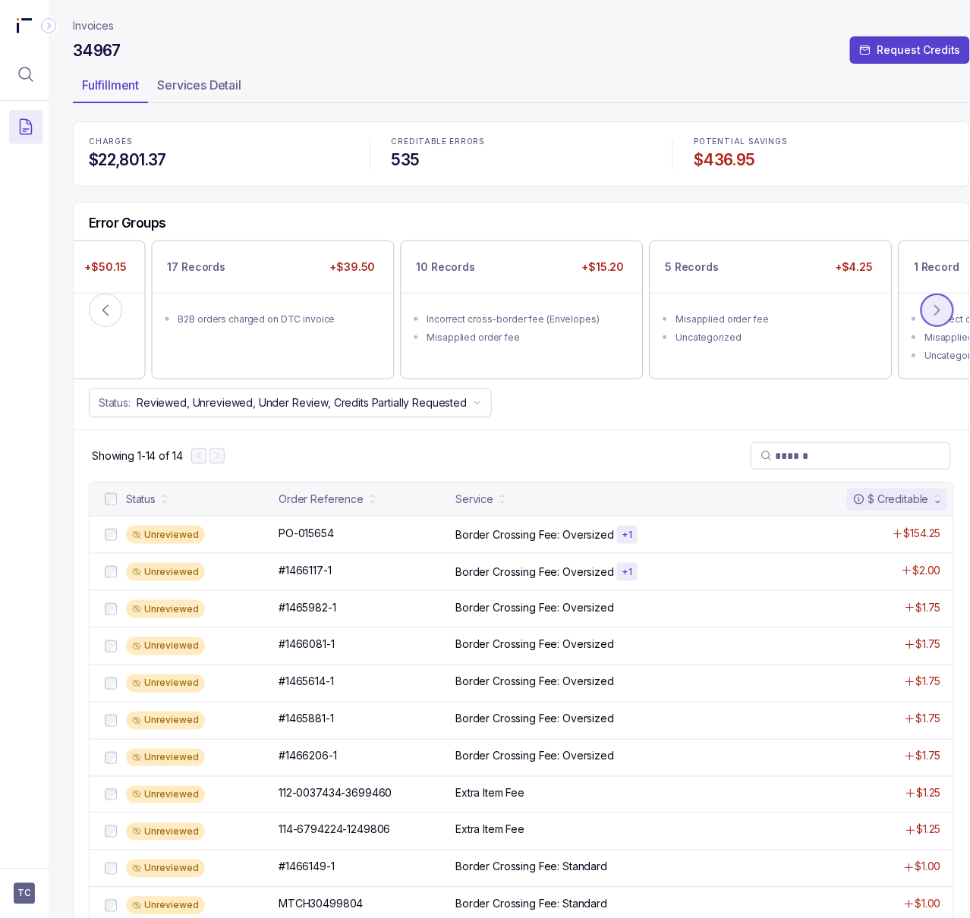
click at [927, 305] on button at bounding box center [937, 310] width 33 height 33
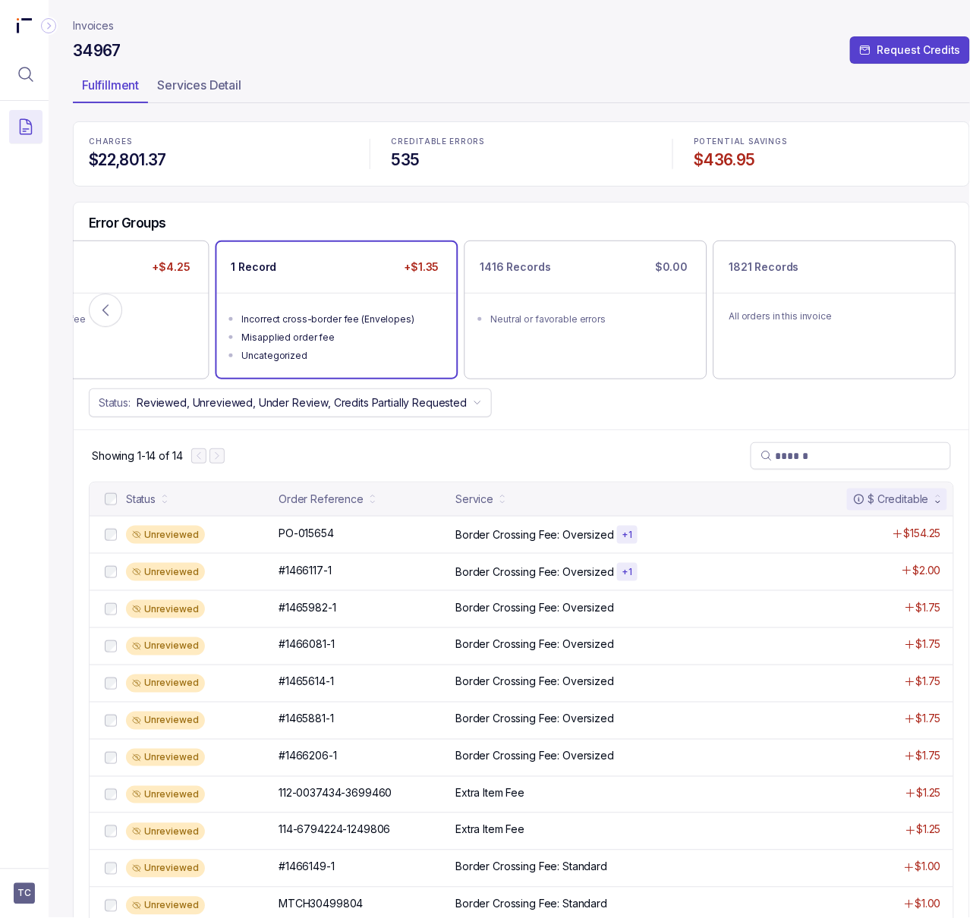
click at [263, 362] on div "Uncategorized" at bounding box center [341, 355] width 199 height 15
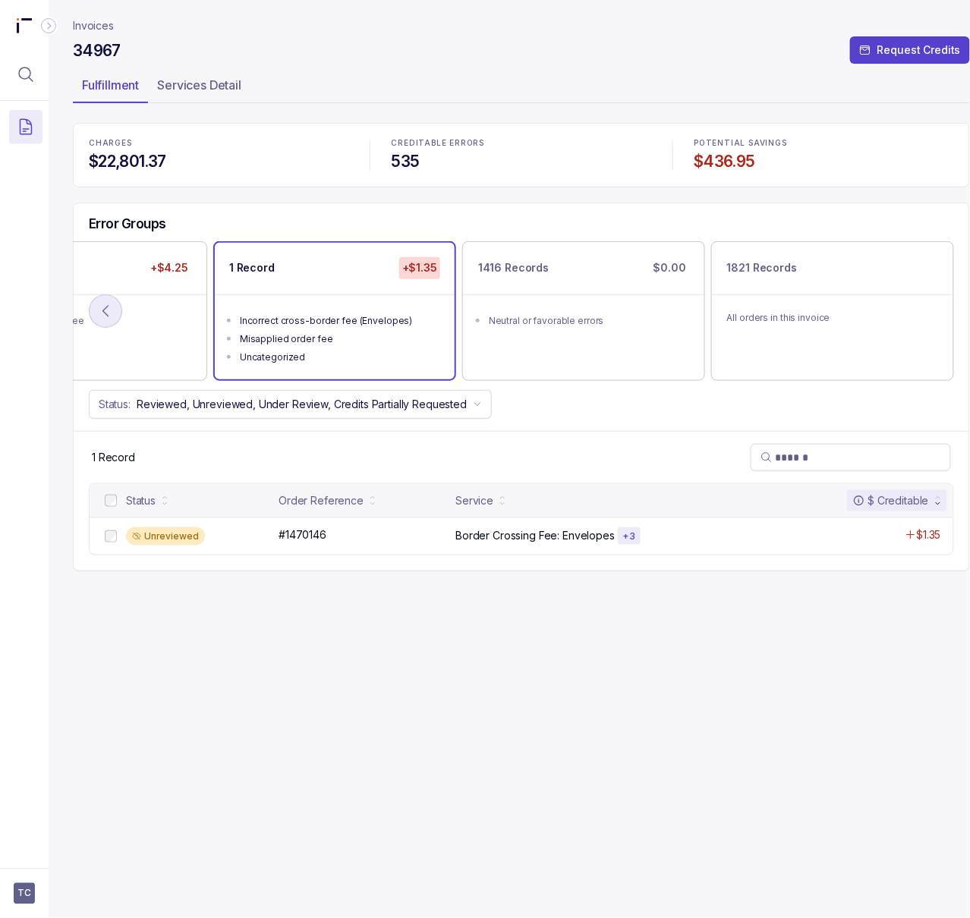
click at [105, 309] on icon at bounding box center [105, 311] width 5 height 11
click at [105, 309] on icon at bounding box center [105, 312] width 5 height 10
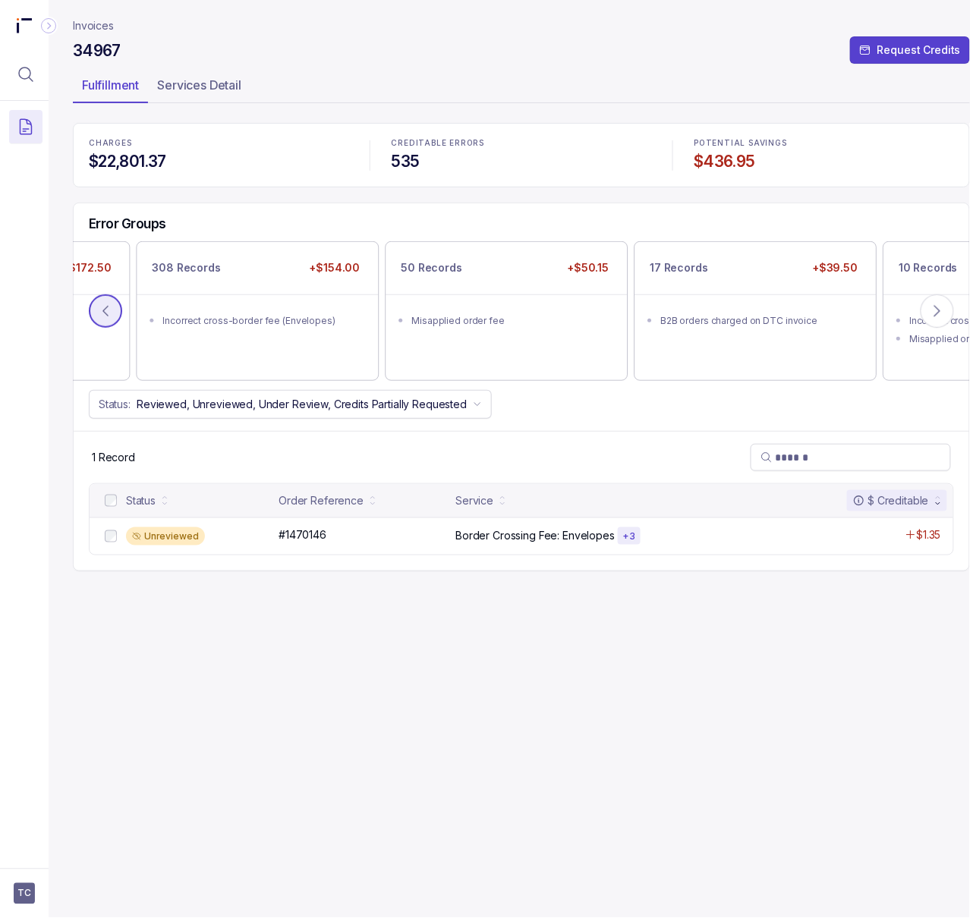
click at [106, 307] on icon at bounding box center [105, 311] width 15 height 15
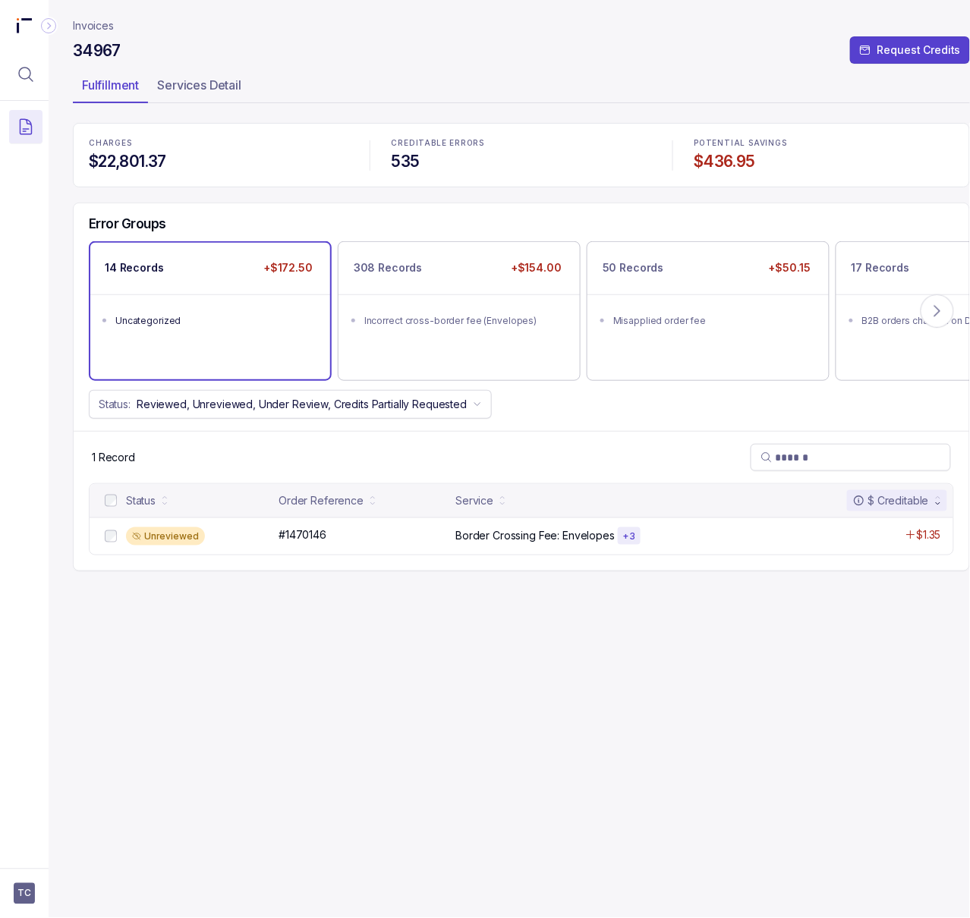
click at [152, 342] on div "14 Records +$172.50 Uncategorized" at bounding box center [210, 311] width 240 height 136
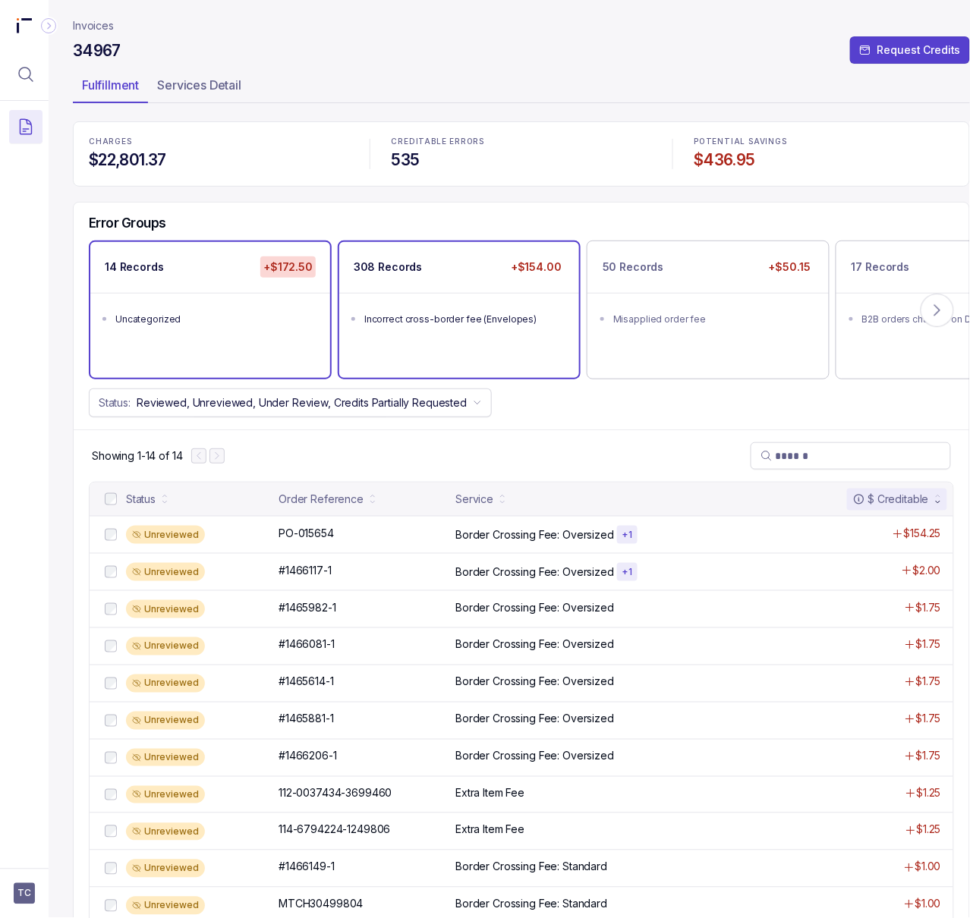
click at [399, 322] on div "Incorrect cross-border fee (Envelopes)" at bounding box center [463, 319] width 199 height 15
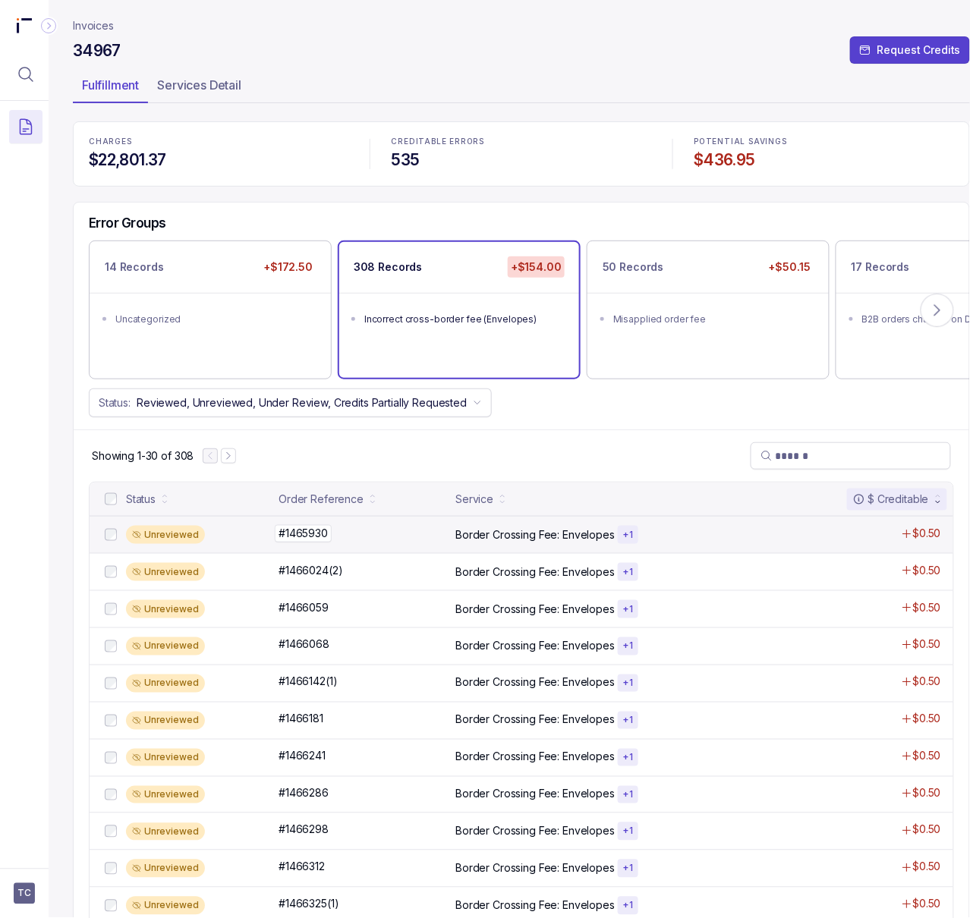
click at [372, 541] on div "#1465930 #1465930" at bounding box center [363, 533] width 168 height 15
click at [933, 314] on icon at bounding box center [937, 310] width 15 height 15
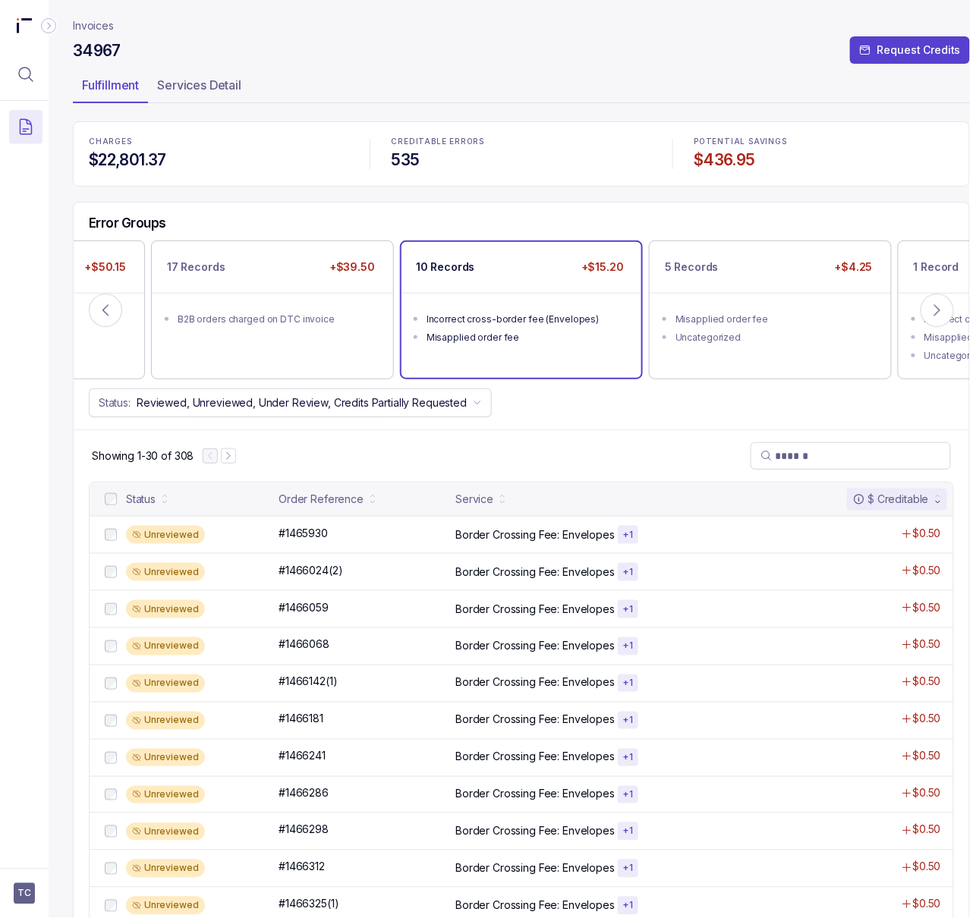
click at [578, 328] on li "Misapplied order fee" at bounding box center [532, 336] width 211 height 18
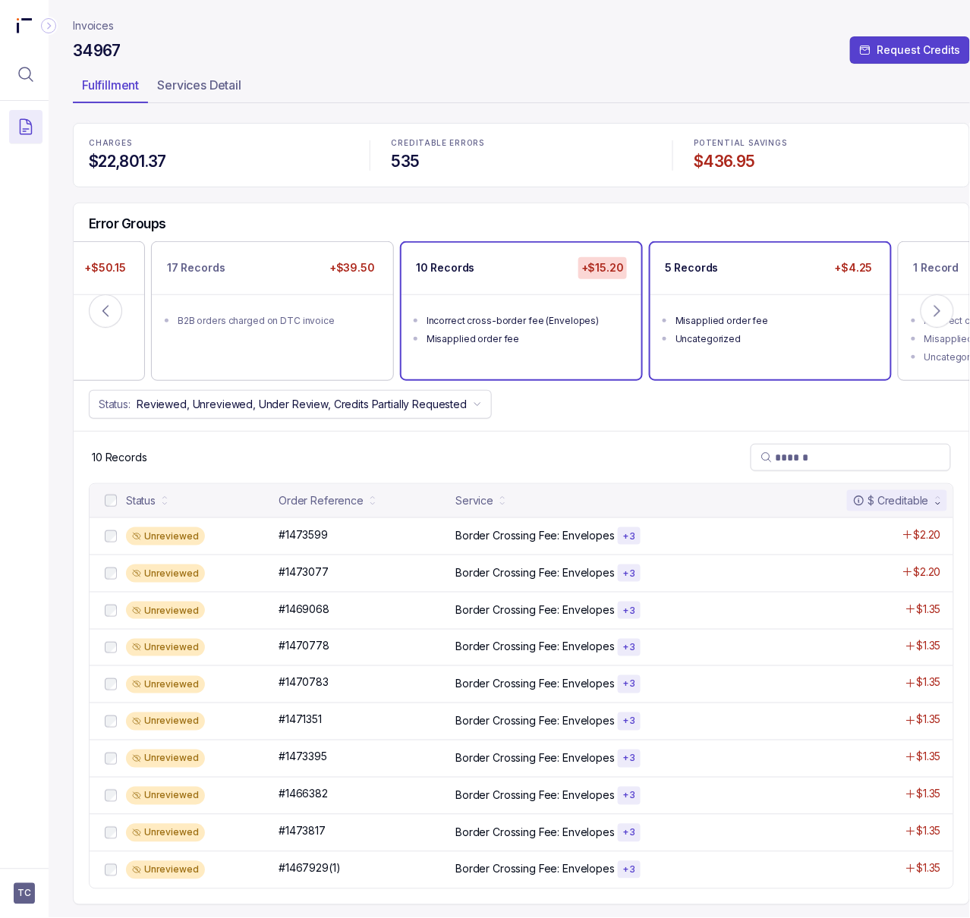
click at [802, 323] on div "Misapplied order fee" at bounding box center [775, 321] width 199 height 15
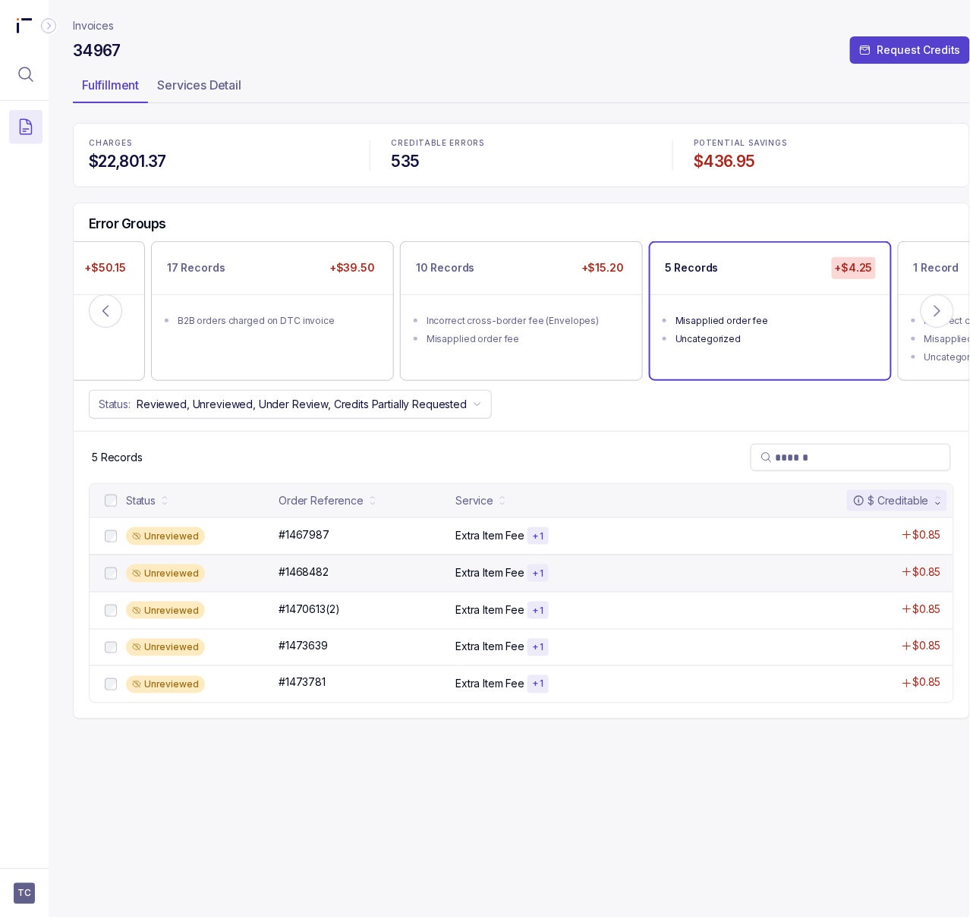
click at [477, 574] on p "Extra Item Fee" at bounding box center [489, 573] width 69 height 15
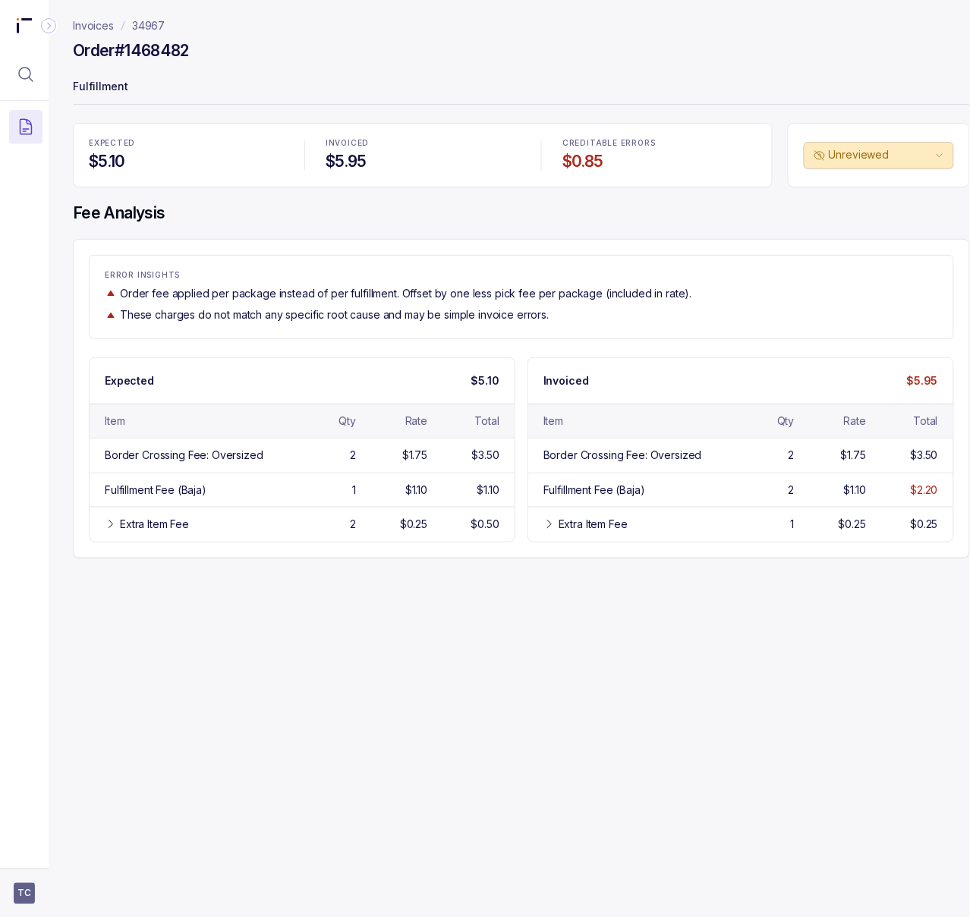
click at [26, 888] on span "TC" at bounding box center [24, 894] width 21 height 21
click at [38, 855] on p "Logout" at bounding box center [101, 861] width 126 height 15
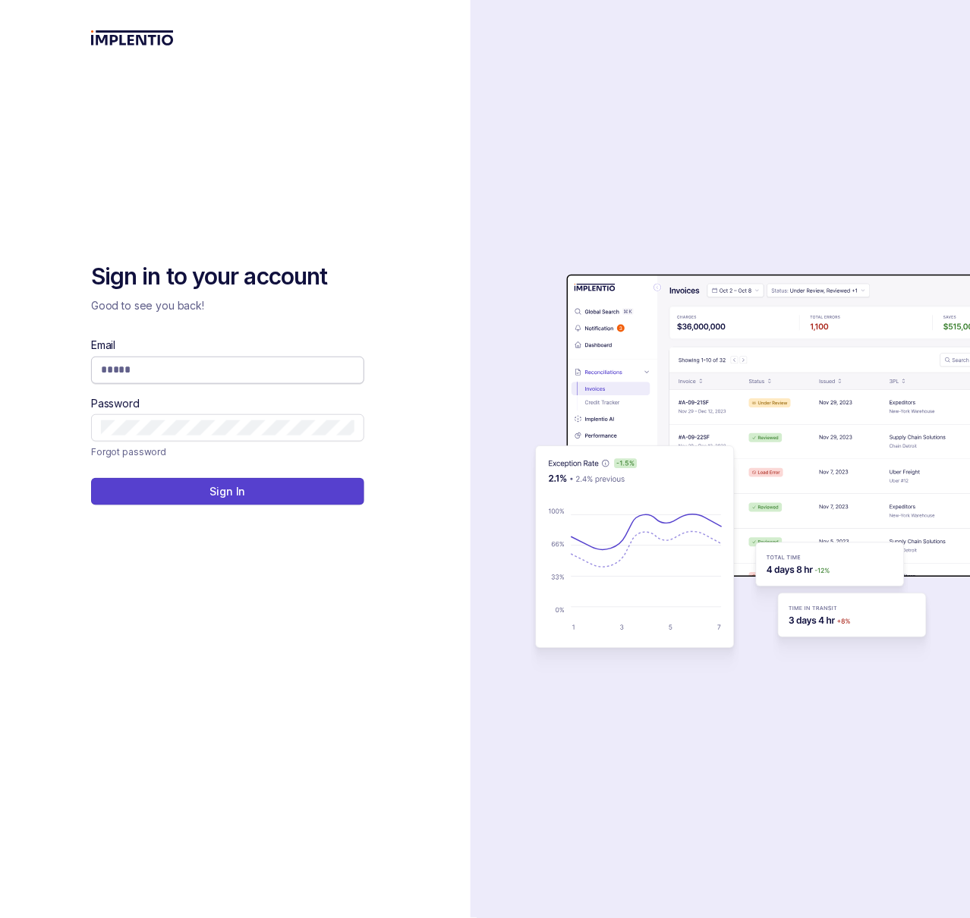
click at [156, 382] on span at bounding box center [227, 370] width 273 height 27
click at [341, 362] on body "Sign in to your account Good to see you back! Email Password Forgot password Si…" at bounding box center [485, 459] width 970 height 918
click at [0, 918] on com-1password-button at bounding box center [0, 918] width 0 height 0
click at [238, 370] on input "Email" at bounding box center [228, 369] width 254 height 15
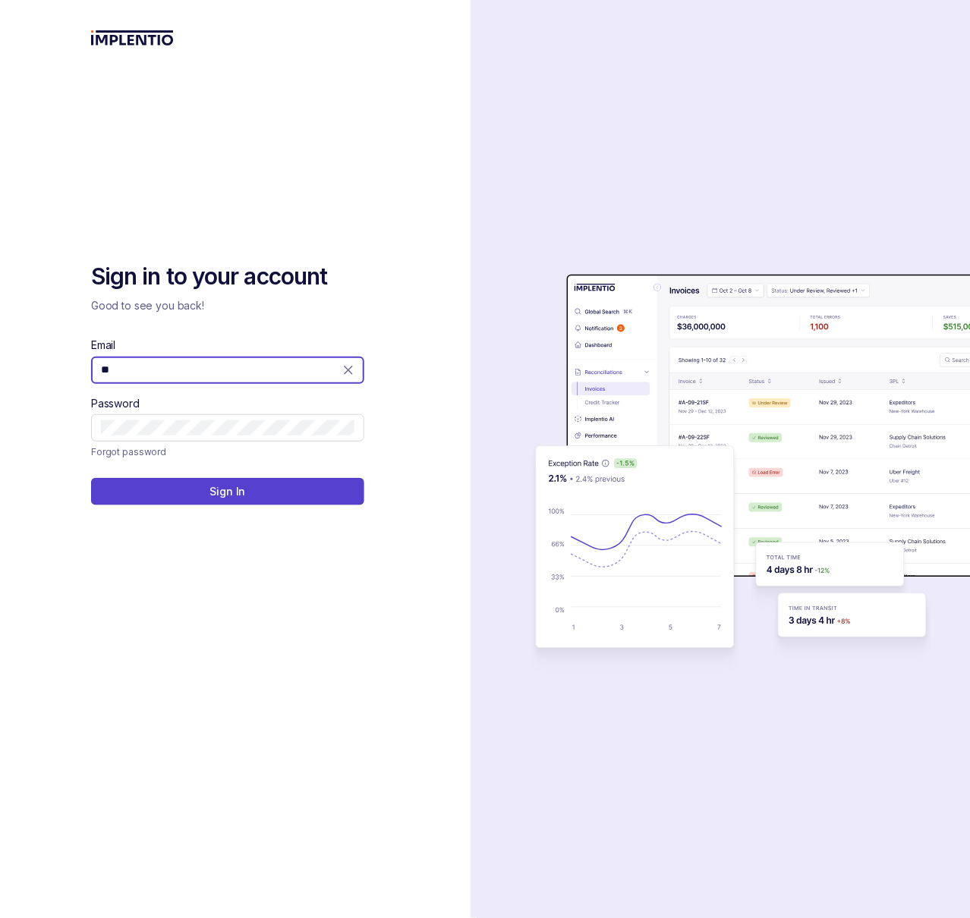
type input "*"
type input "**********"
